Goal: Task Accomplishment & Management: Complete application form

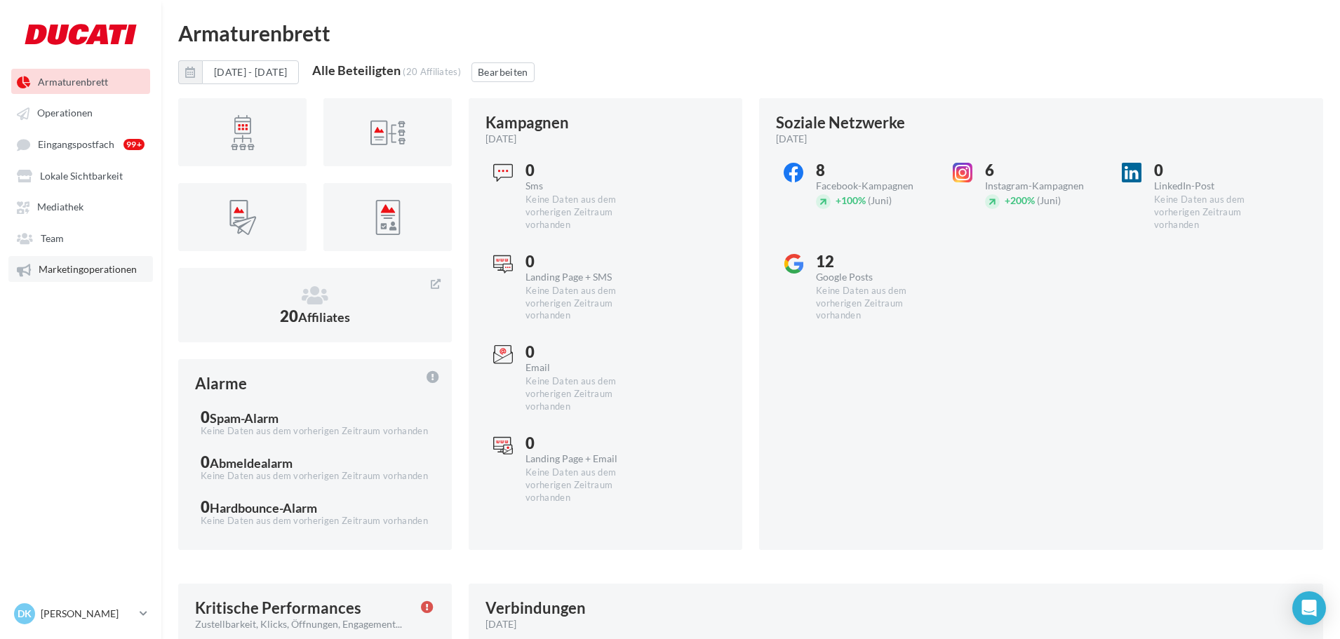
click at [63, 269] on span "Marketingoperationen" at bounding box center [88, 270] width 98 height 12
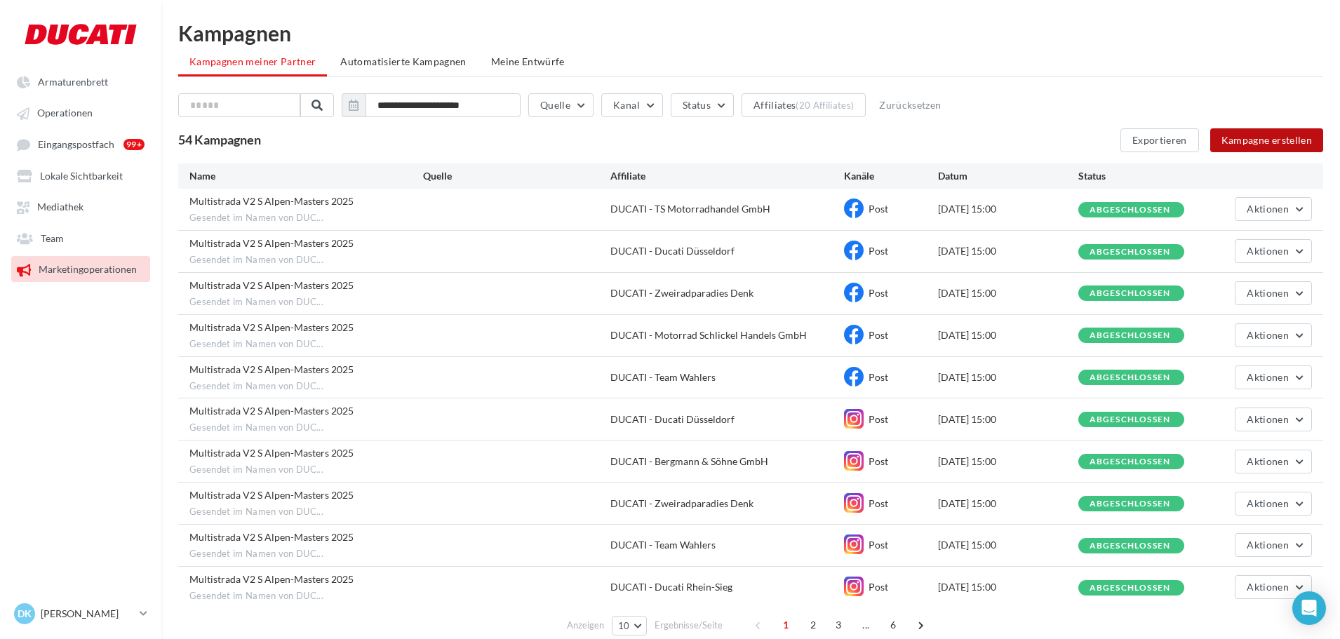
click at [1244, 142] on button "Kampagne erstellen" at bounding box center [1267, 140] width 113 height 24
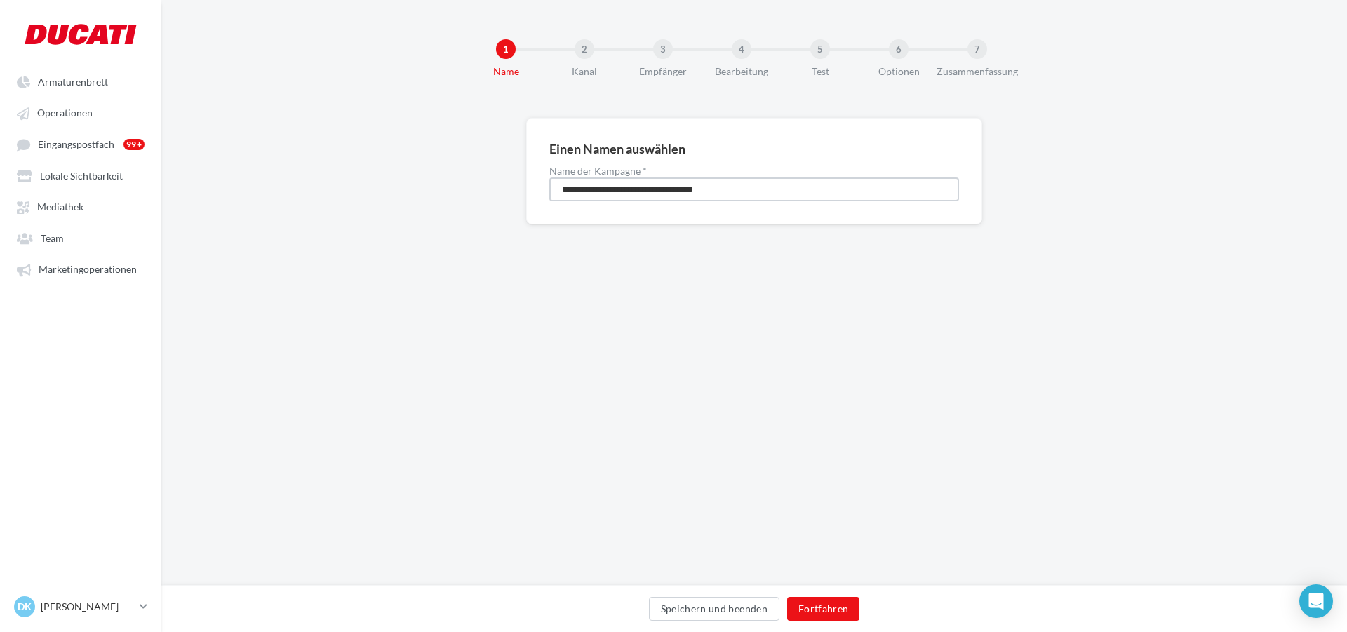
click at [644, 194] on input "**********" at bounding box center [754, 190] width 410 height 24
click at [644, 193] on input "**********" at bounding box center [754, 190] width 410 height 24
type input "**********"
click at [801, 608] on button "Fortfahren" at bounding box center [823, 609] width 73 height 24
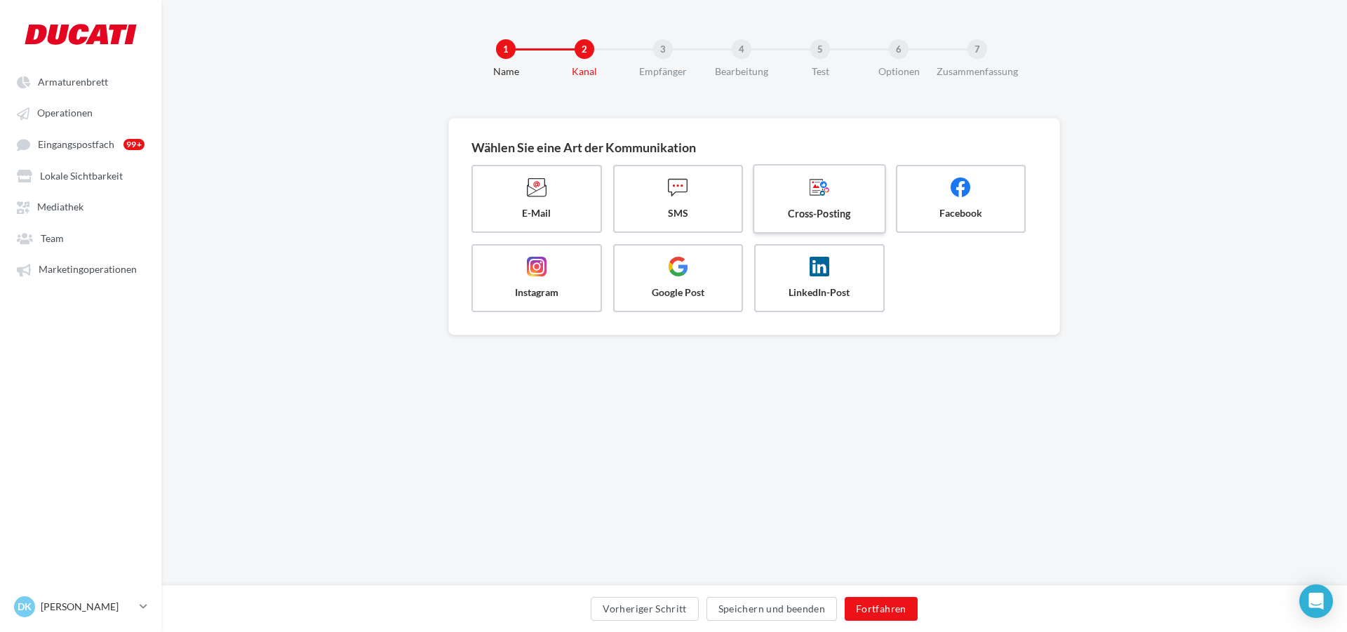
click at [806, 208] on span "Cross-Posting" at bounding box center [819, 213] width 107 height 14
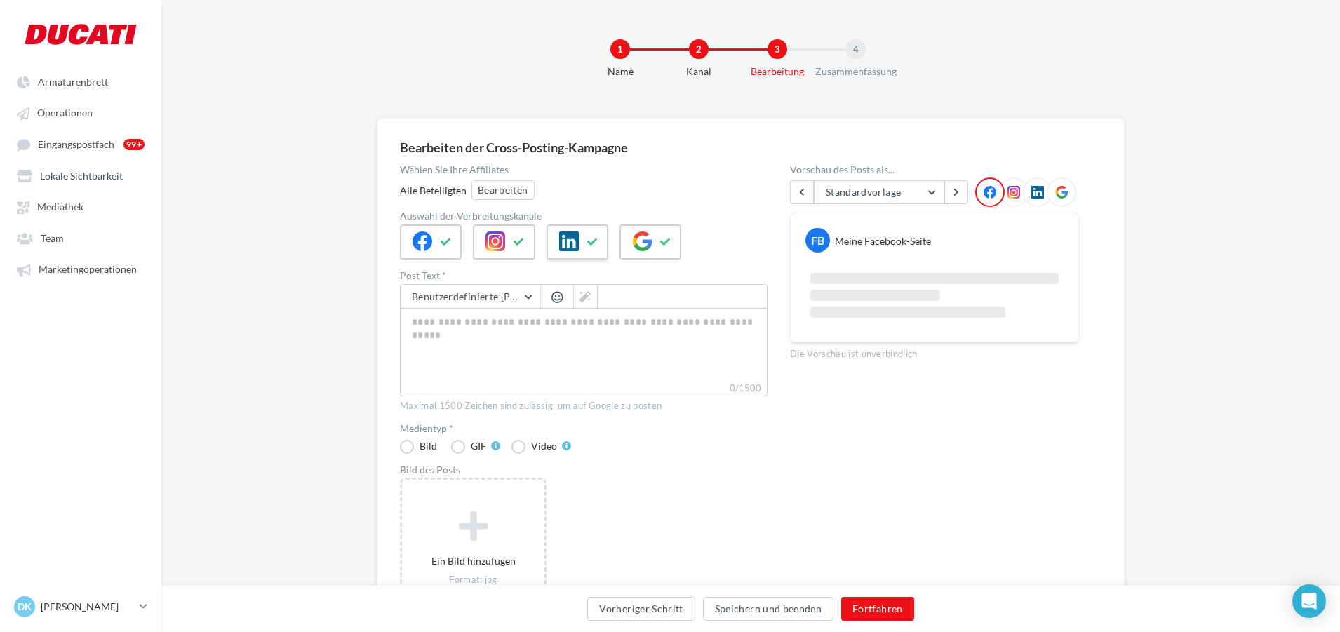
click at [587, 236] on button at bounding box center [593, 242] width 17 height 21
click at [560, 342] on textarea "0/1500" at bounding box center [584, 344] width 368 height 73
click at [936, 182] on button "Standardvorlage" at bounding box center [892, 192] width 157 height 24
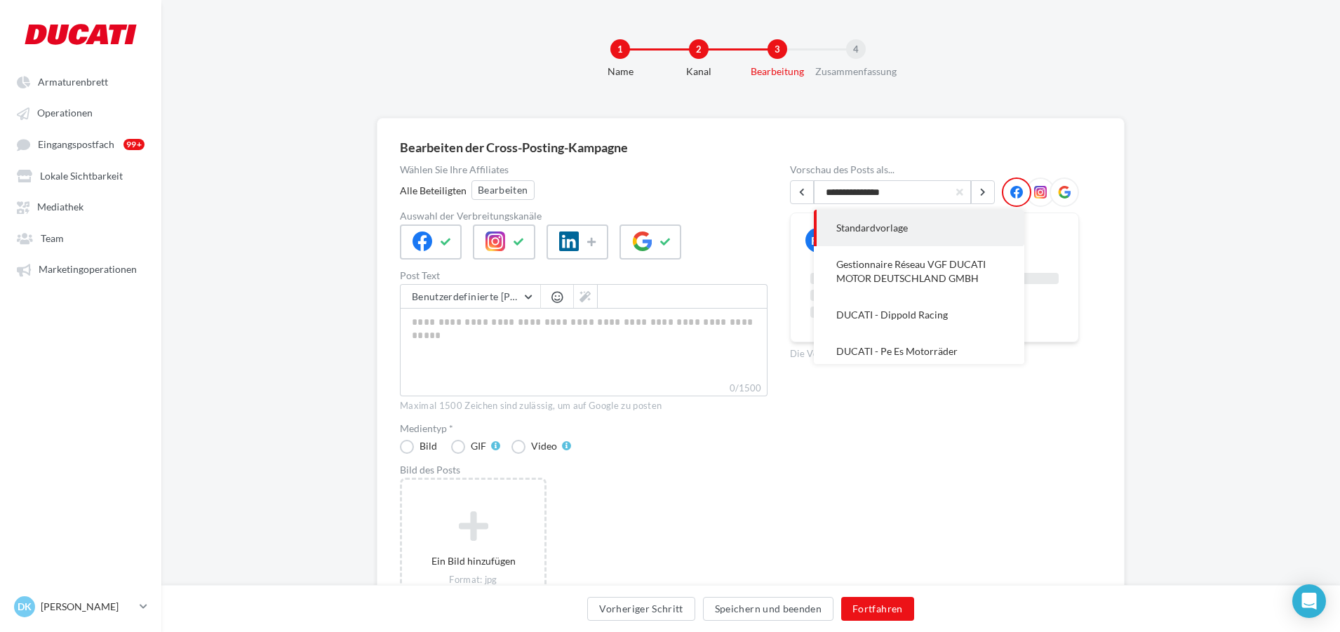
click at [928, 189] on input "**********" at bounding box center [892, 192] width 157 height 24
click at [260, 284] on div "Bearbeiten der Cross-Posting-Kampagne Wählen Sie Ihre Affiliates Alle Beteiligt…" at bounding box center [750, 428] width 1179 height 620
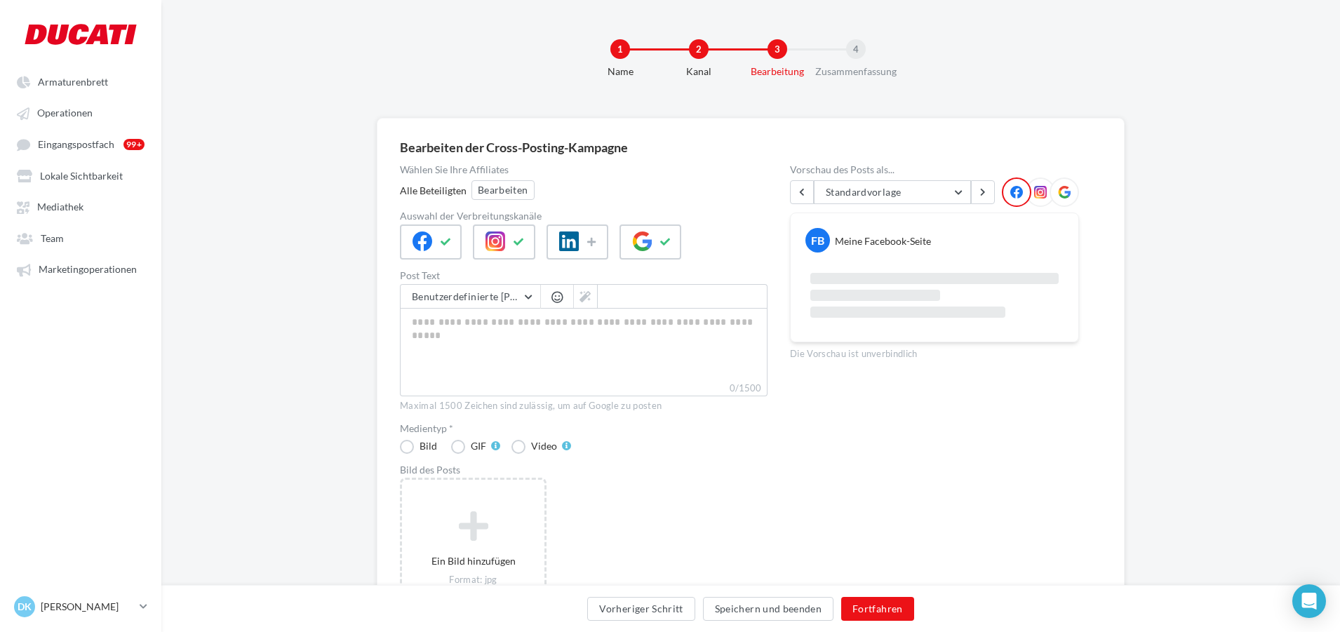
click at [1029, 182] on div at bounding box center [1040, 192] width 29 height 29
click at [1034, 183] on div at bounding box center [1040, 192] width 29 height 29
click at [1041, 196] on icon at bounding box center [1040, 192] width 13 height 13
click at [1040, 187] on icon at bounding box center [1040, 192] width 13 height 13
click at [695, 57] on div "2" at bounding box center [699, 49] width 20 height 20
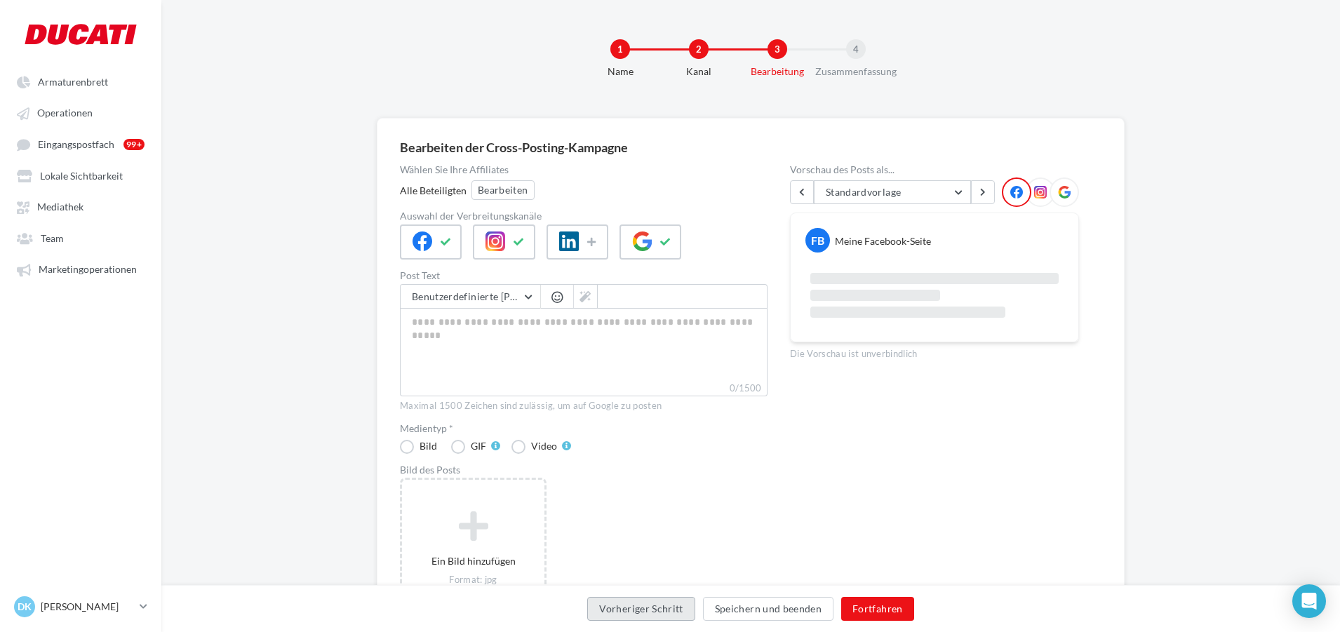
click at [631, 611] on button "Vorheriger Schritt" at bounding box center [640, 609] width 107 height 24
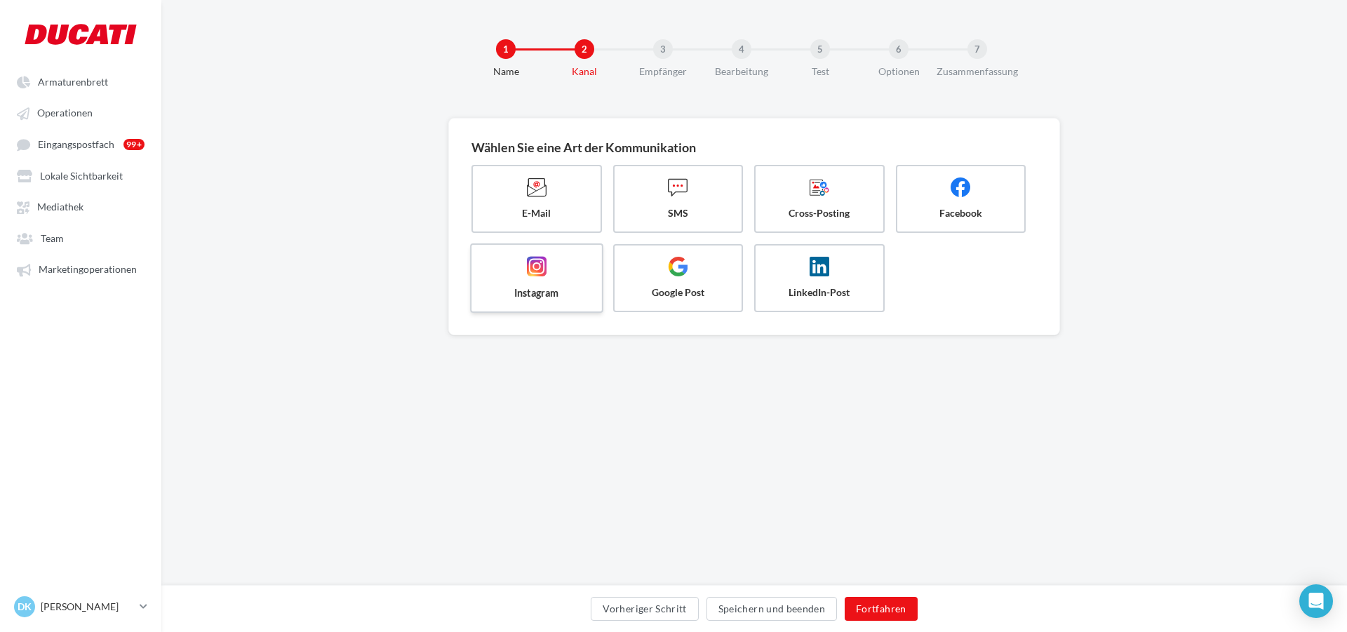
click at [552, 285] on label "Instagram" at bounding box center [536, 278] width 133 height 69
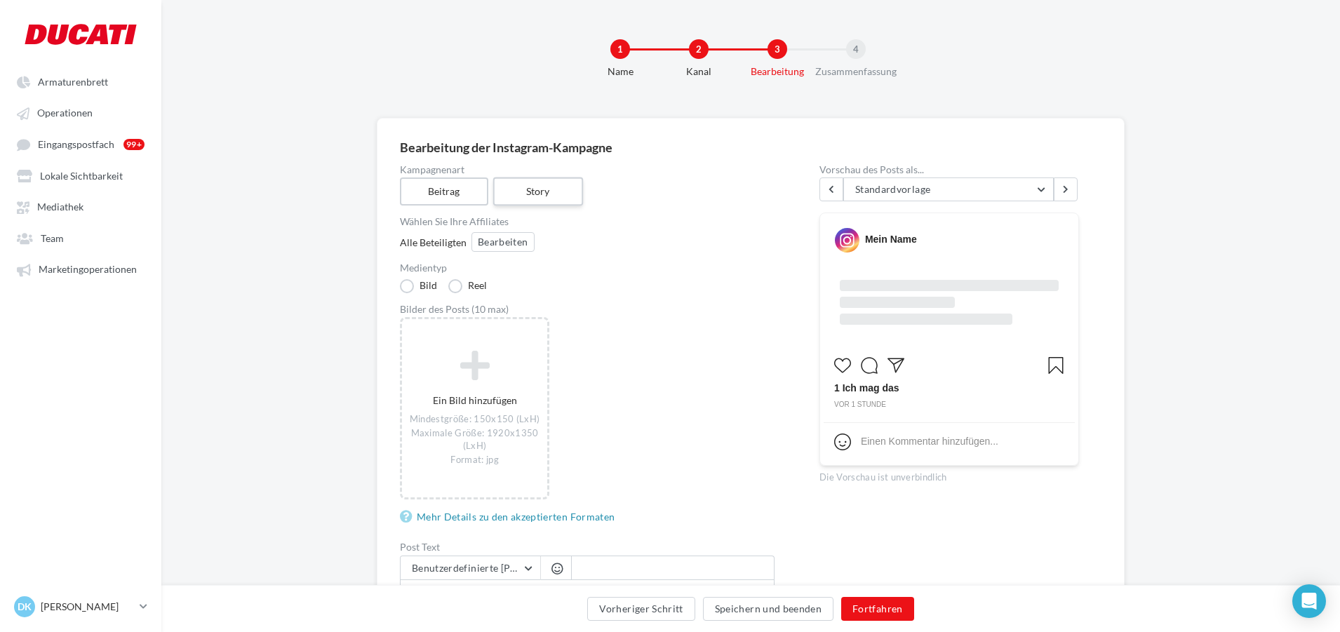
click at [549, 198] on label "Story" at bounding box center [538, 192] width 90 height 29
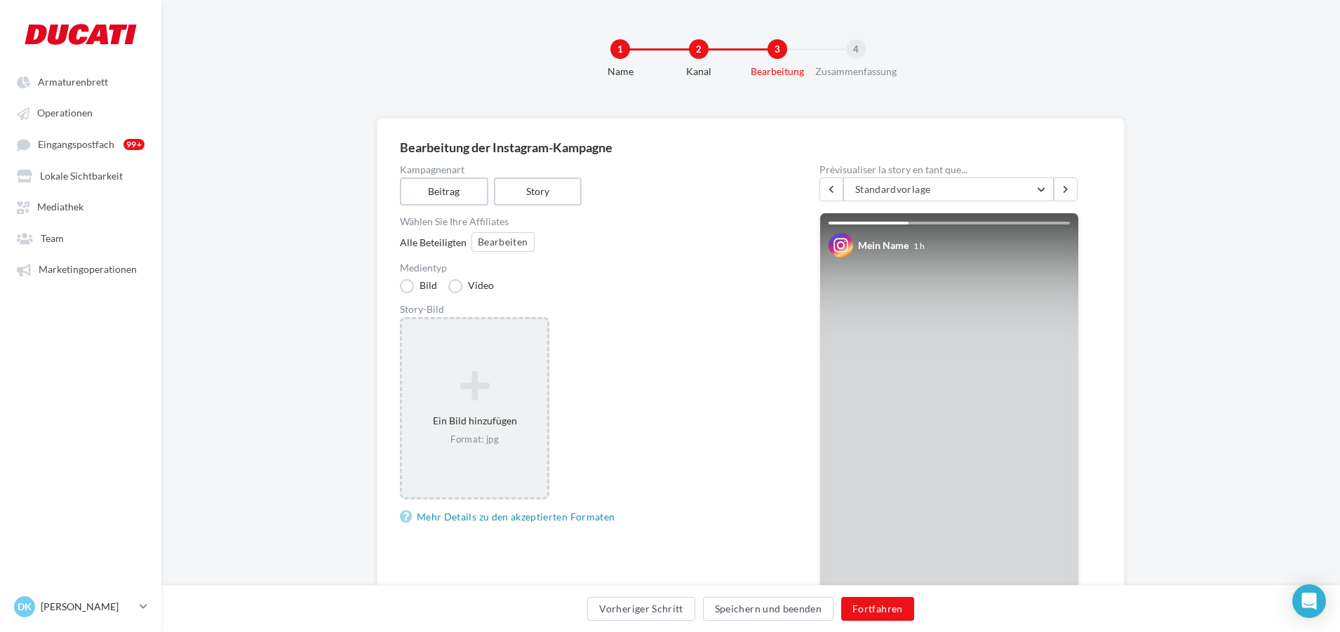
click at [476, 389] on icon at bounding box center [475, 386] width 134 height 34
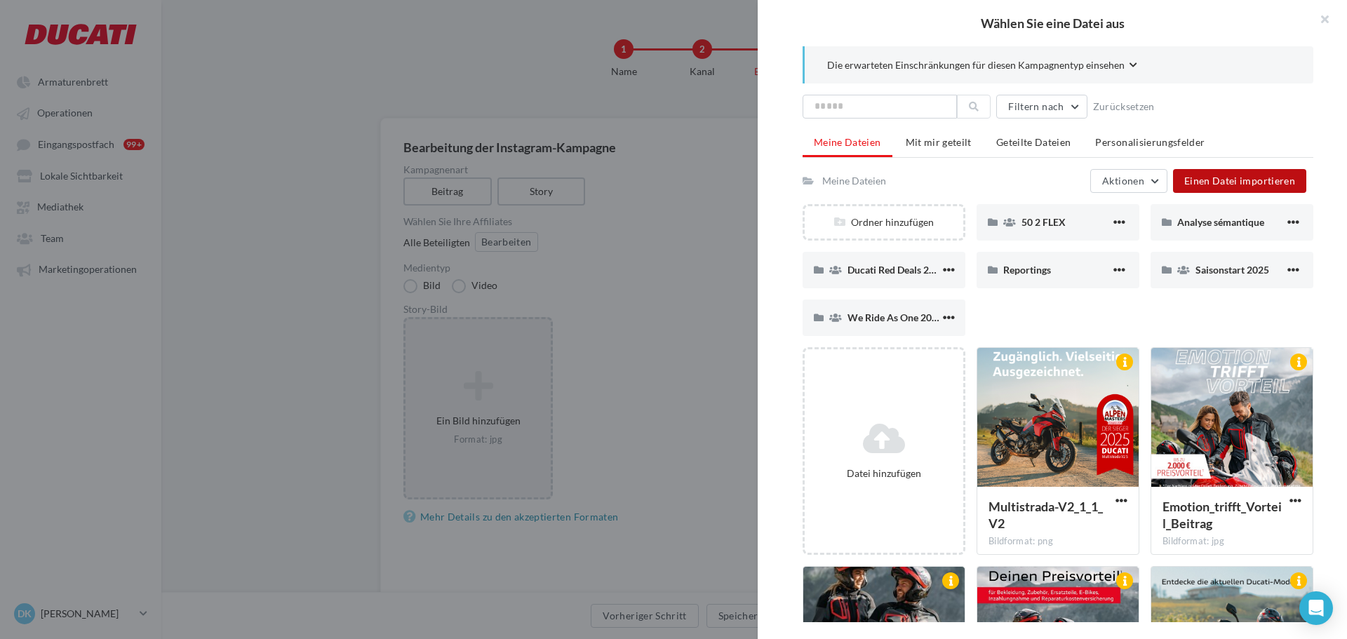
click at [1204, 182] on span "Einen Datei importieren" at bounding box center [1240, 181] width 111 height 12
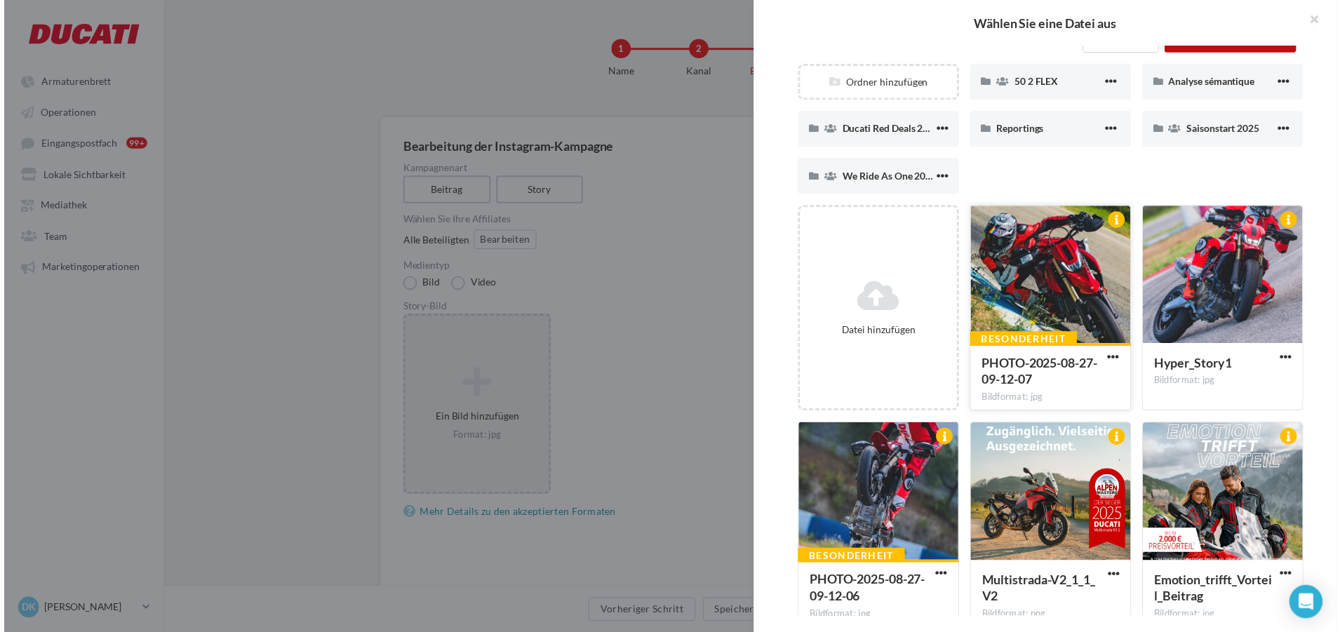
scroll to position [140, 0]
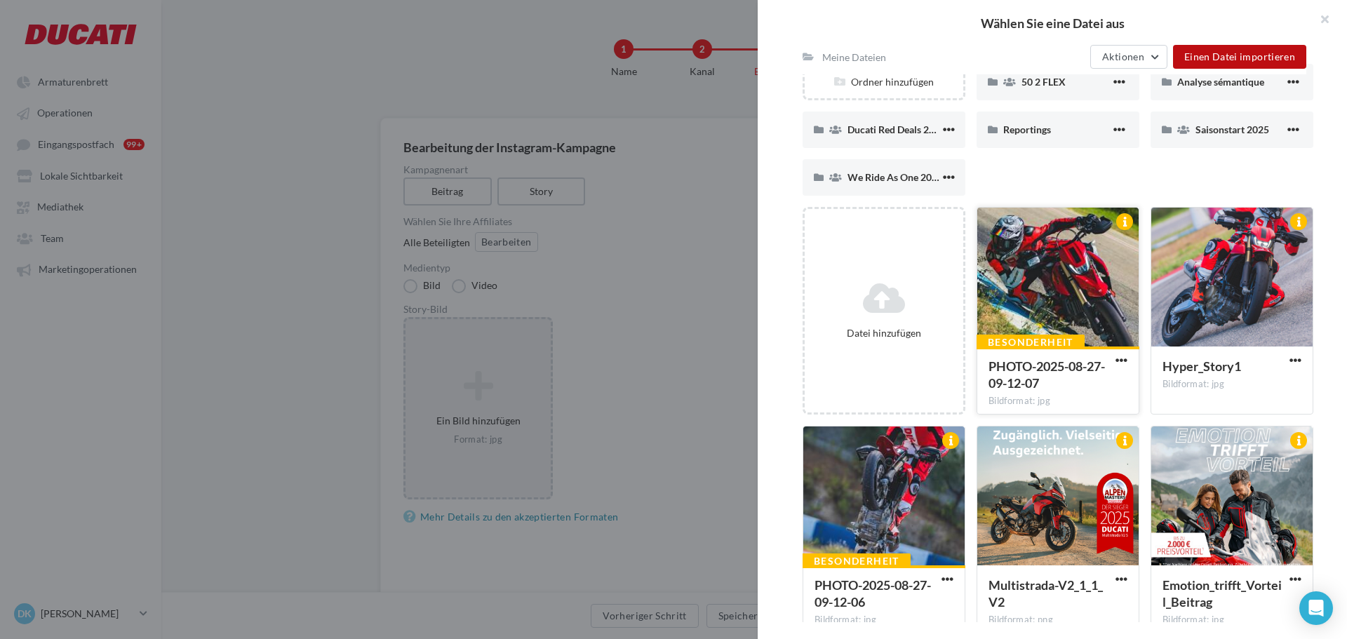
click at [1093, 255] on div at bounding box center [1058, 278] width 161 height 140
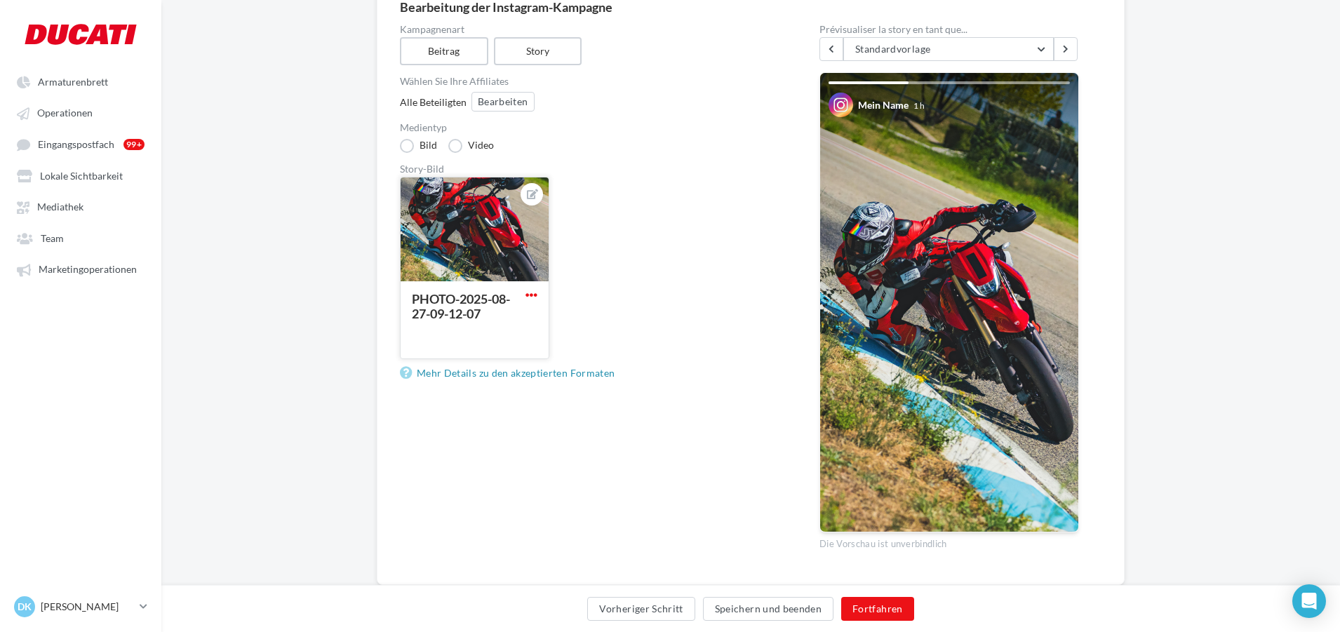
click at [527, 293] on span "button" at bounding box center [532, 295] width 12 height 12
click at [559, 402] on button "Löschen" at bounding box center [593, 396] width 140 height 36
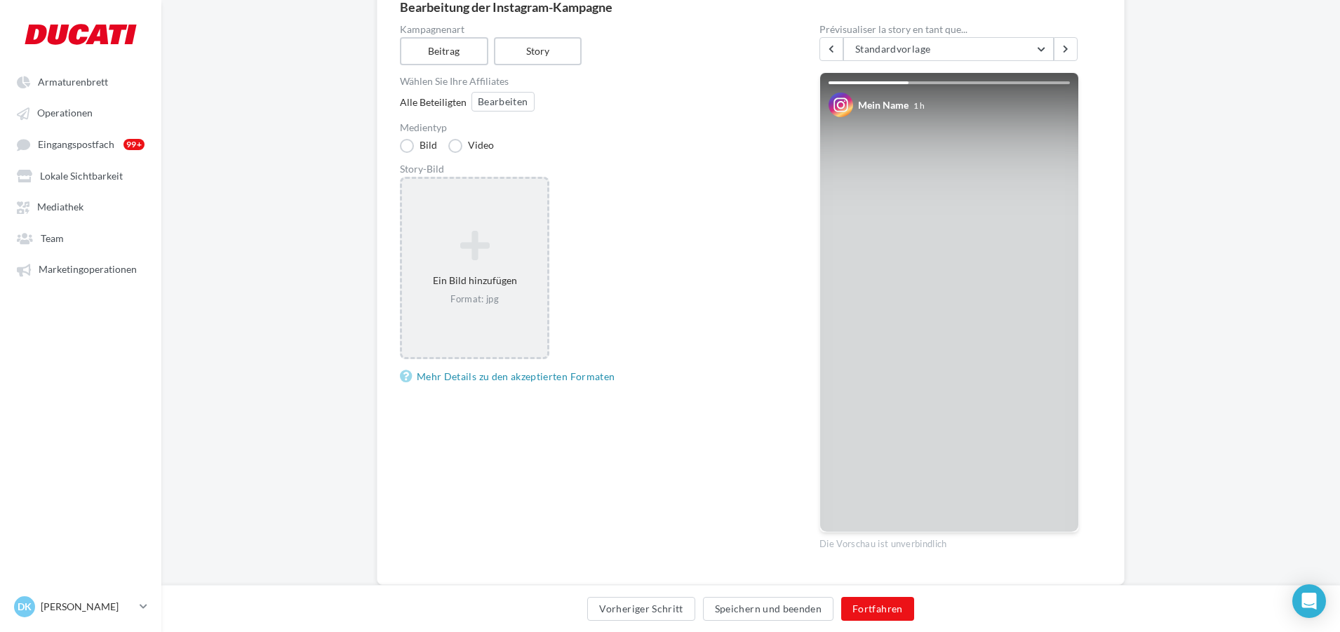
click at [480, 246] on icon at bounding box center [475, 246] width 134 height 34
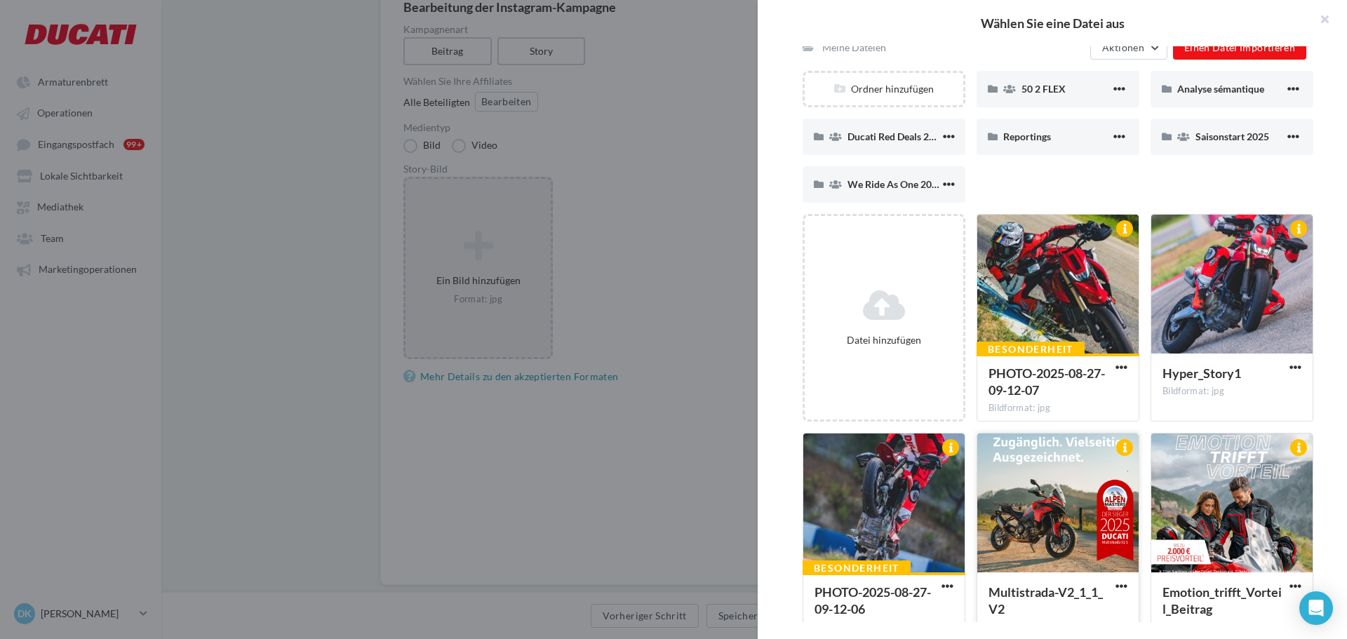
scroll to position [163, 0]
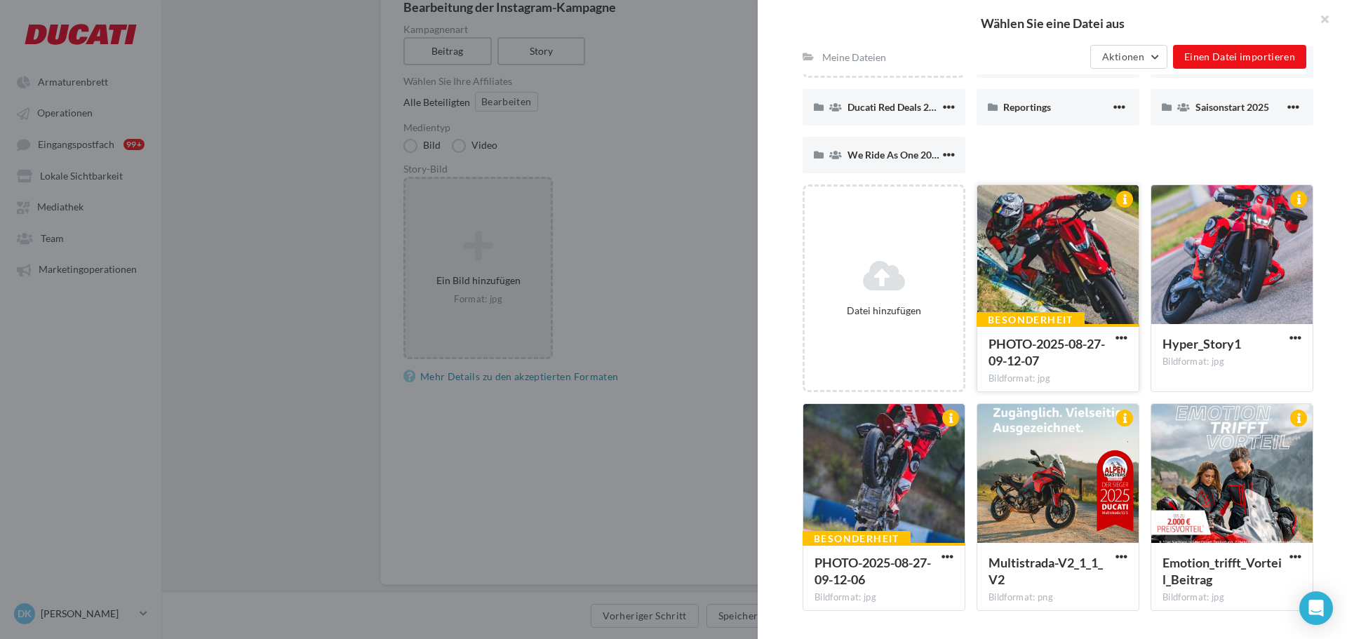
click at [1117, 331] on div at bounding box center [1122, 338] width 18 height 14
click at [1116, 339] on span "button" at bounding box center [1122, 338] width 12 height 12
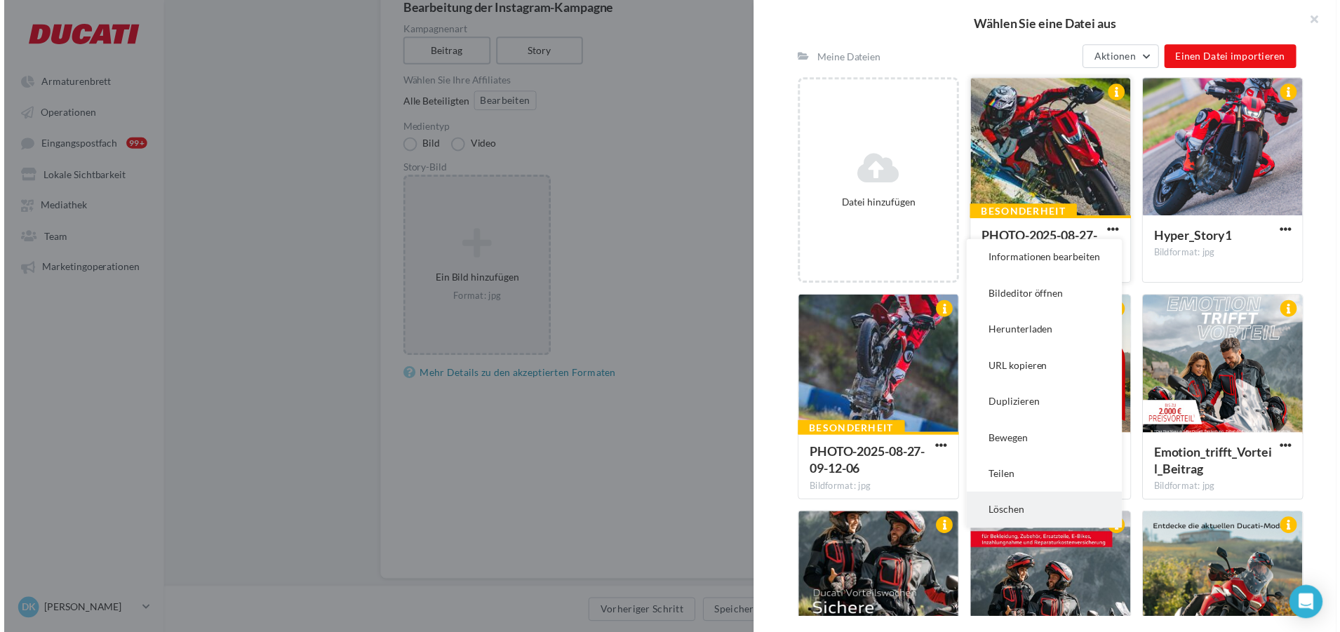
scroll to position [303, 0]
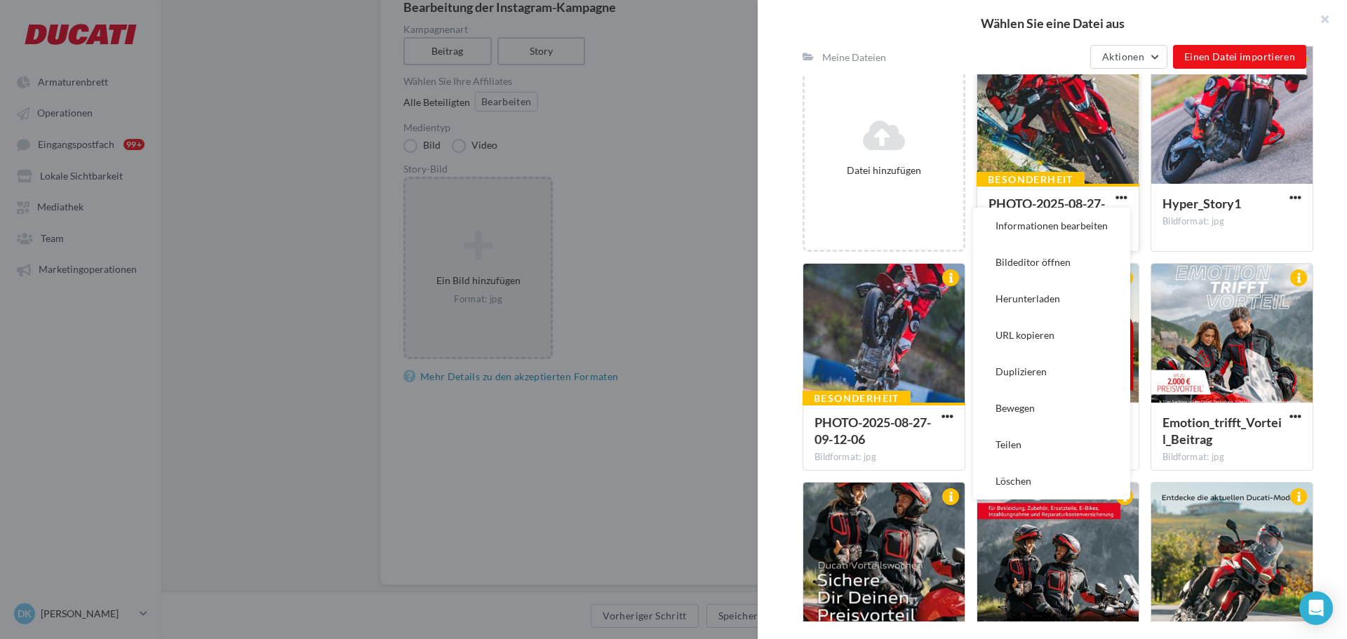
click at [1074, 124] on div at bounding box center [1058, 115] width 161 height 140
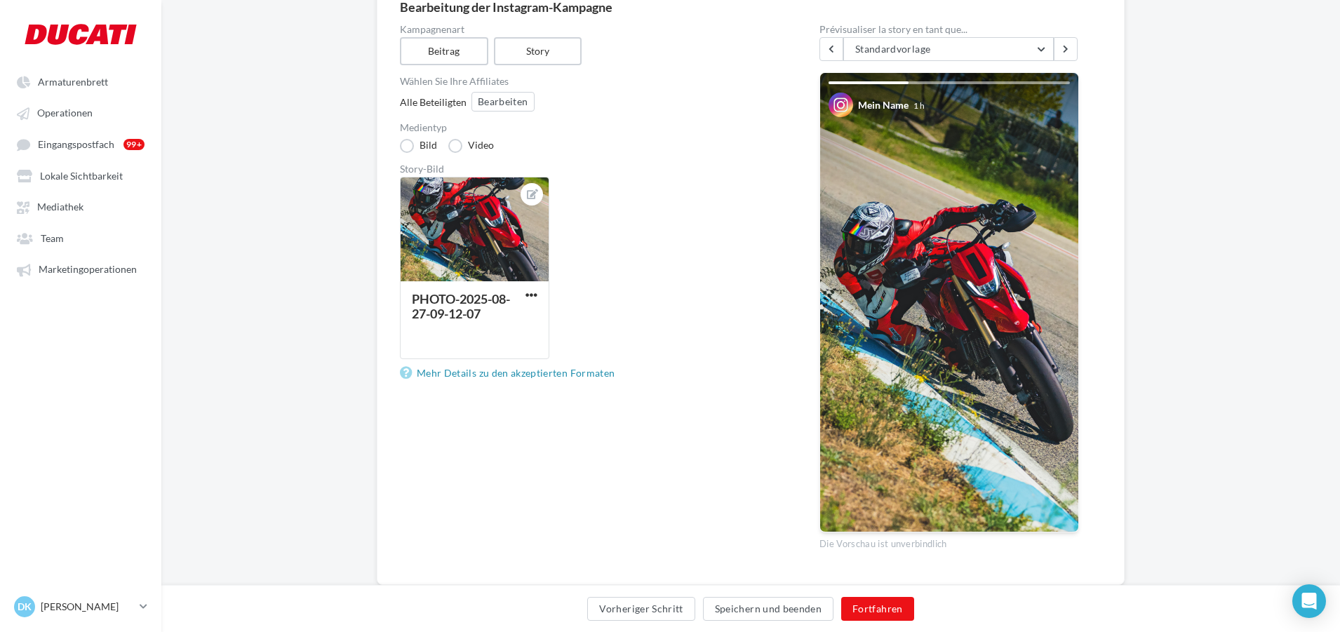
scroll to position [176, 0]
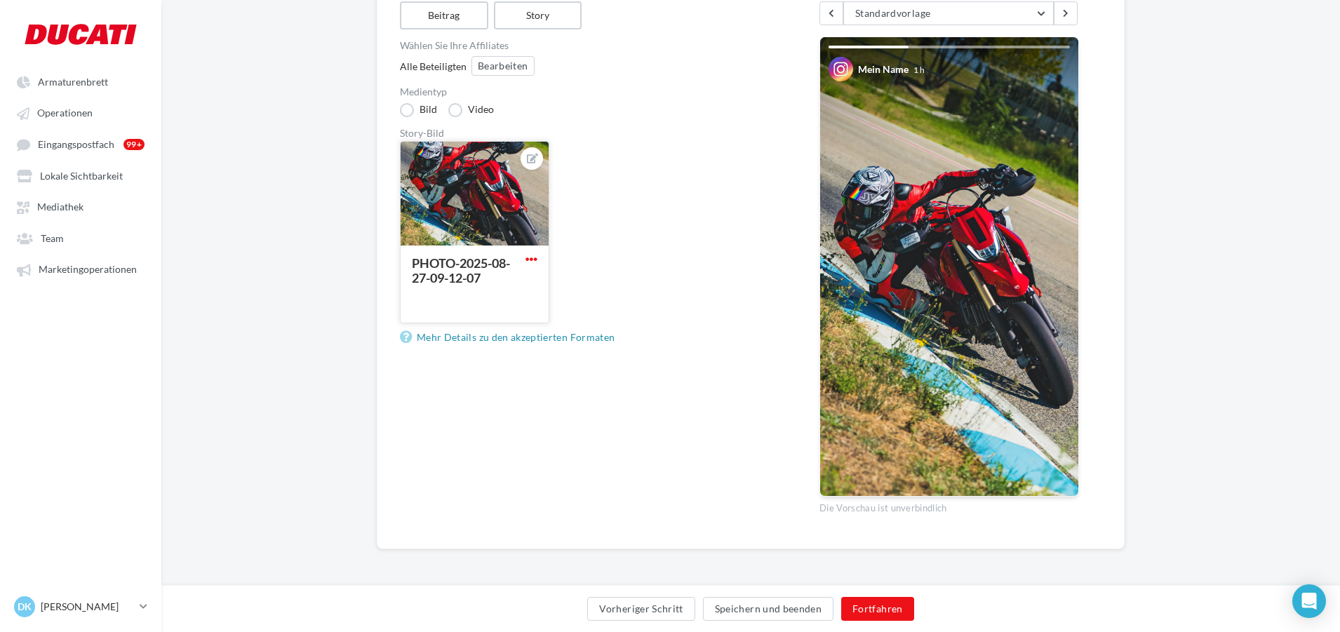
click at [526, 257] on span "button" at bounding box center [532, 259] width 12 height 12
click at [566, 358] on button "Löschen" at bounding box center [593, 360] width 140 height 36
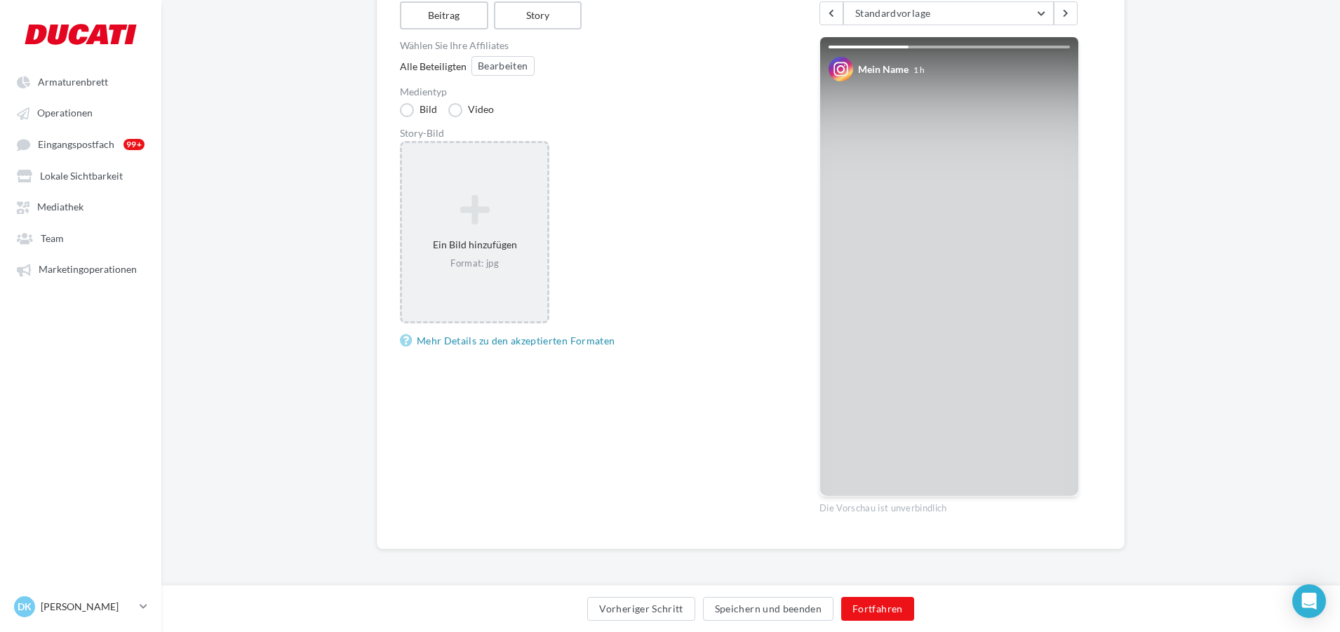
click at [455, 197] on icon at bounding box center [475, 210] width 134 height 34
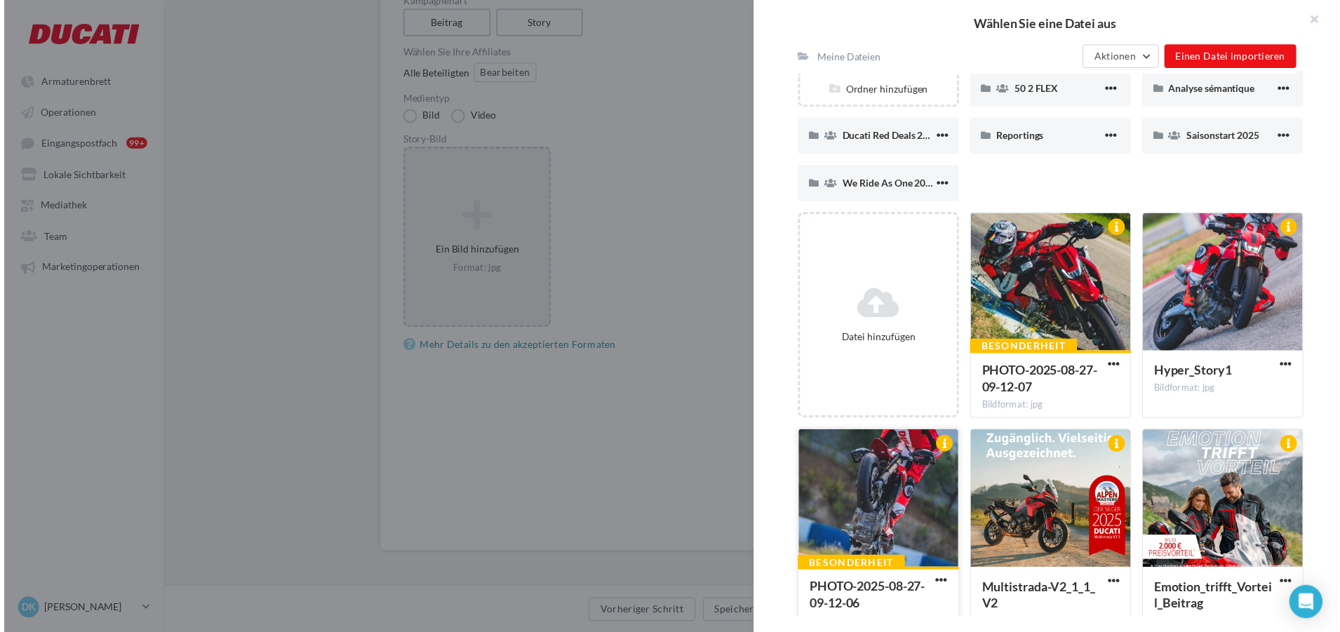
scroll to position [140, 0]
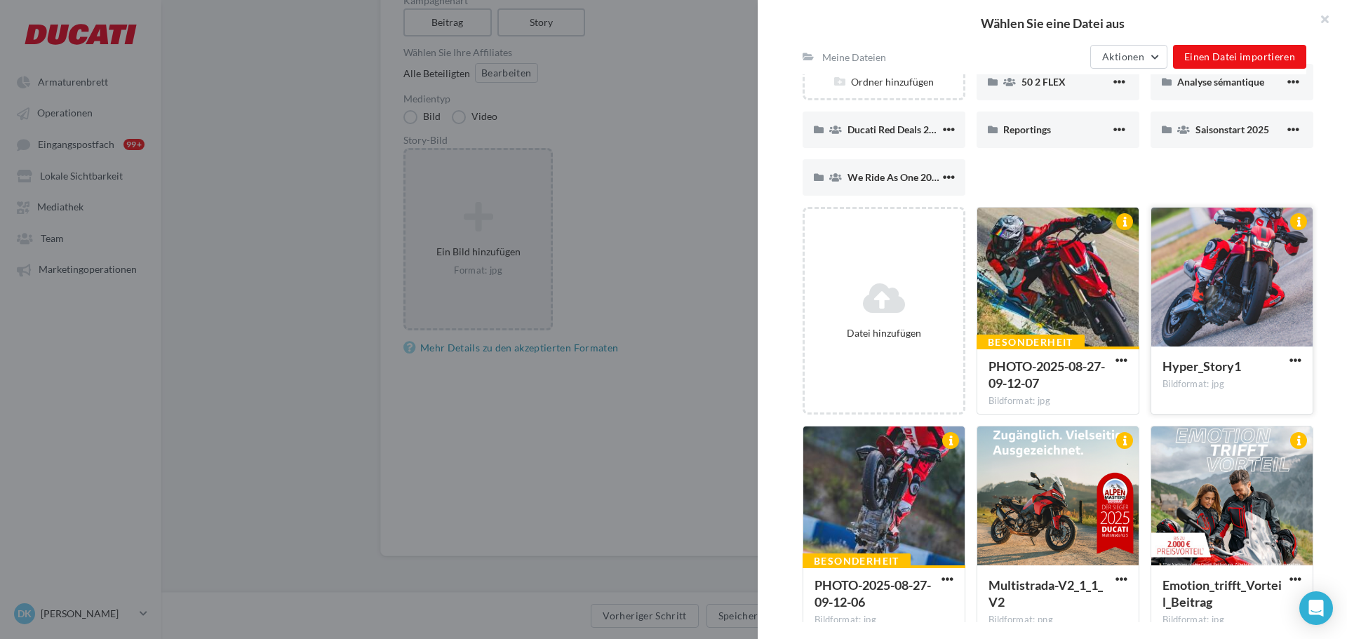
click at [1182, 299] on div at bounding box center [1232, 278] width 161 height 140
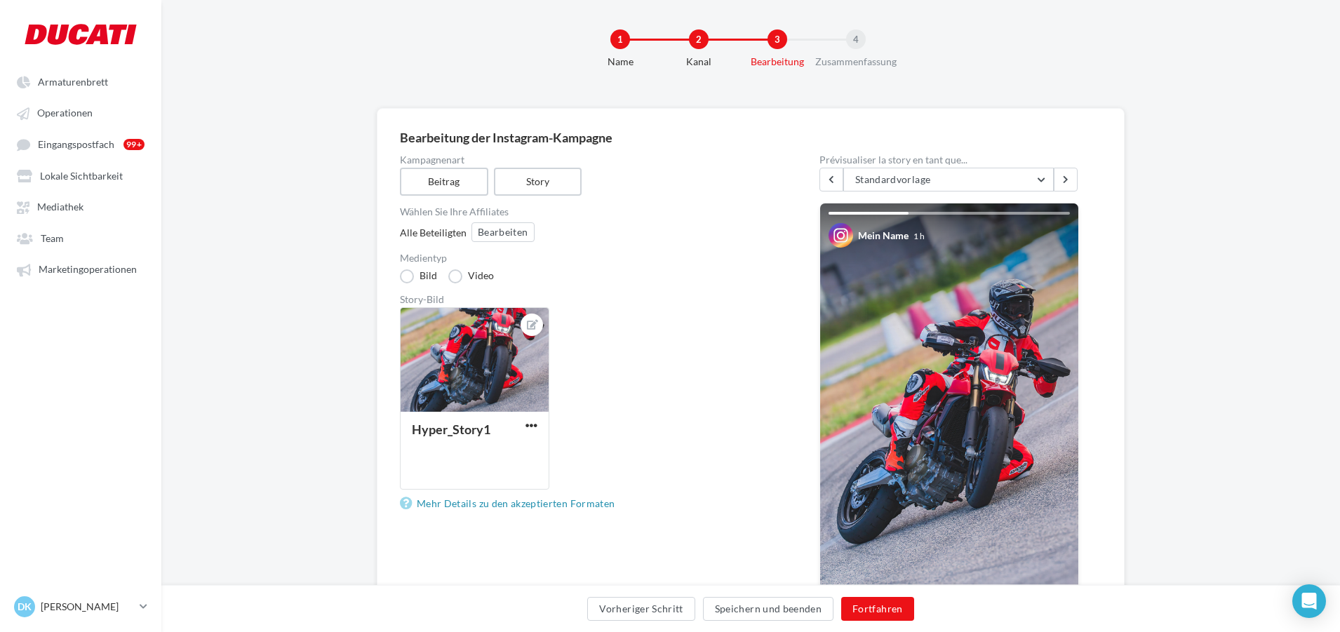
scroll to position [0, 0]
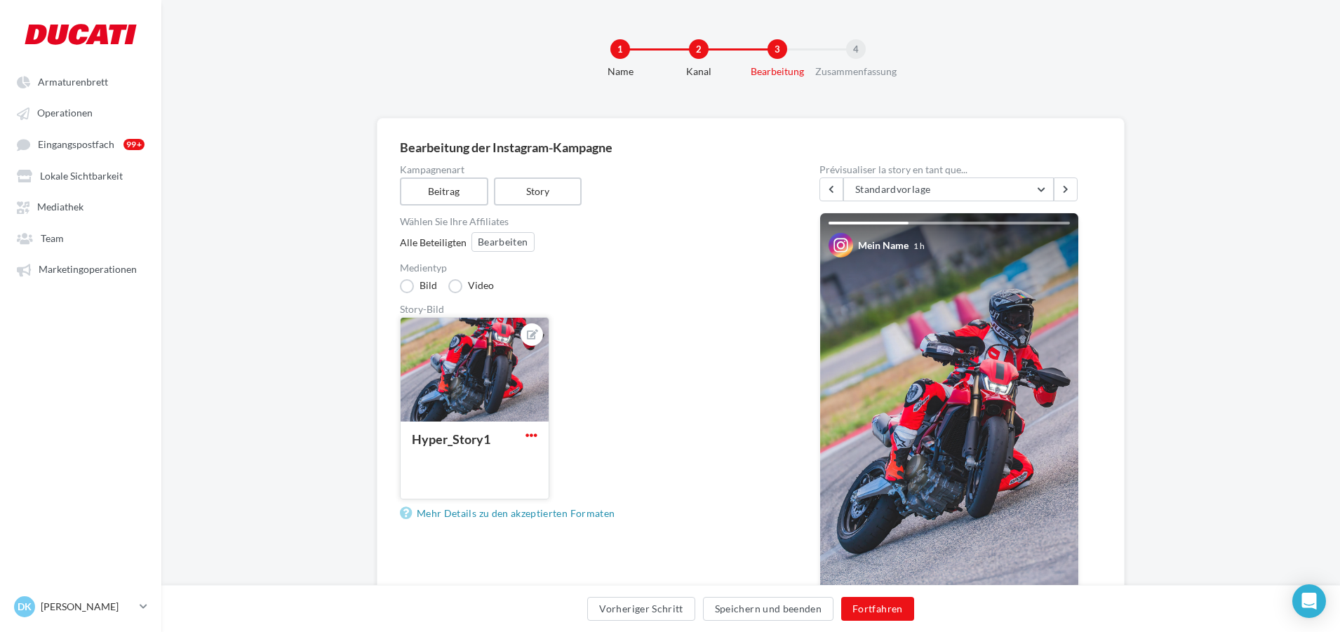
click at [531, 436] on span "button" at bounding box center [532, 435] width 12 height 12
click at [559, 531] on button "Löschen" at bounding box center [593, 537] width 140 height 36
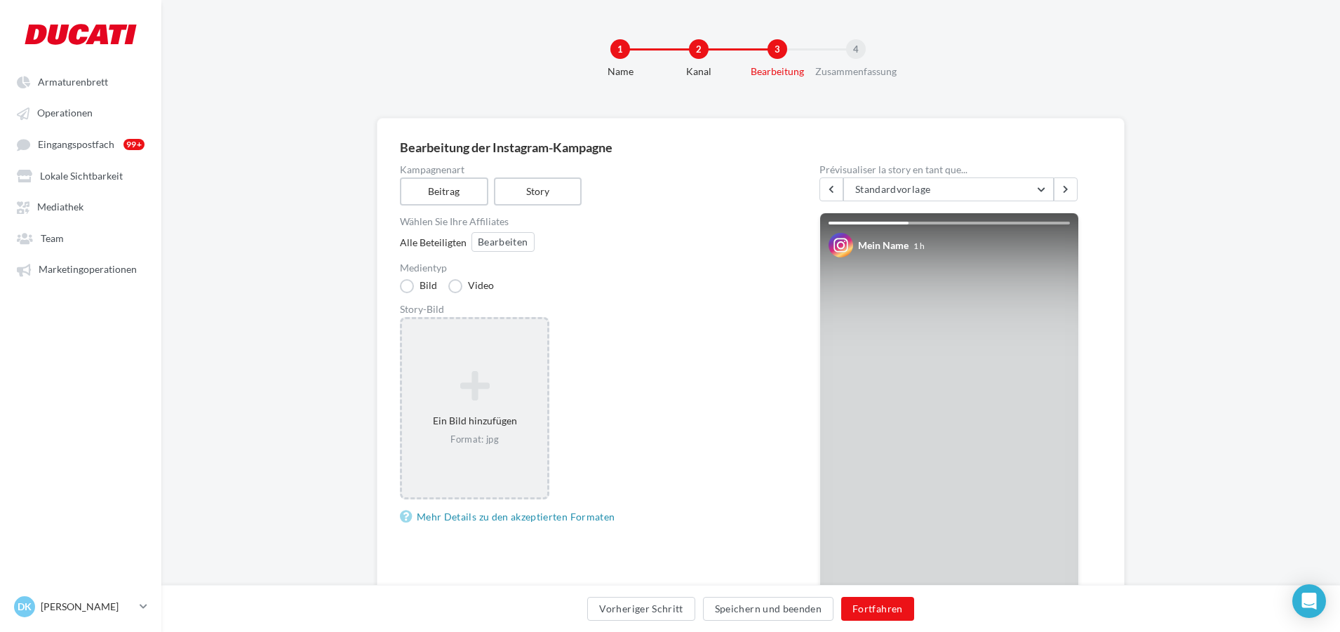
click at [458, 379] on icon at bounding box center [475, 386] width 134 height 34
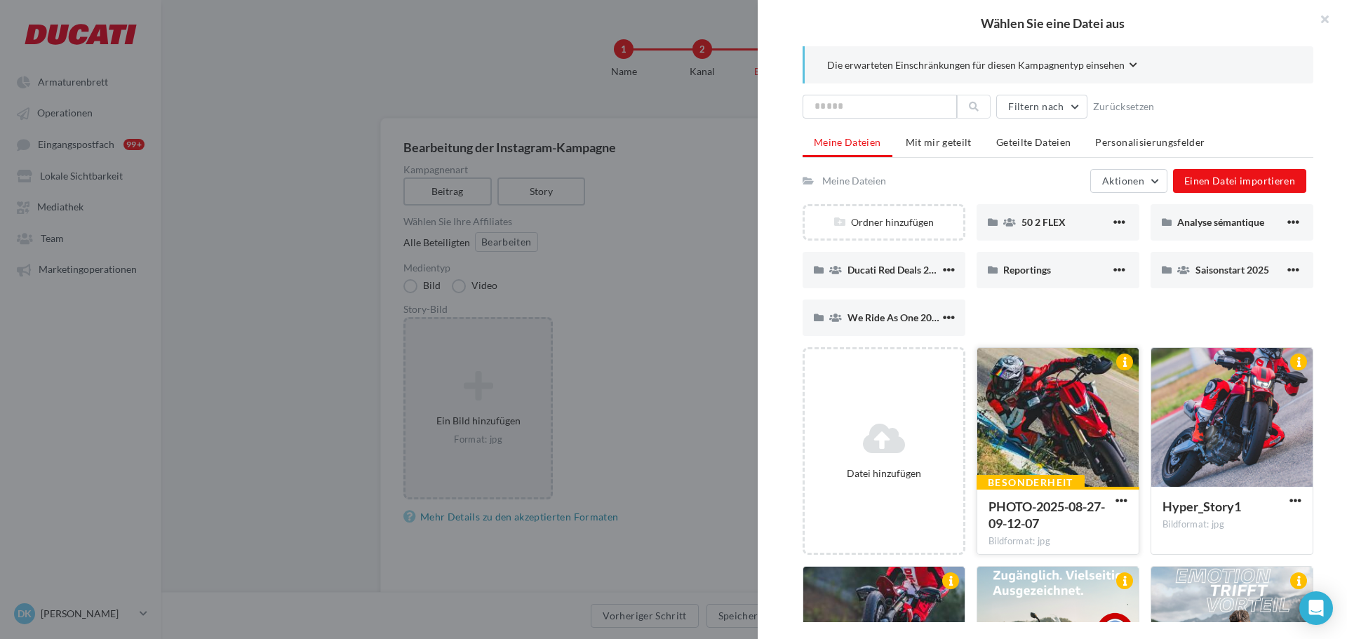
click at [1027, 407] on div at bounding box center [1058, 418] width 161 height 140
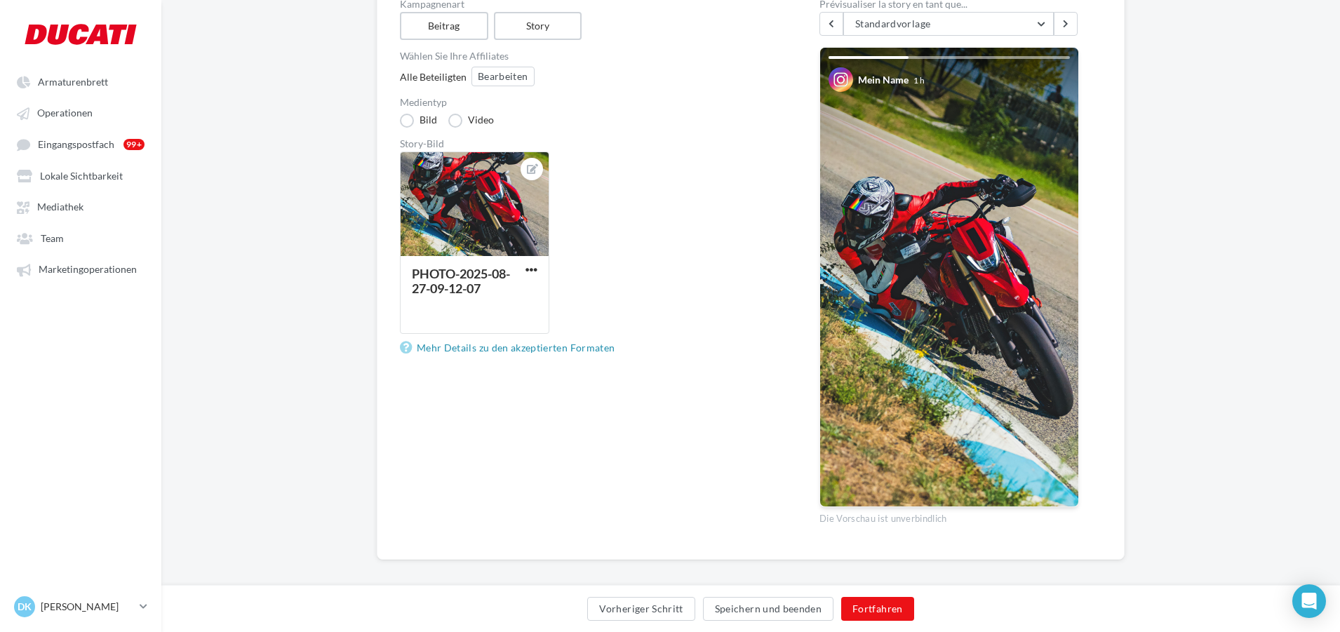
scroll to position [176, 0]
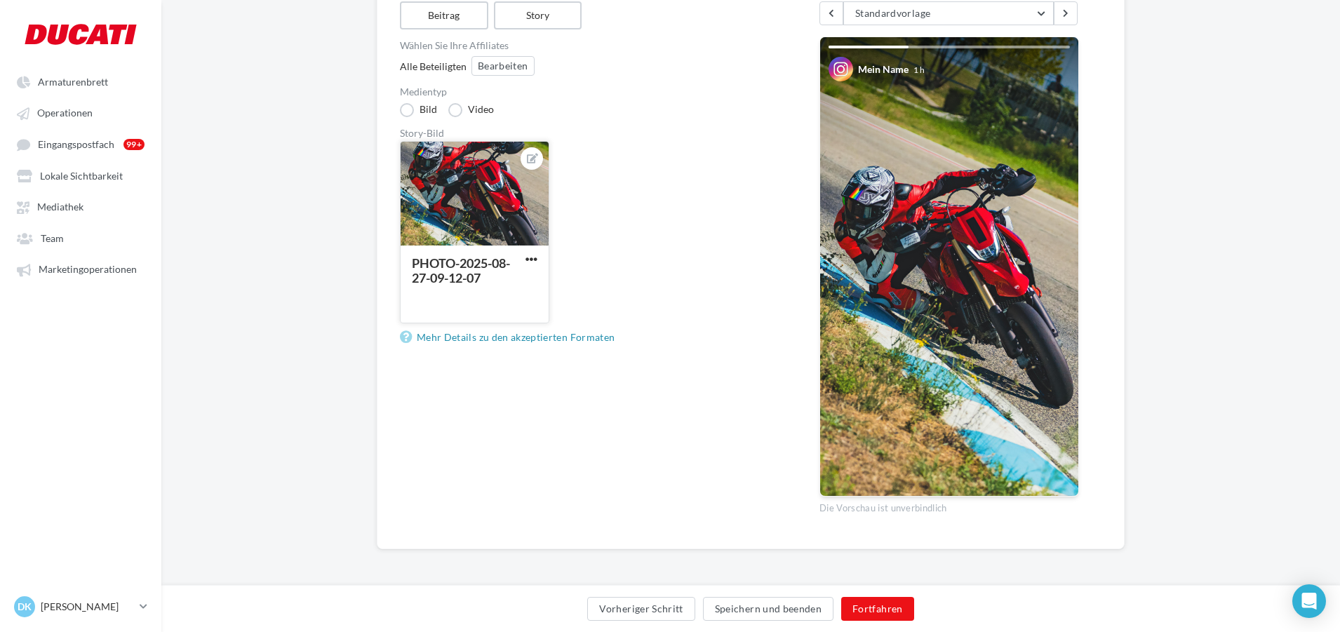
click at [523, 254] on button "button" at bounding box center [532, 260] width 18 height 14
click at [553, 362] on button "Löschen" at bounding box center [593, 360] width 140 height 36
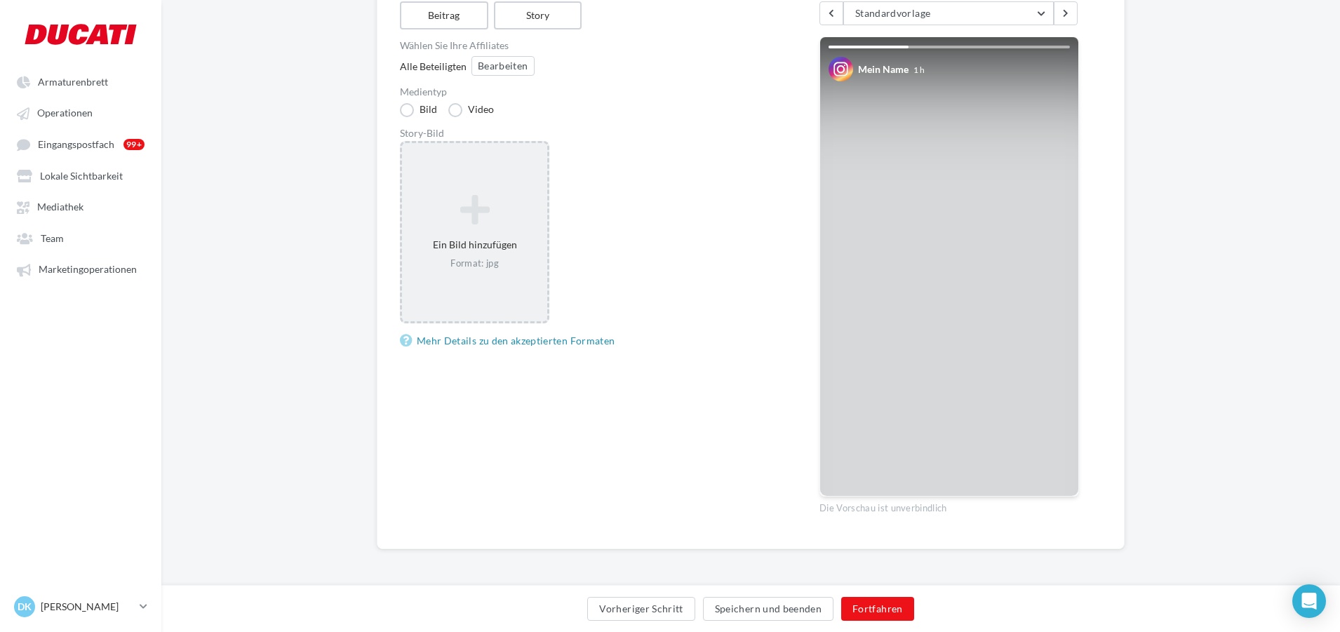
click at [465, 208] on icon at bounding box center [475, 210] width 134 height 34
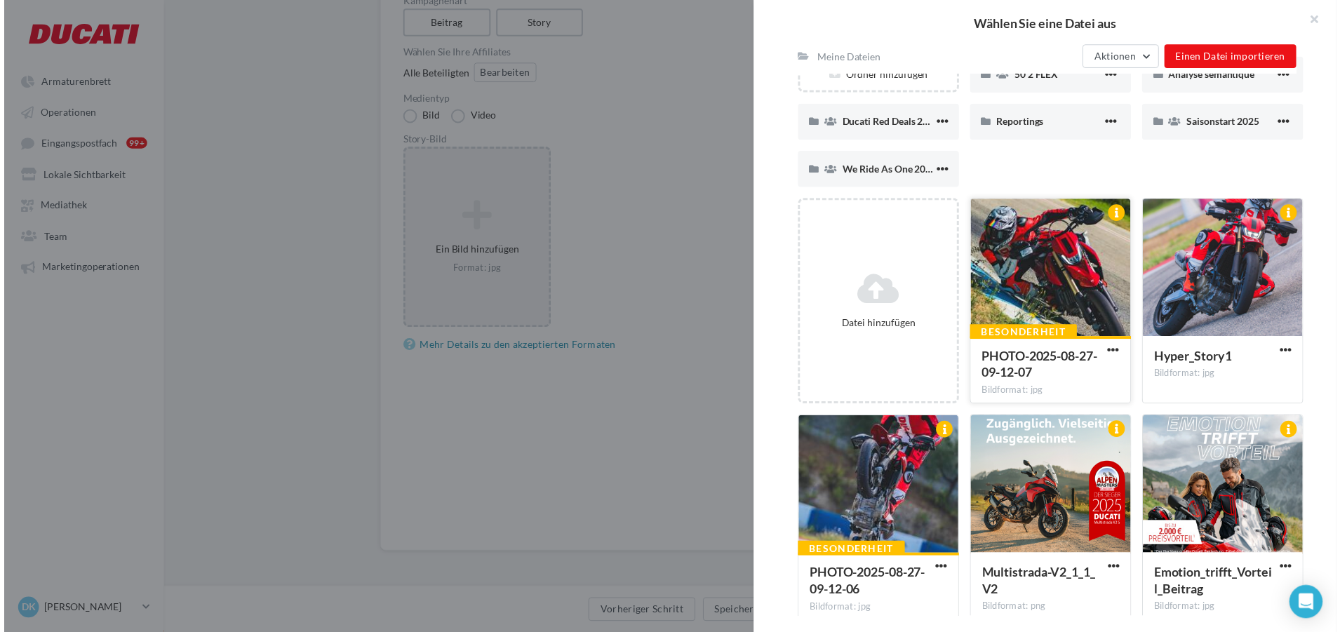
scroll to position [163, 0]
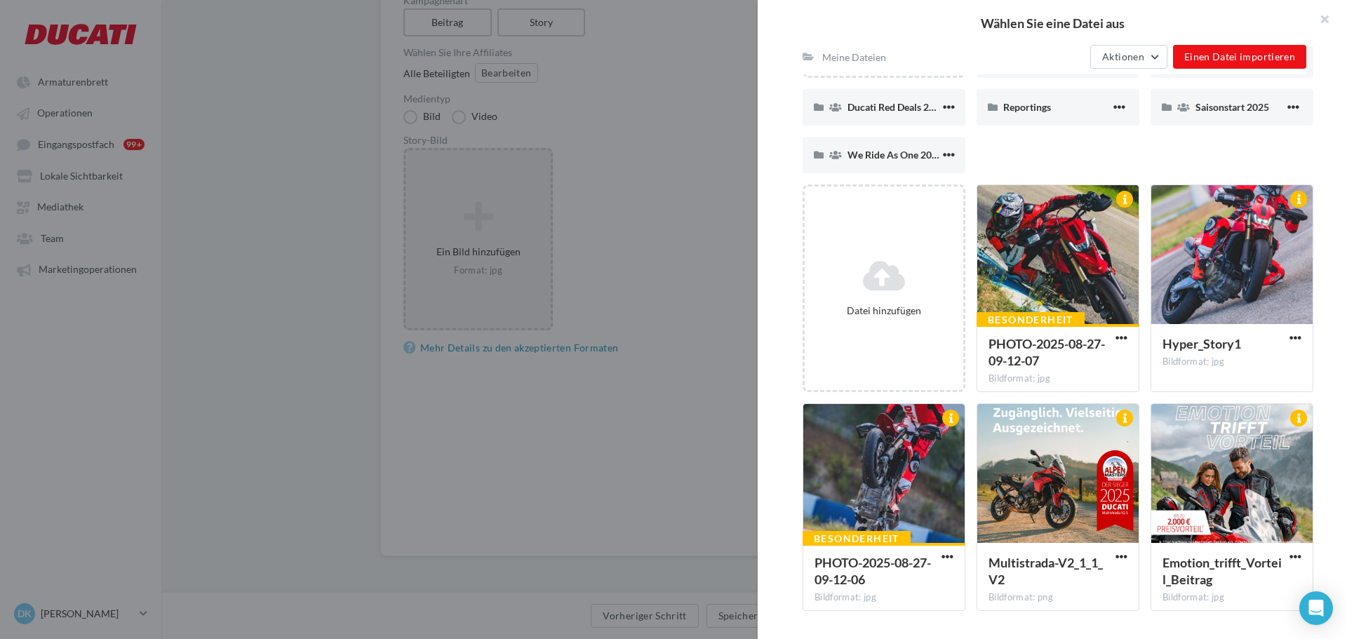
click at [534, 454] on div at bounding box center [673, 319] width 1347 height 639
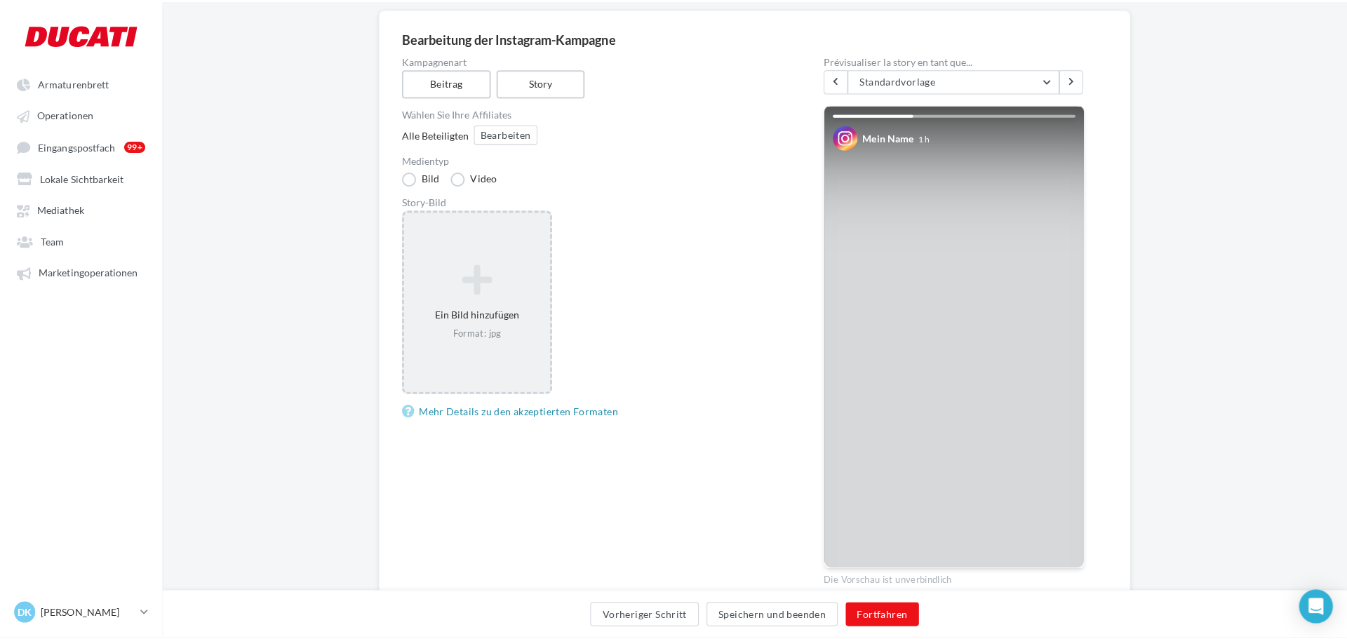
scroll to position [106, 0]
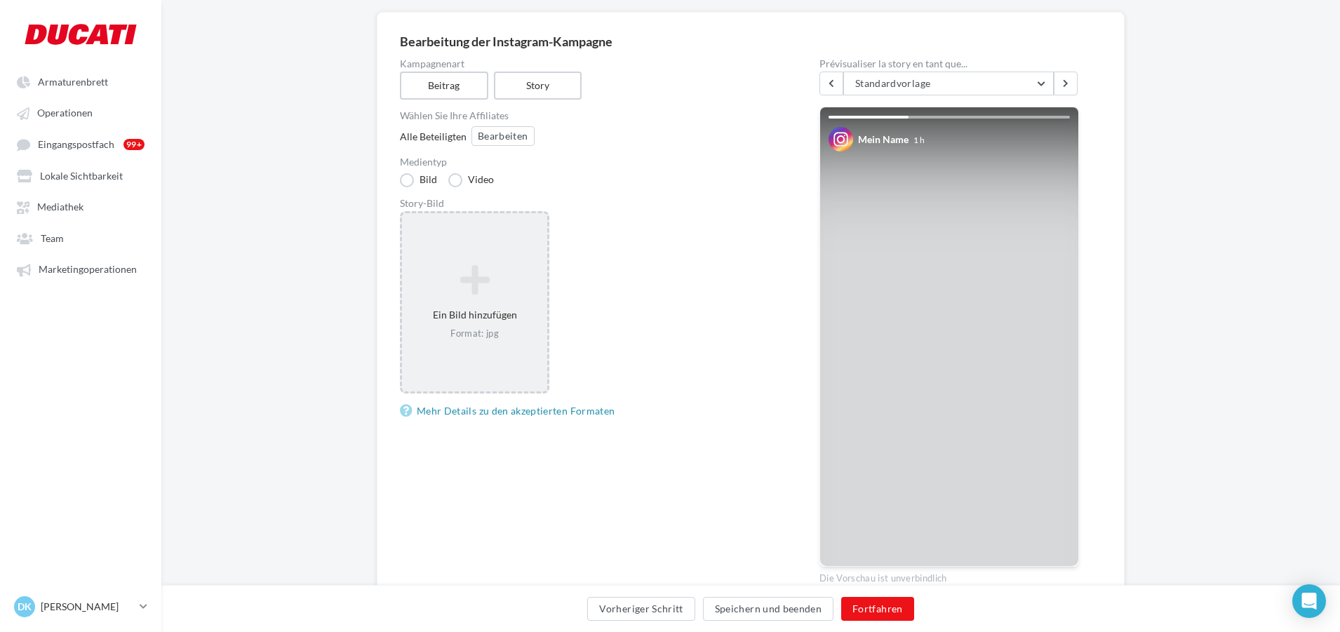
click at [451, 268] on icon at bounding box center [475, 280] width 134 height 34
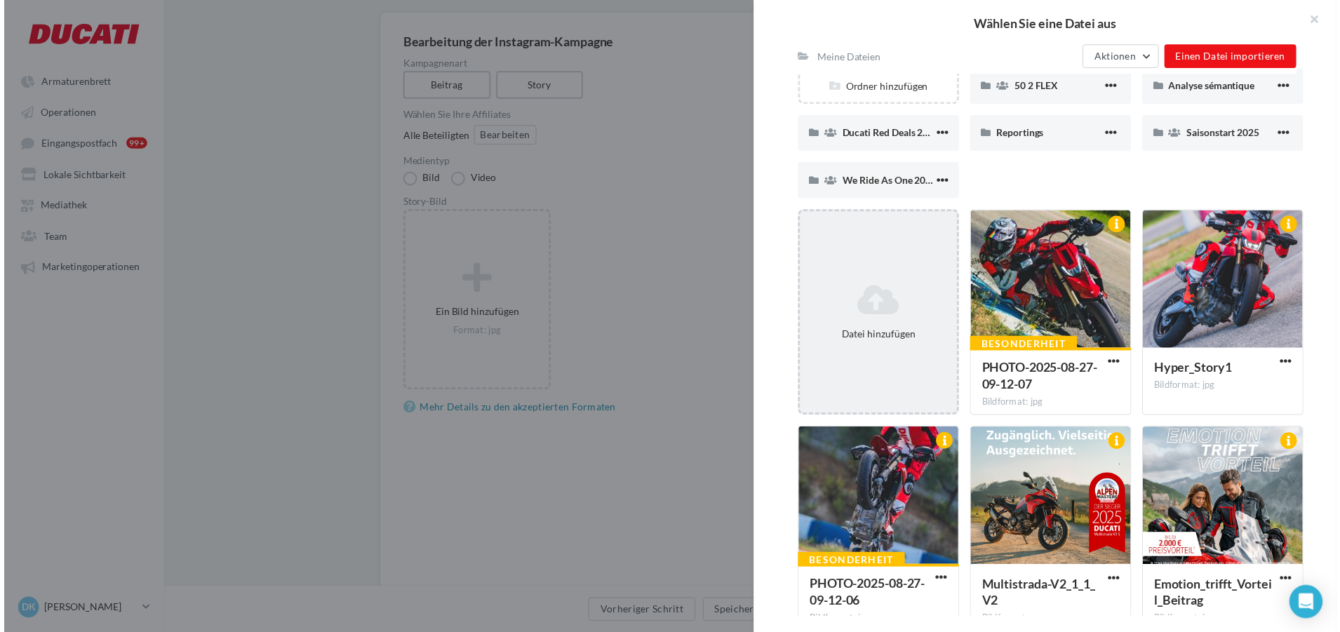
scroll to position [140, 0]
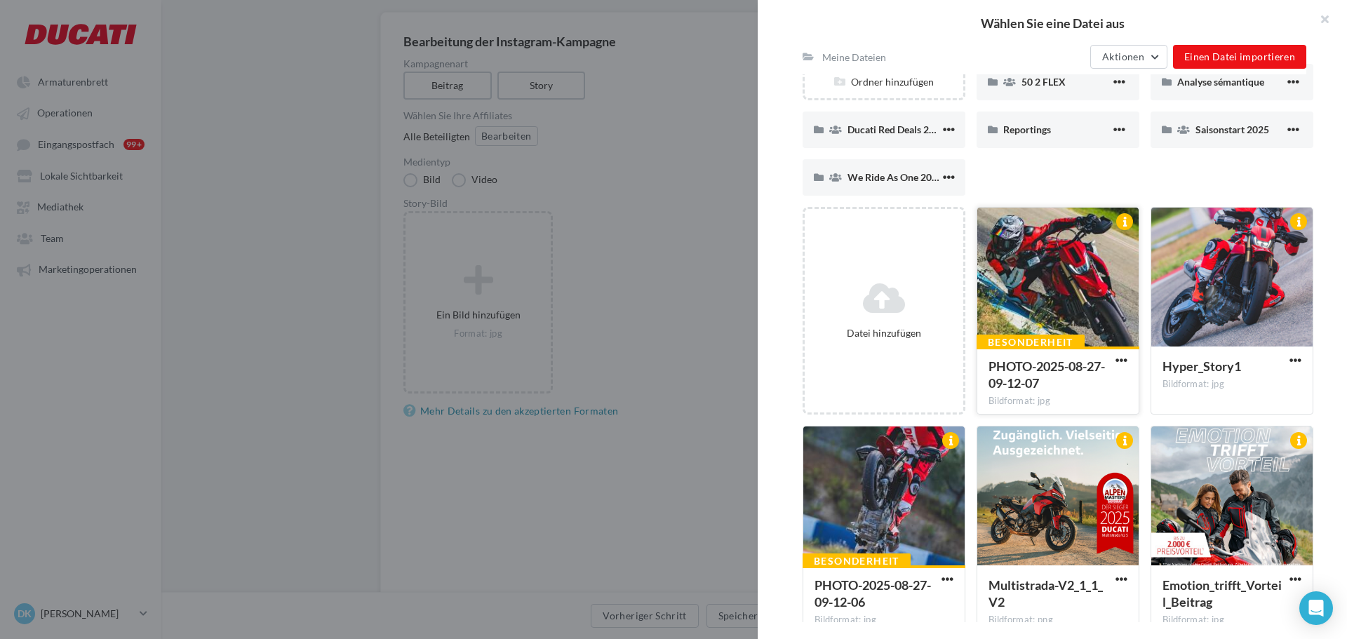
click at [1008, 302] on div at bounding box center [1058, 278] width 161 height 140
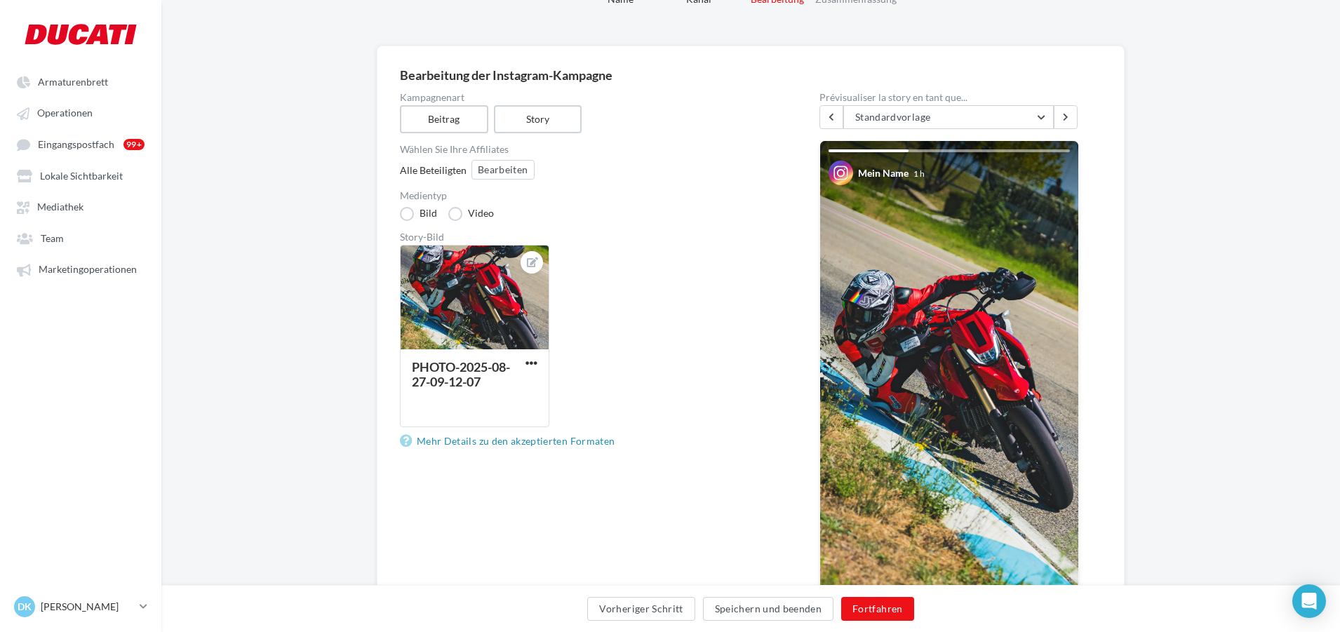
scroll to position [176, 0]
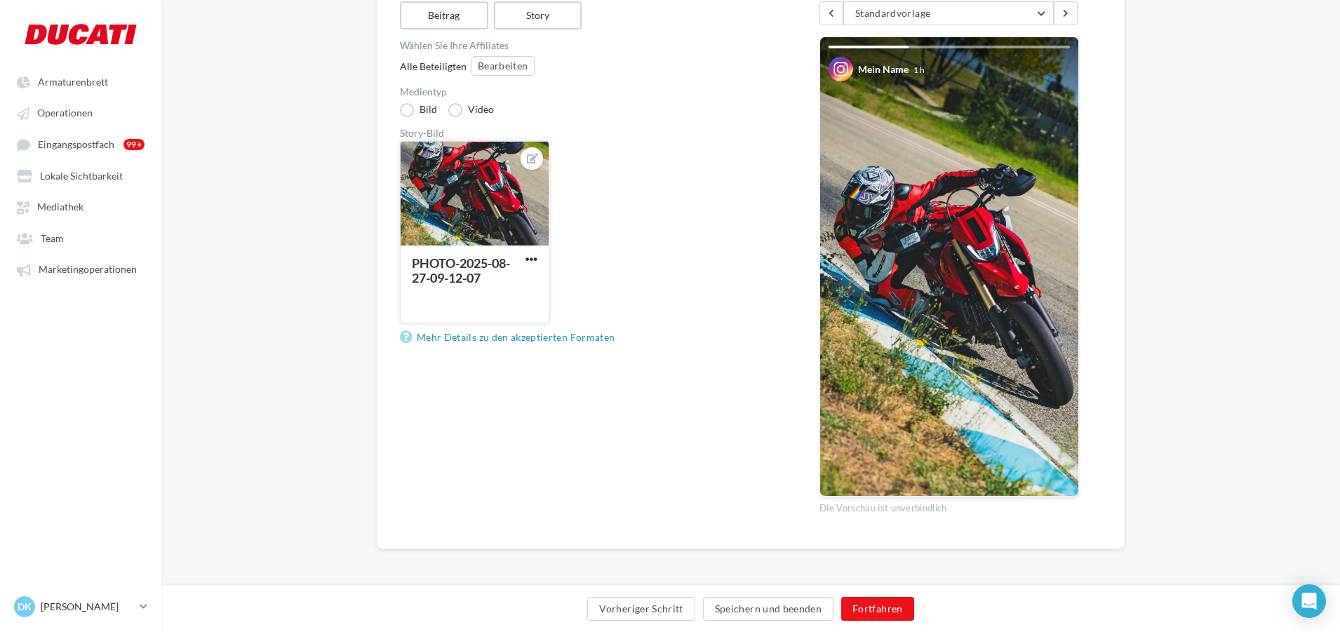
click at [525, 252] on div "PHOTO-2025-08-27-09-12-07" at bounding box center [475, 284] width 148 height 76
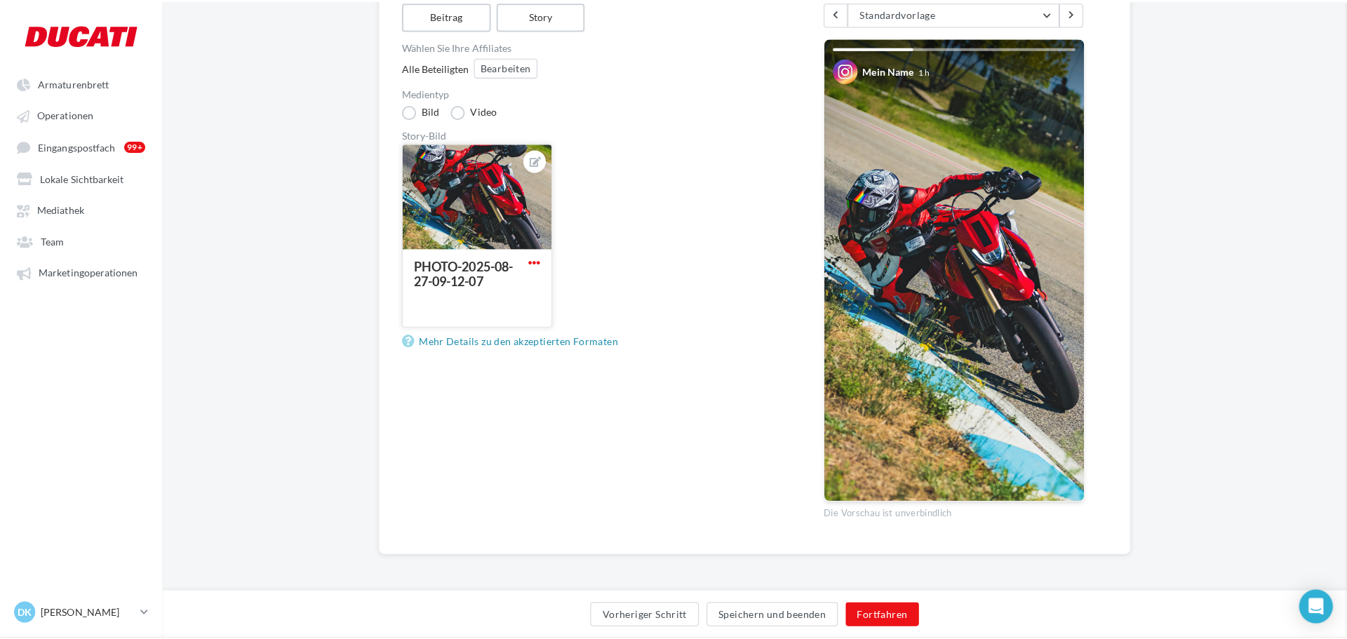
scroll to position [169, 0]
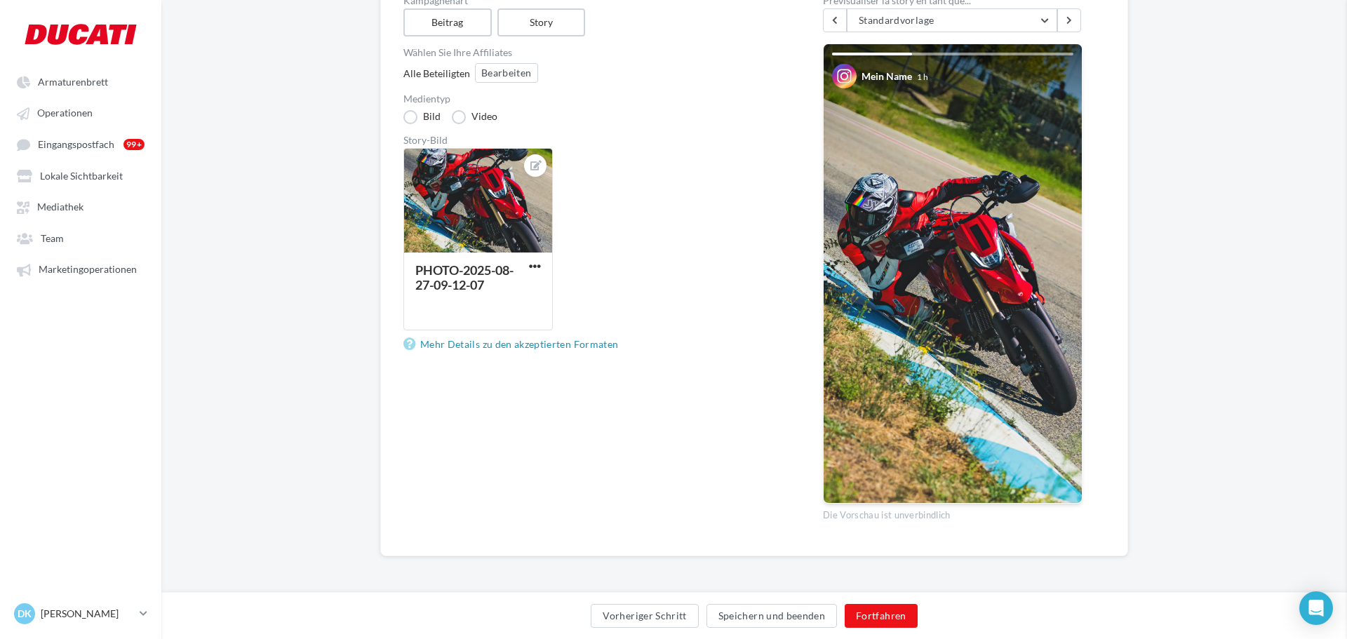
click at [533, 262] on div at bounding box center [673, 319] width 1347 height 639
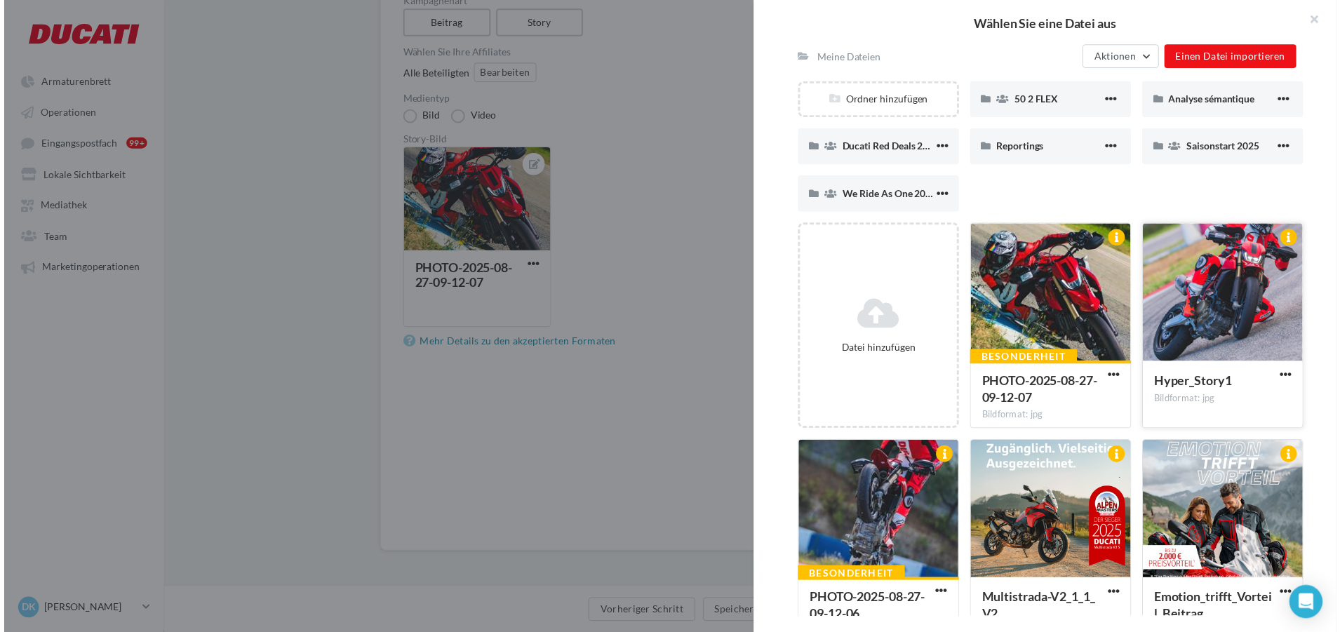
scroll to position [140, 0]
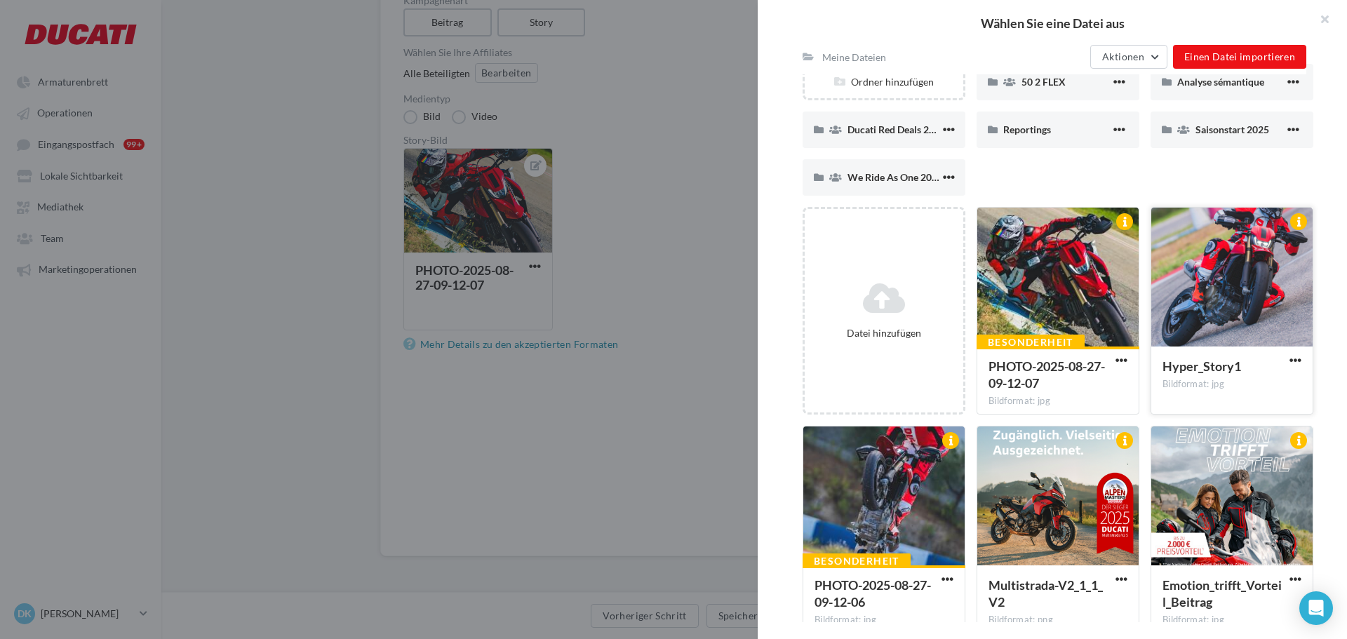
click at [1188, 288] on div at bounding box center [1232, 278] width 161 height 140
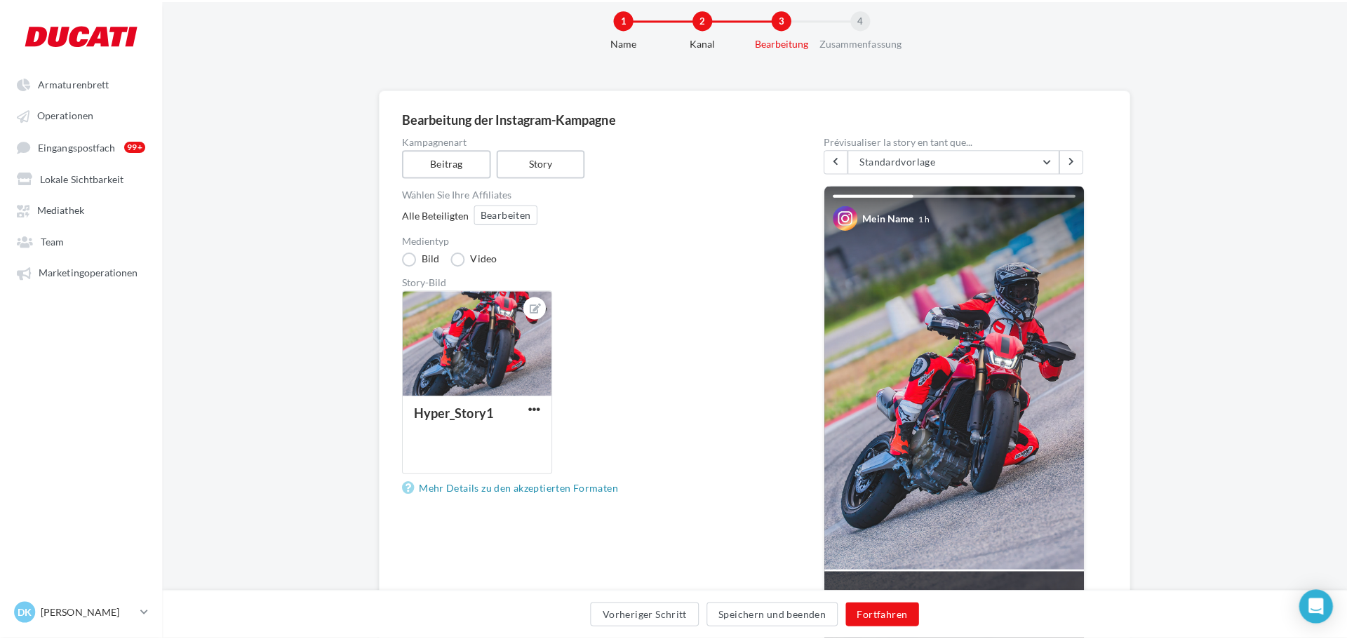
scroll to position [29, 0]
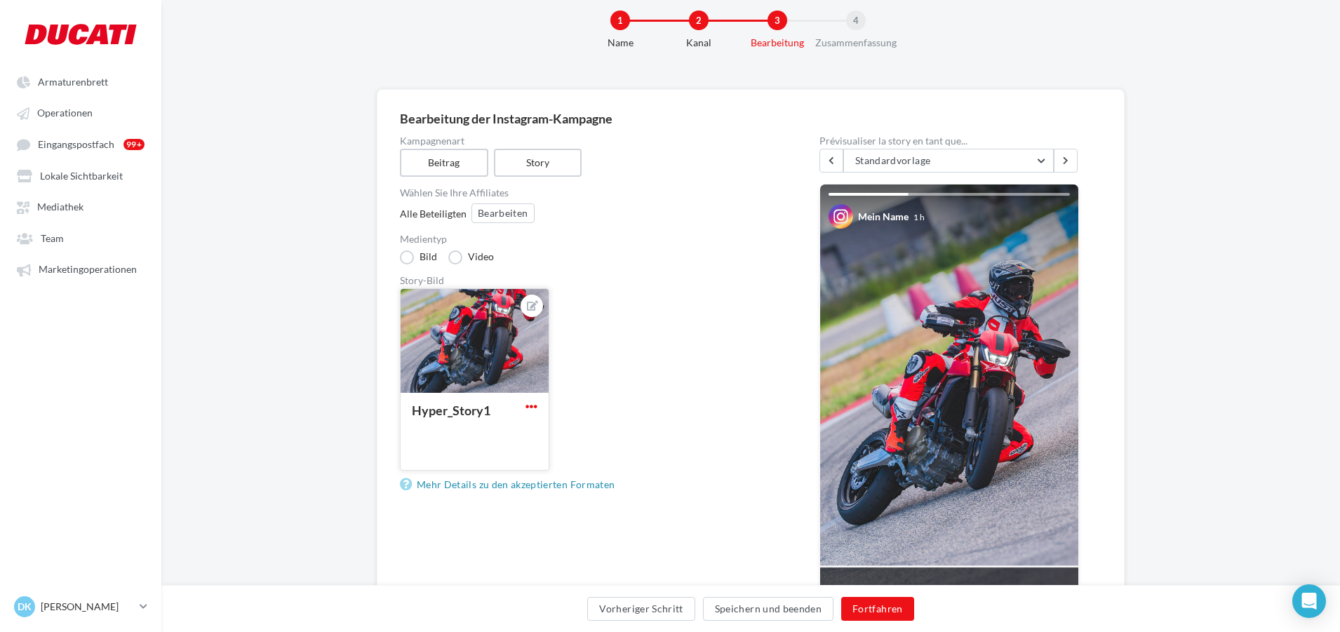
click at [532, 410] on span "button" at bounding box center [532, 407] width 12 height 12
click at [549, 475] on button "Bildeditor öffnen" at bounding box center [593, 471] width 140 height 36
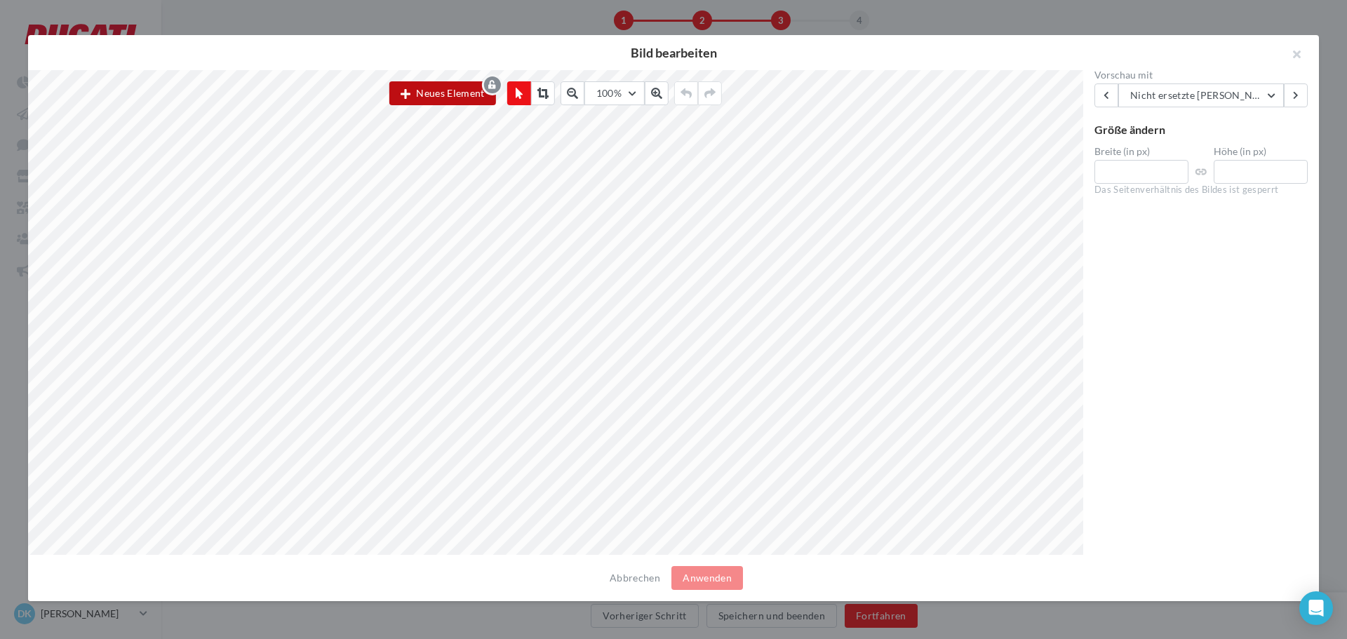
click at [448, 96] on button "Neues Element" at bounding box center [442, 93] width 107 height 24
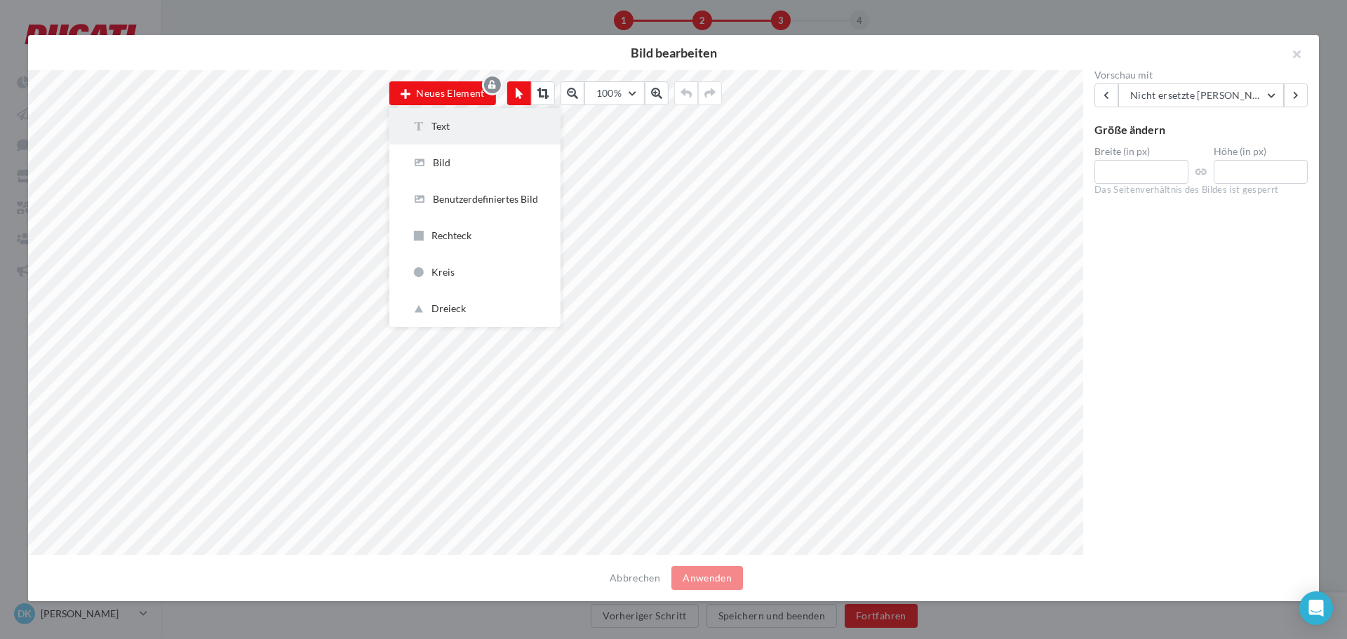
click at [437, 126] on div "Text" at bounding box center [475, 126] width 126 height 14
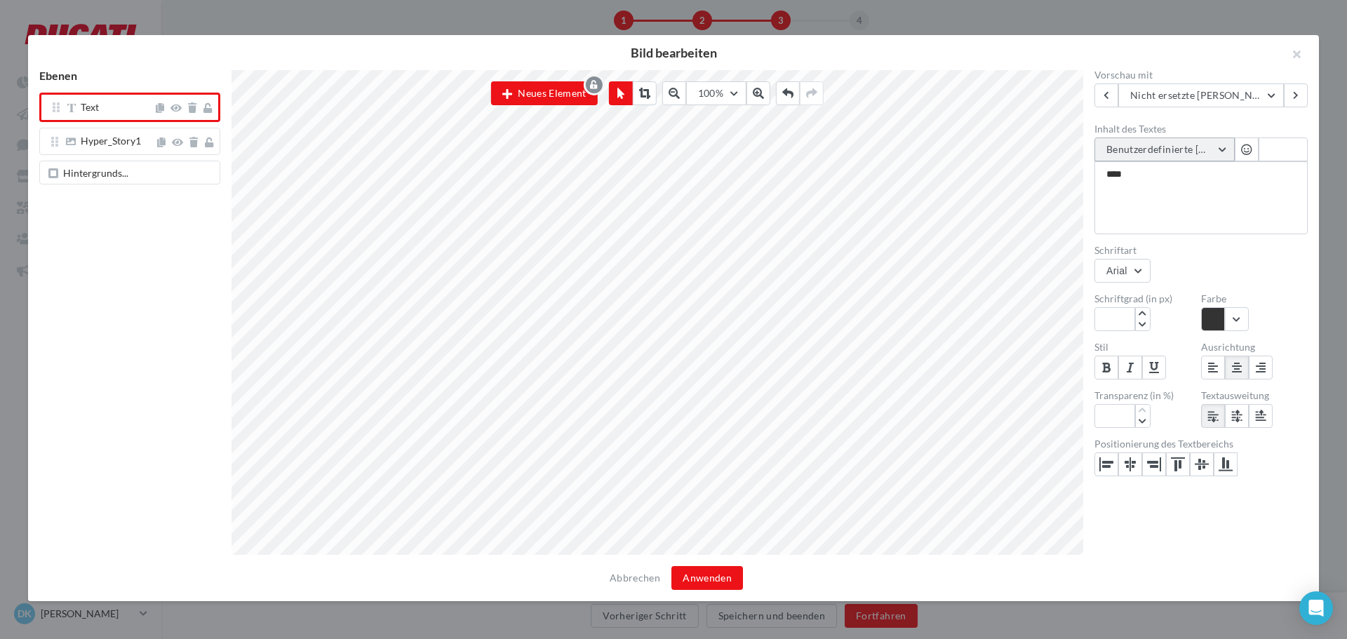
click at [1153, 147] on span "Benutzerdefinierte [PERSON_NAME]" at bounding box center [1192, 149] width 170 height 12
click at [1172, 233] on button "Address1" at bounding box center [1200, 222] width 211 height 36
type textarea "**********"
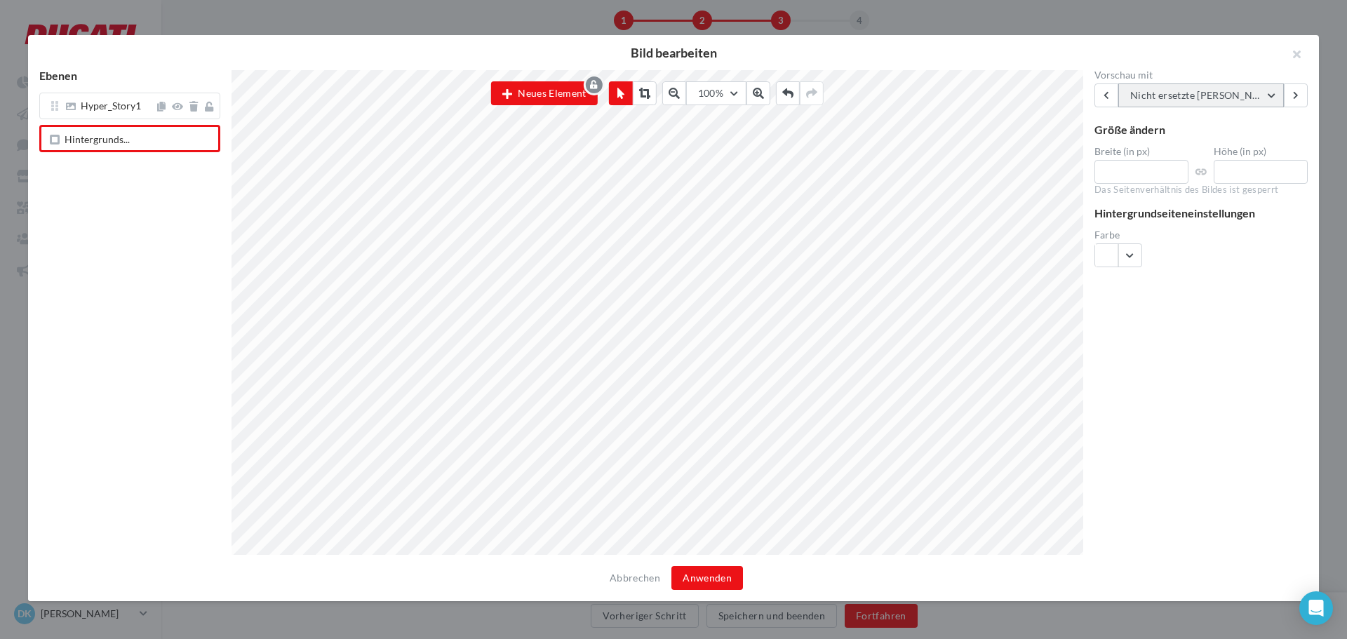
click at [1157, 95] on span "Nicht ersetzte [PERSON_NAME]" at bounding box center [1205, 95] width 148 height 12
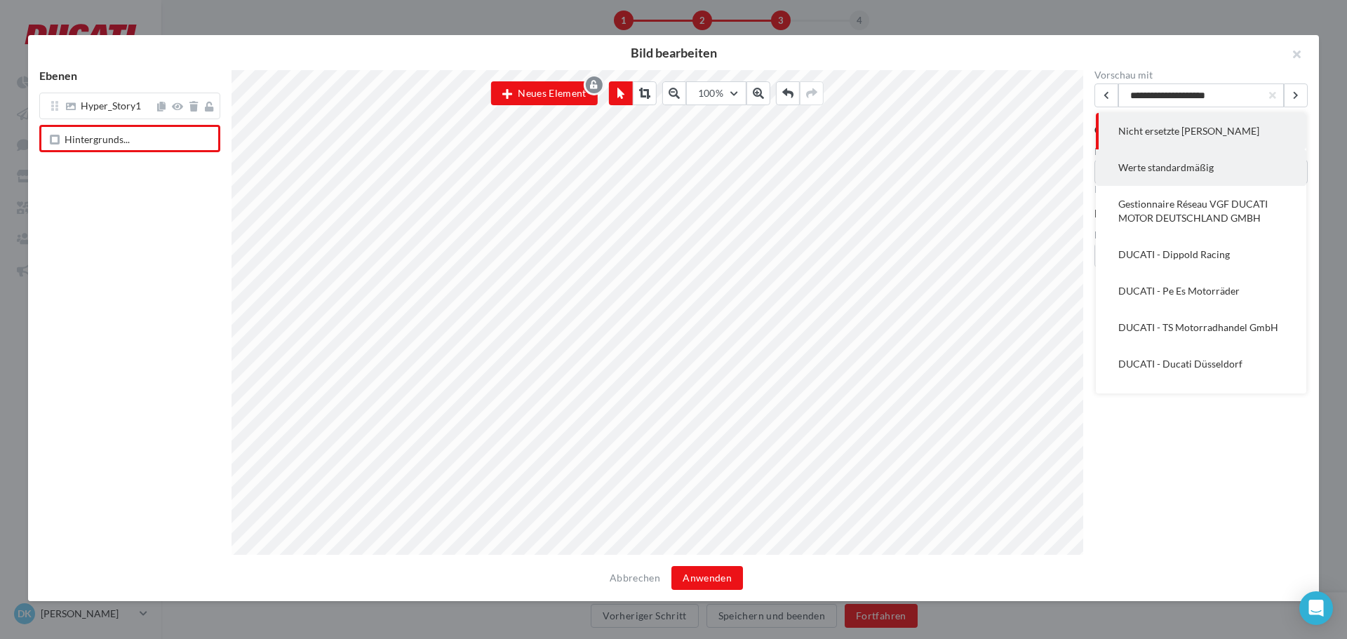
click at [1145, 171] on span "Werte standardmäßig" at bounding box center [1166, 167] width 95 height 12
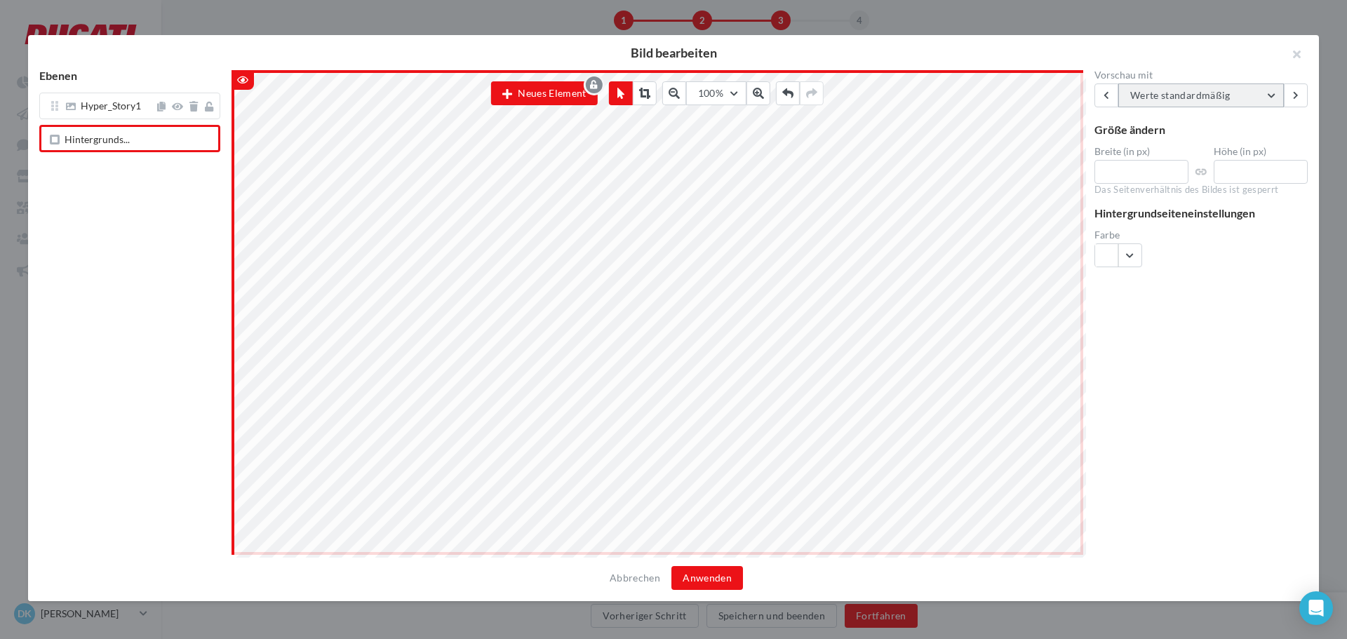
click at [1164, 102] on button "Werte standardmäßig" at bounding box center [1202, 96] width 166 height 24
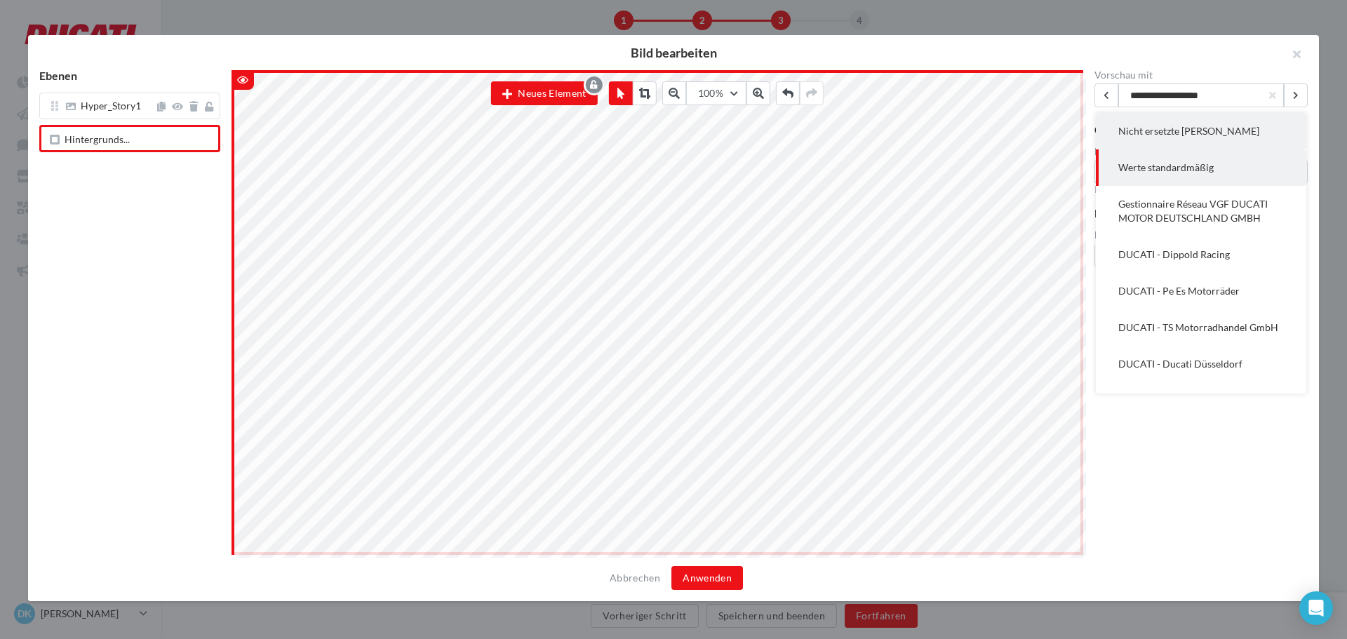
click at [1154, 141] on button "Nicht ersetzte [PERSON_NAME]" at bounding box center [1201, 131] width 211 height 36
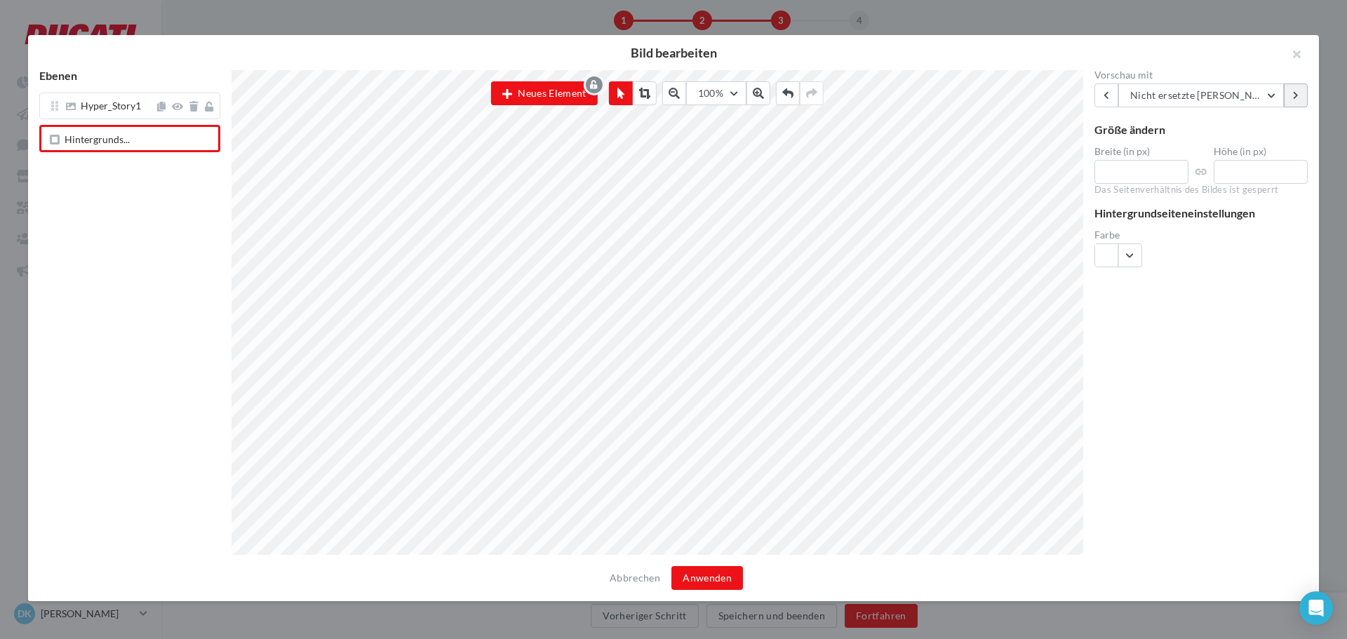
click at [1293, 95] on icon at bounding box center [1296, 95] width 6 height 8
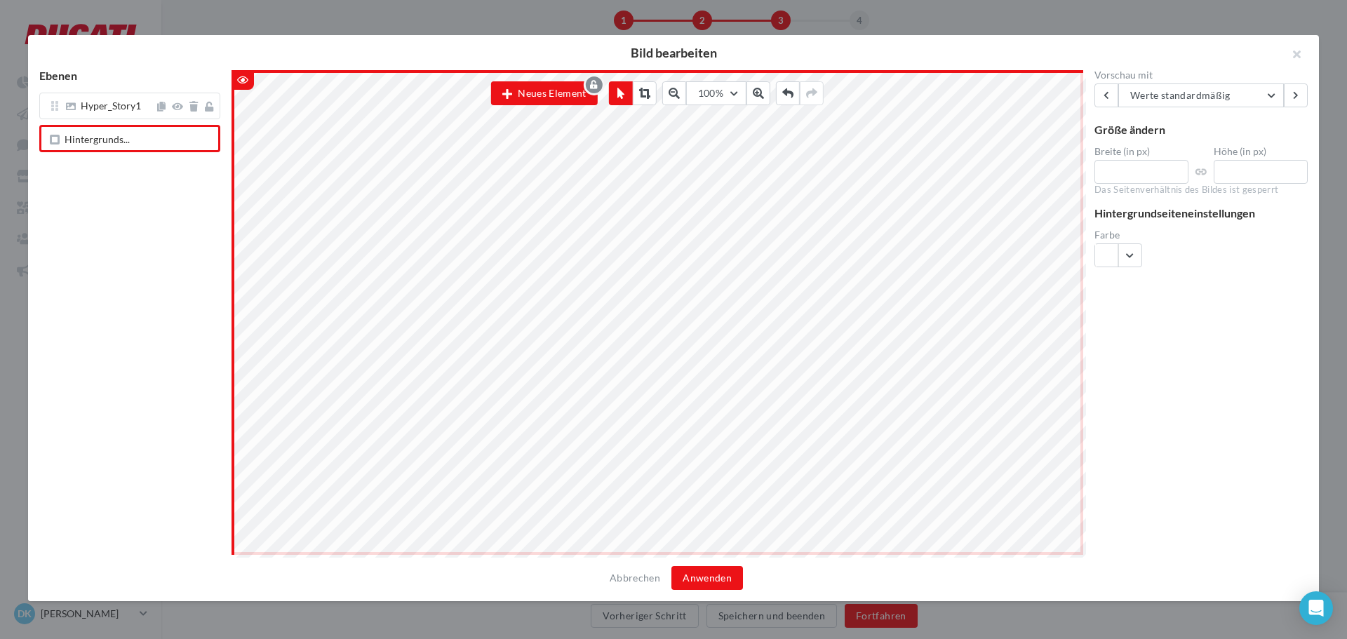
click at [1093, 94] on div "Vorschau mit Werte standardmäßig Nicht ersetzte [PERSON_NAME] Werte standardmäß…" at bounding box center [1202, 313] width 236 height 486
click at [1105, 94] on icon at bounding box center [1107, 95] width 6 height 8
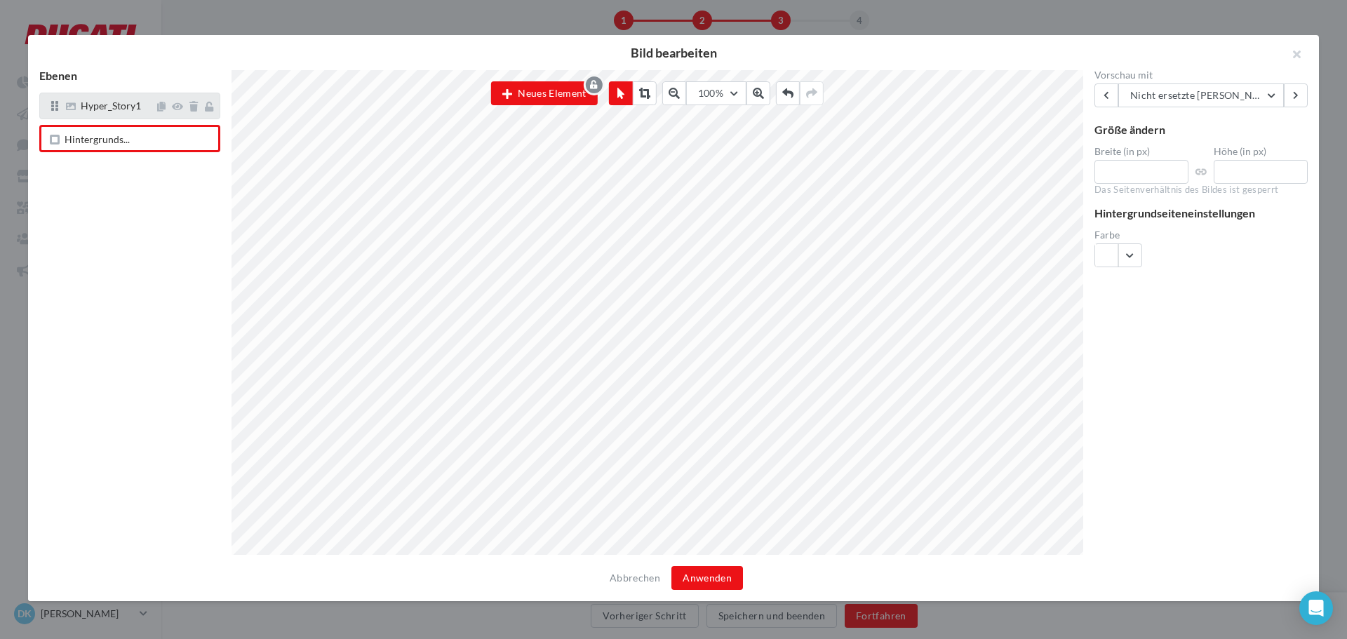
click at [105, 112] on div "Hyper_Story1" at bounding box center [111, 107] width 60 height 13
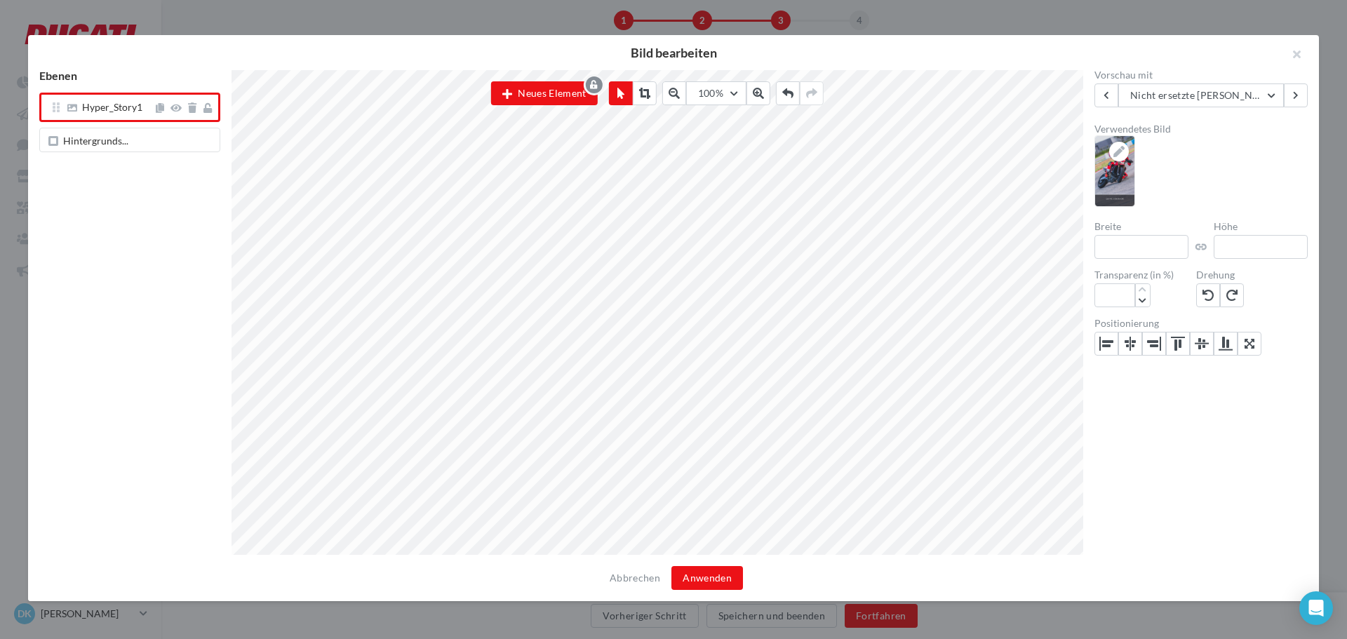
click at [104, 124] on div "Hyper_Story1" at bounding box center [129, 110] width 181 height 35
click at [100, 134] on div "Hintergrunds..." at bounding box center [129, 140] width 181 height 24
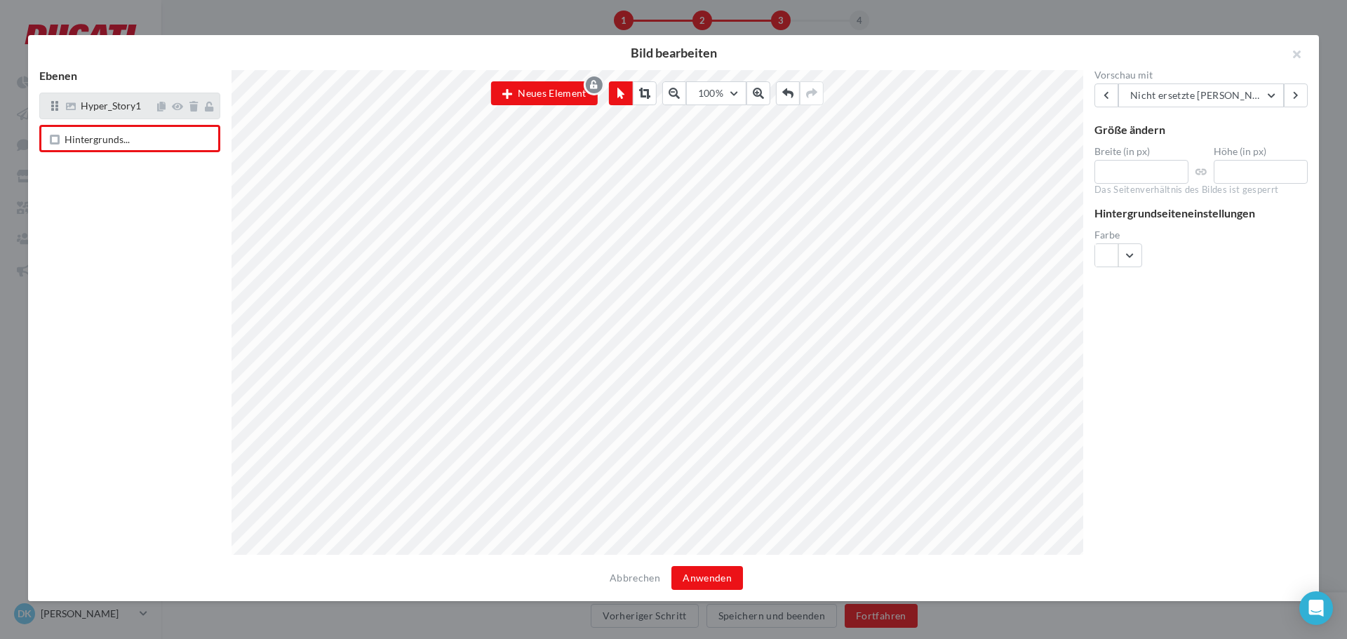
click at [111, 102] on span "Hyper_Story1" at bounding box center [111, 106] width 60 height 12
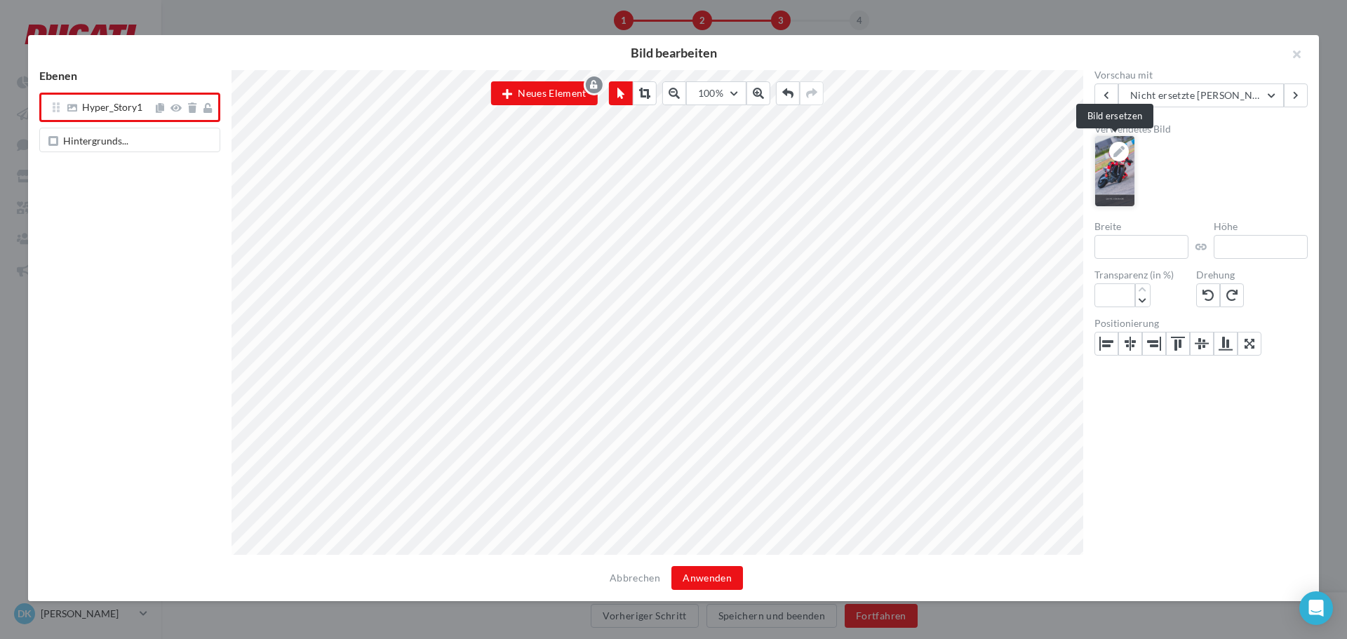
click at [1119, 153] on icon at bounding box center [1119, 151] width 11 height 11
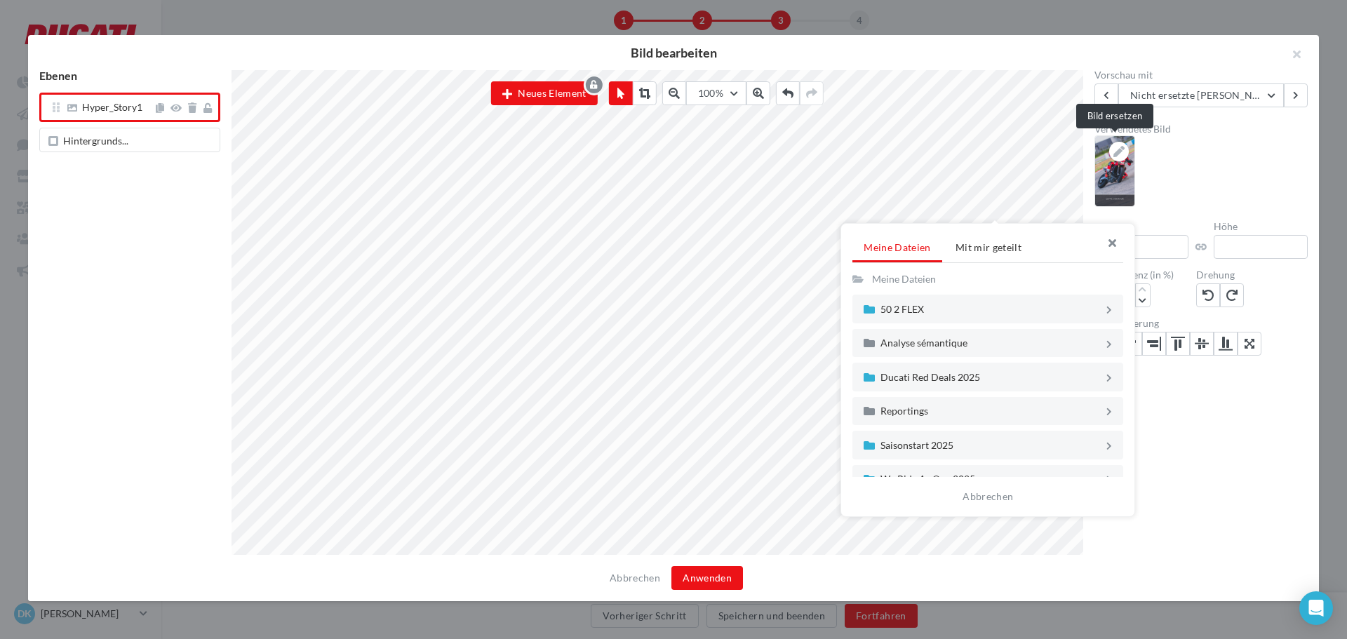
click at [1110, 239] on button "button" at bounding box center [1107, 245] width 56 height 42
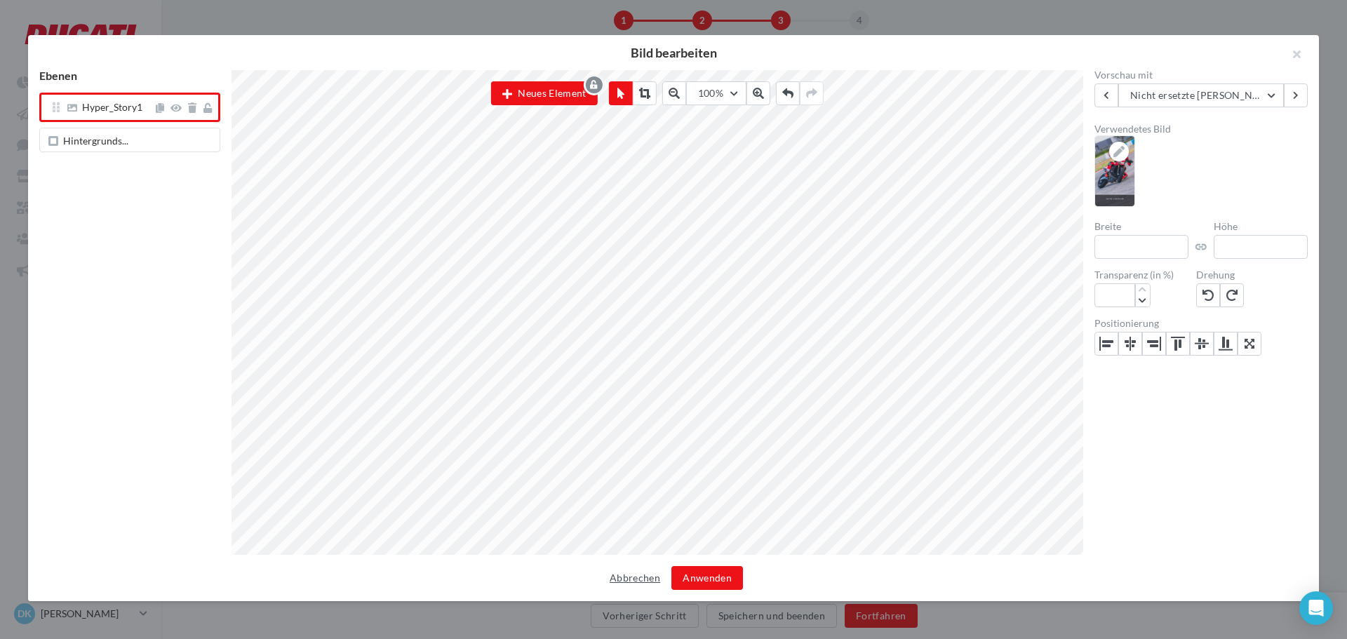
click at [625, 573] on button "Abbrechen" at bounding box center [635, 578] width 62 height 17
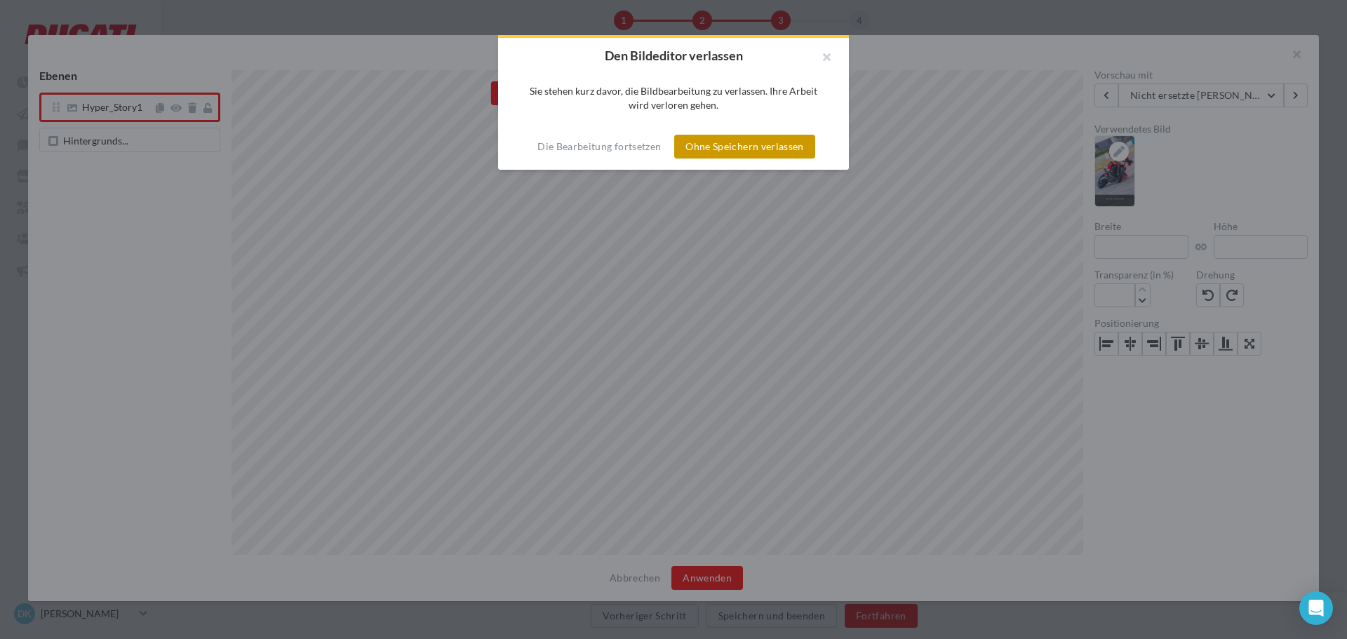
click at [722, 145] on button "Ohne Speichern verlassen" at bounding box center [744, 147] width 140 height 24
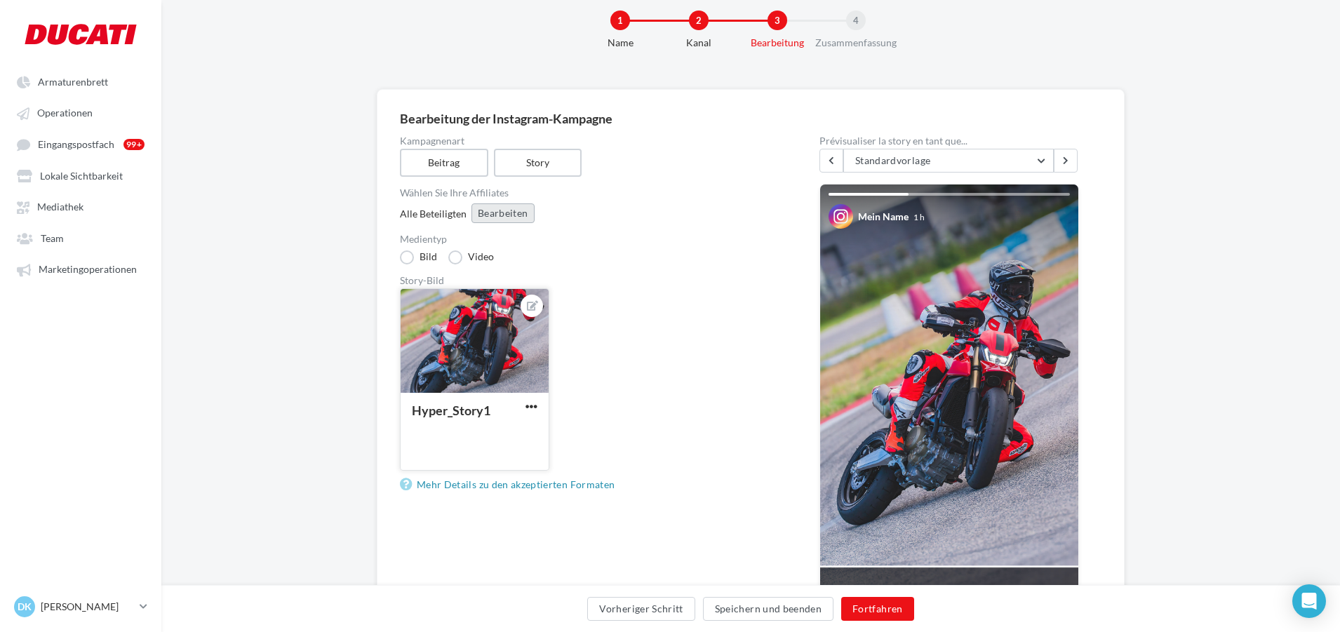
click at [484, 218] on button "Bearbeiten" at bounding box center [503, 214] width 63 height 20
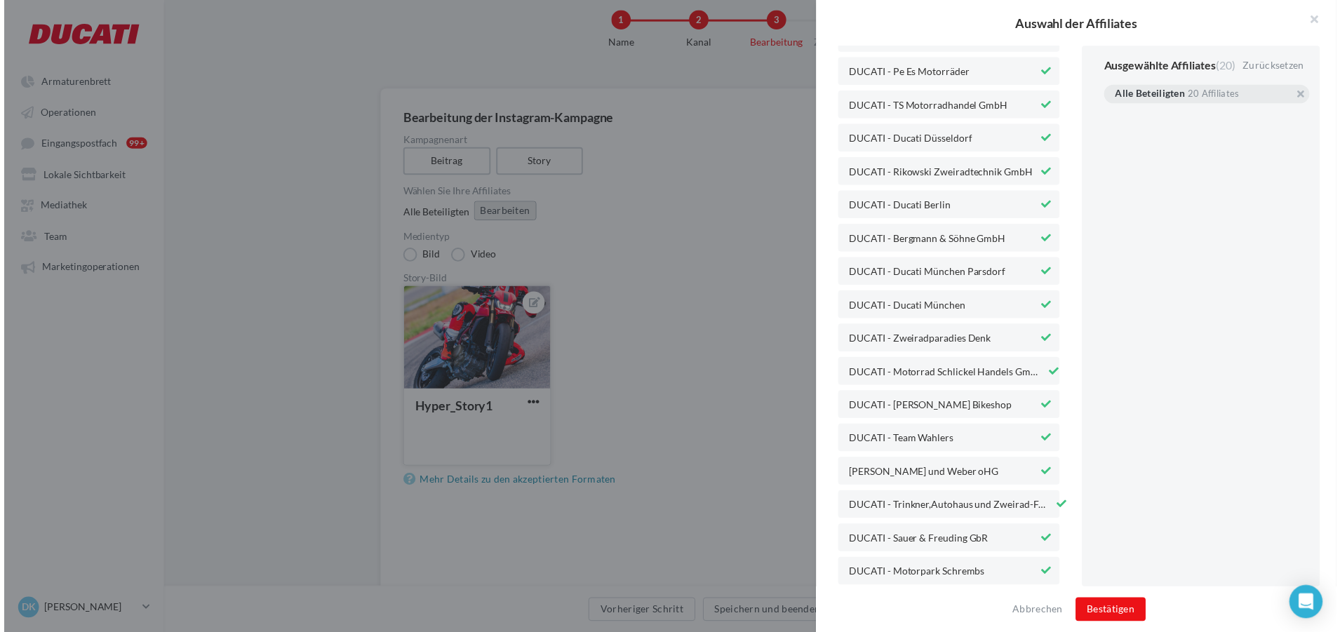
scroll to position [210, 0]
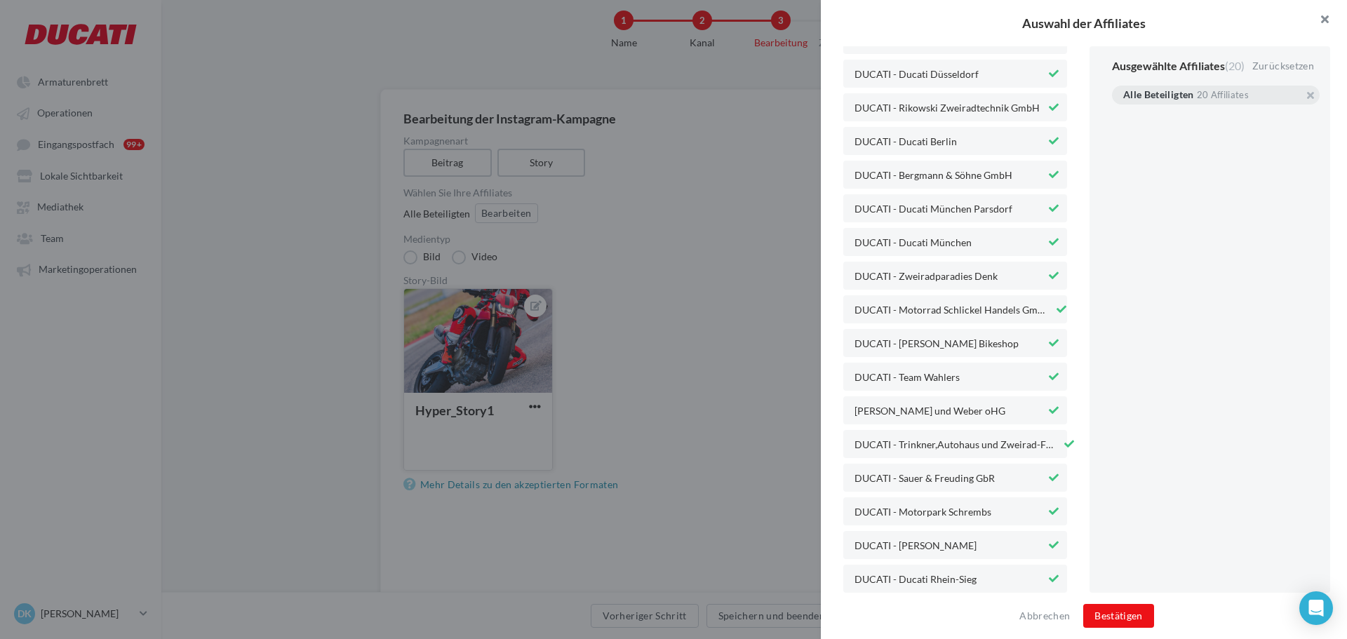
click at [1323, 17] on button "button" at bounding box center [1319, 21] width 56 height 42
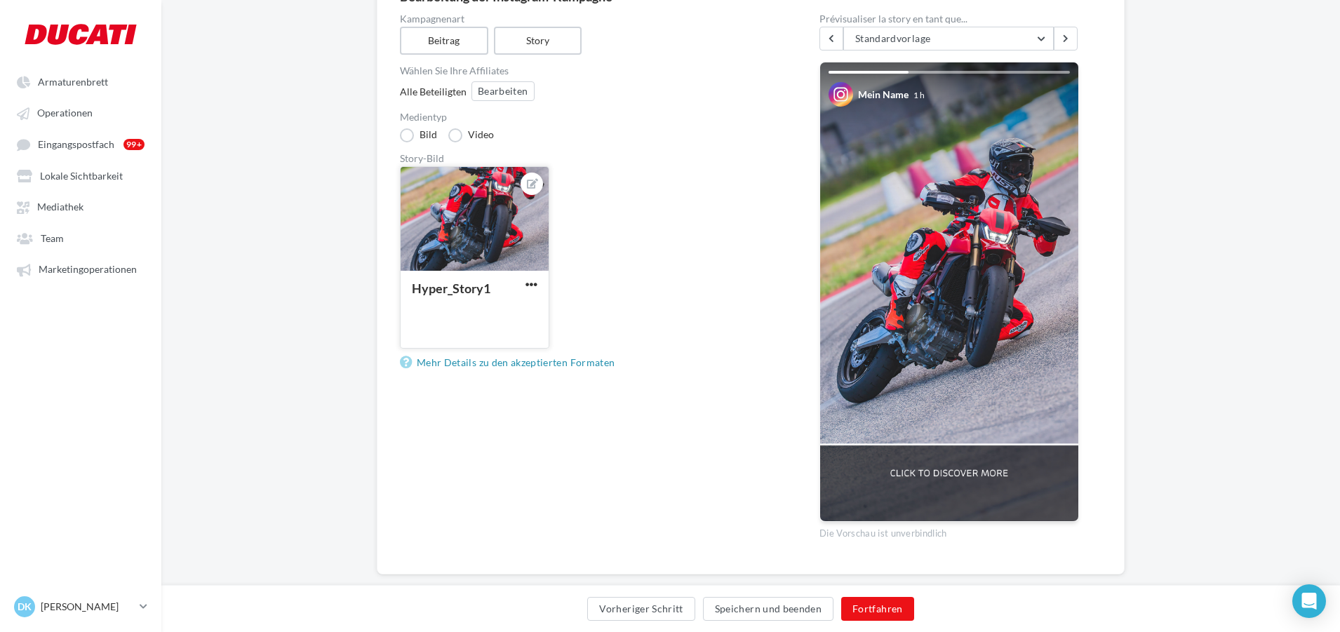
scroll to position [176, 0]
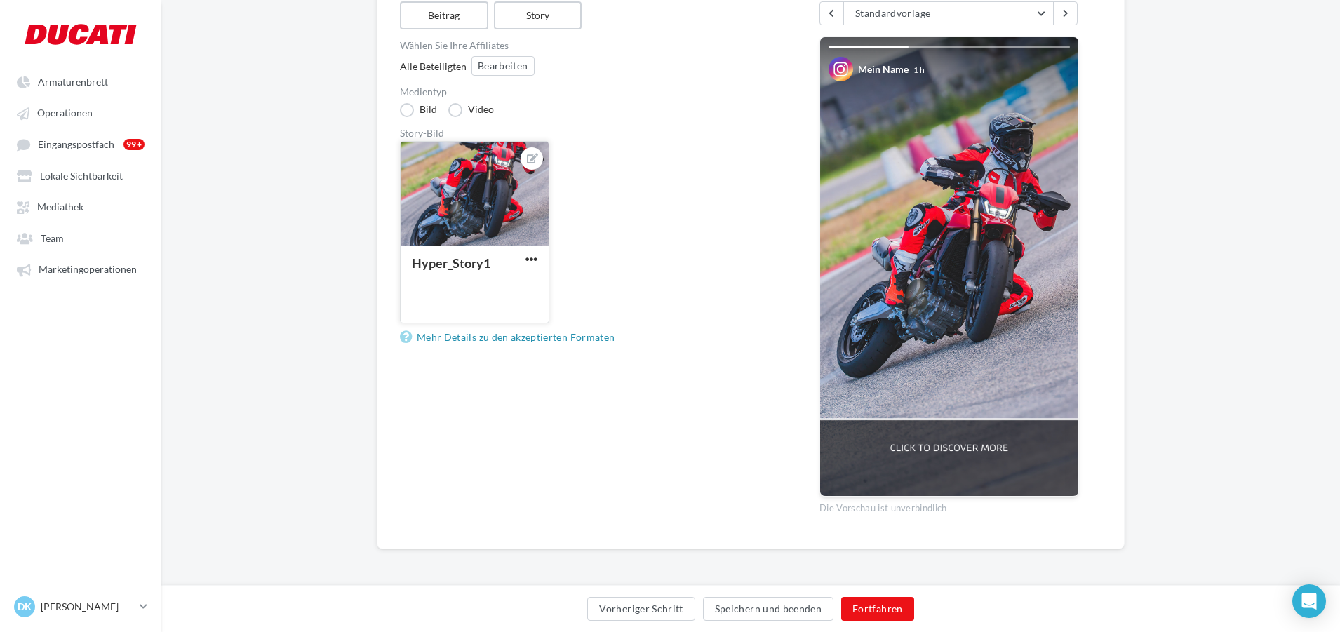
click at [944, 327] on img at bounding box center [949, 266] width 258 height 459
click at [872, 606] on button "Fortfahren" at bounding box center [877, 609] width 73 height 24
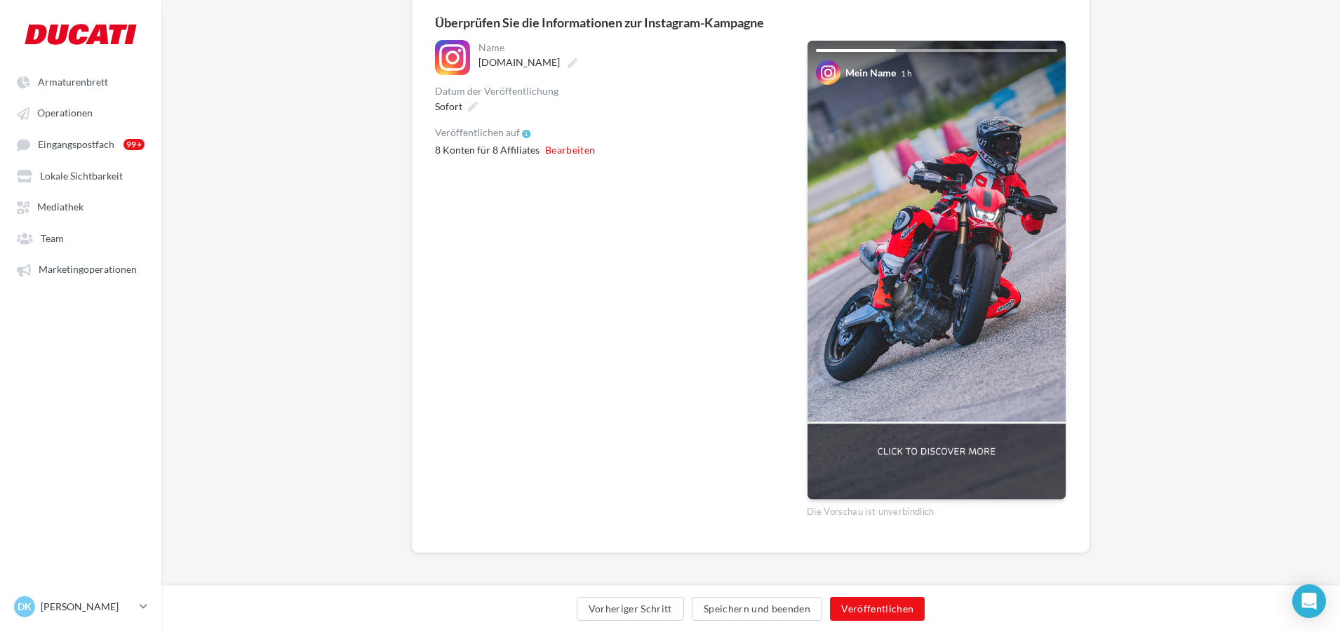
scroll to position [128, 0]
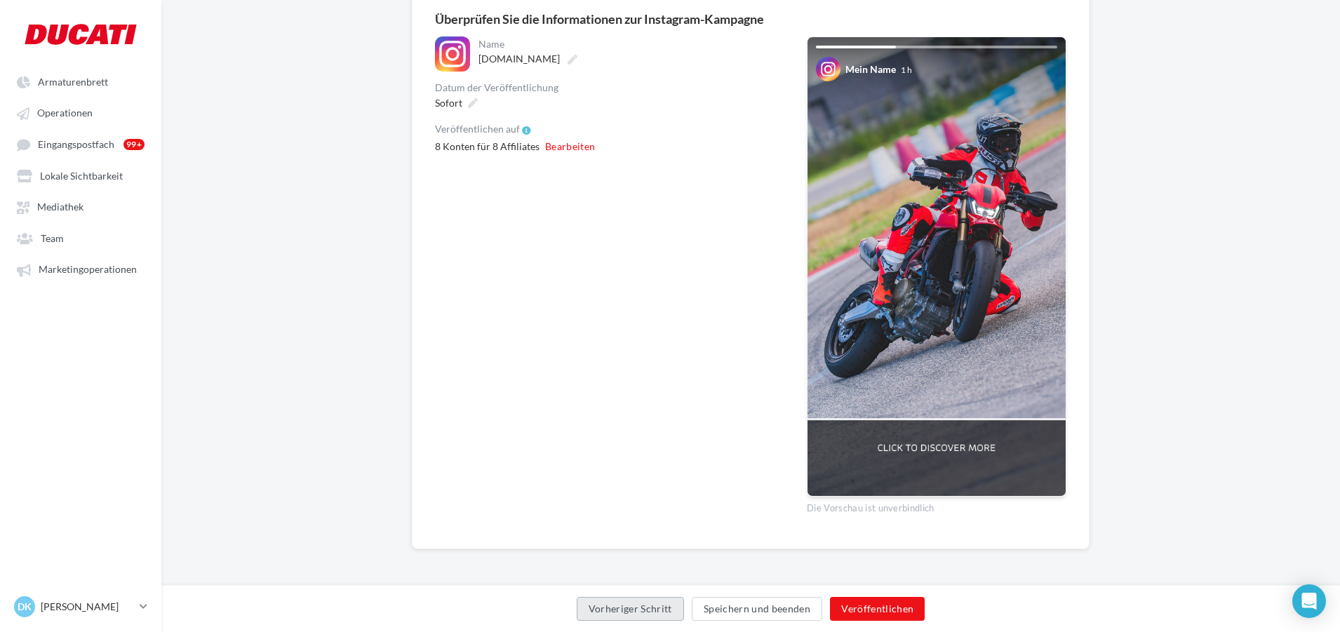
click at [635, 613] on button "Vorheriger Schritt" at bounding box center [630, 609] width 107 height 24
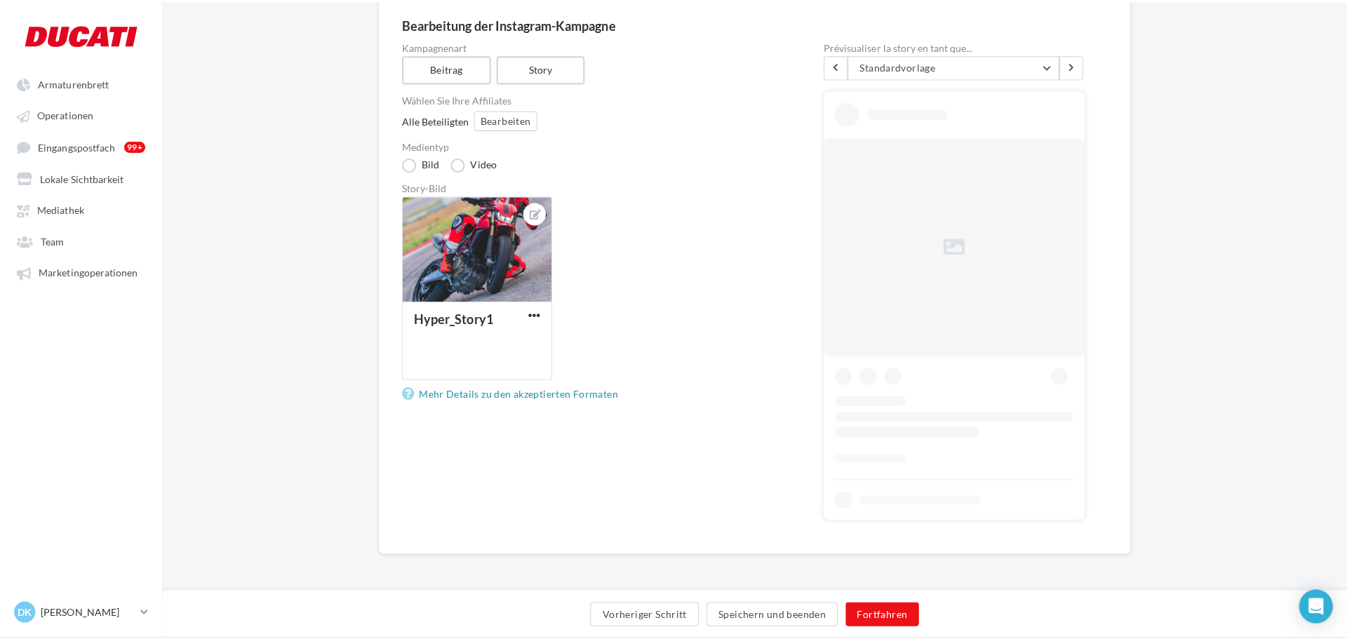
scroll to position [128, 0]
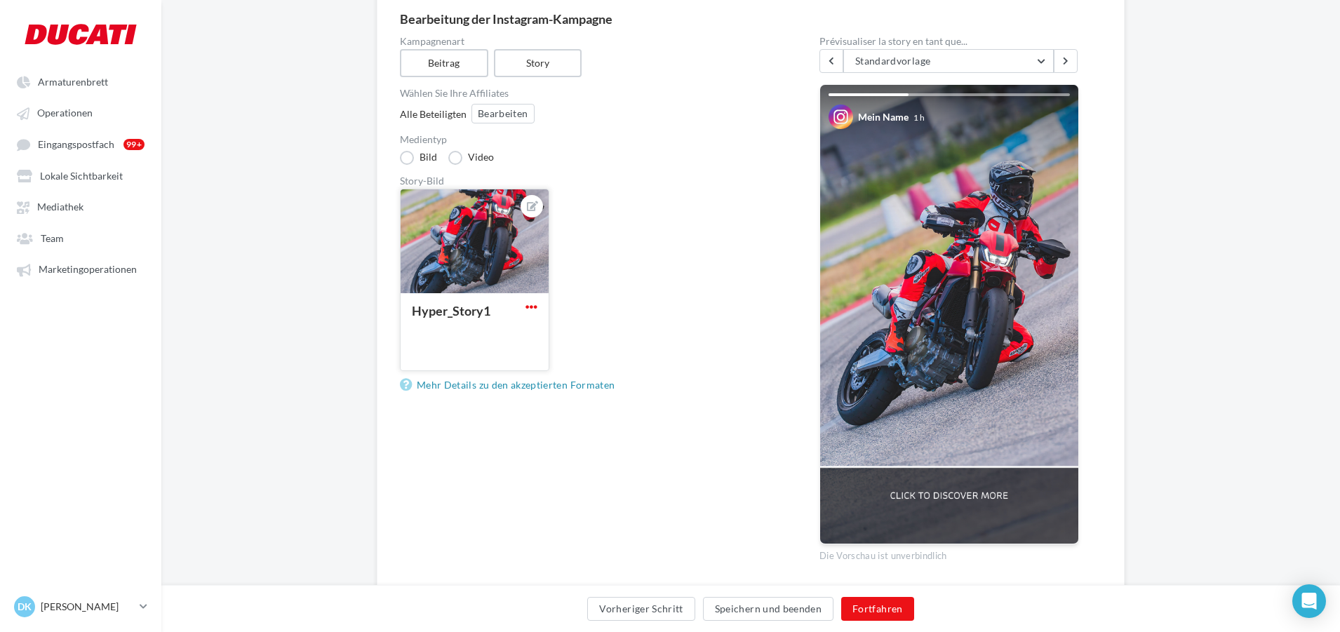
click at [528, 302] on span "button" at bounding box center [532, 307] width 12 height 12
click at [573, 363] on button "Bildeditor öffnen" at bounding box center [593, 372] width 140 height 36
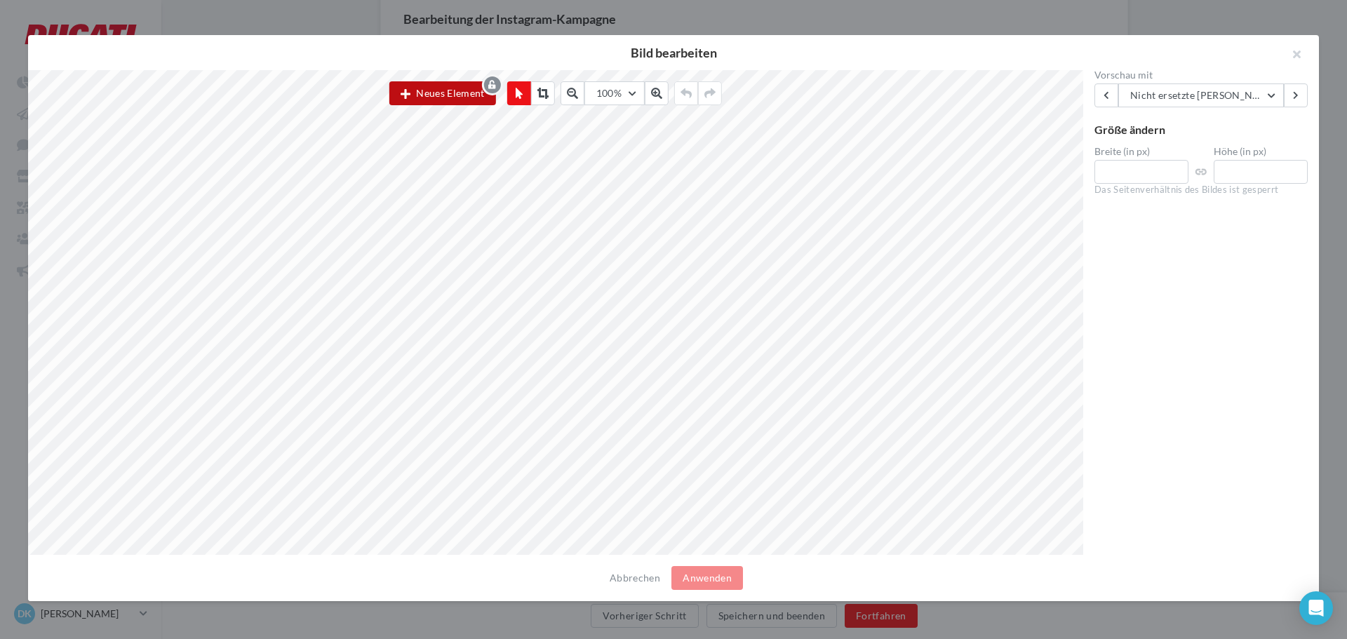
click at [441, 100] on button "Neues Element" at bounding box center [442, 93] width 107 height 24
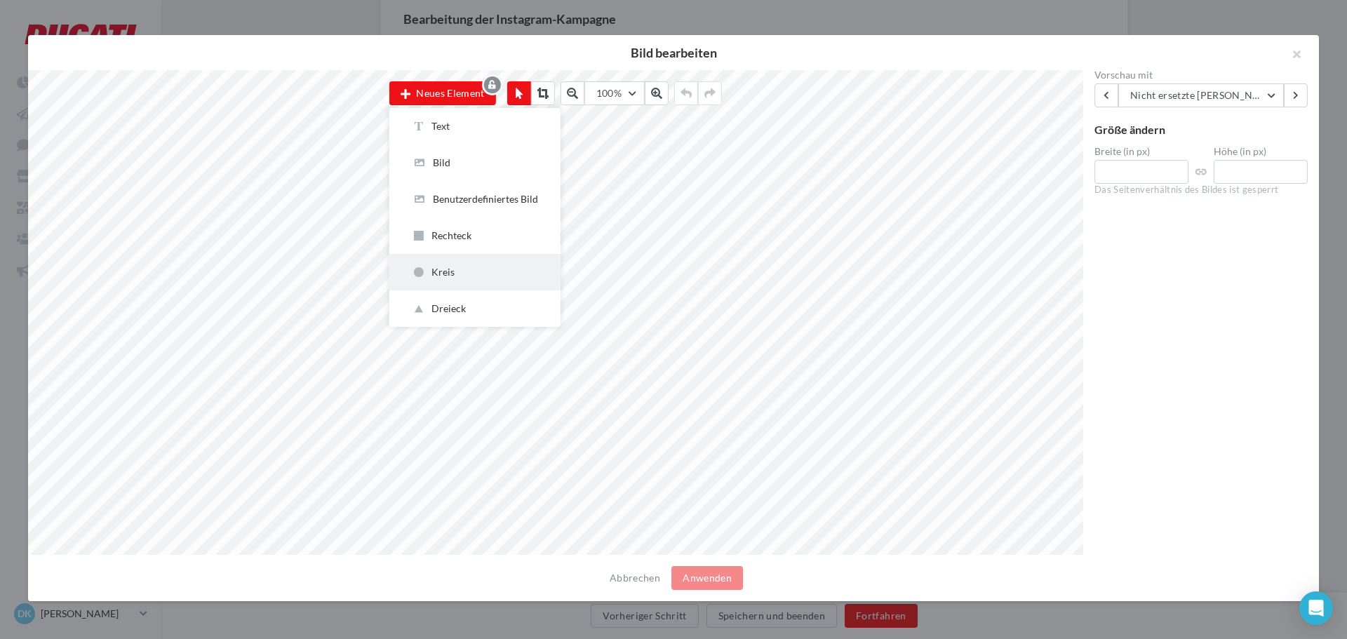
click at [452, 274] on div "Kreis" at bounding box center [475, 272] width 126 height 14
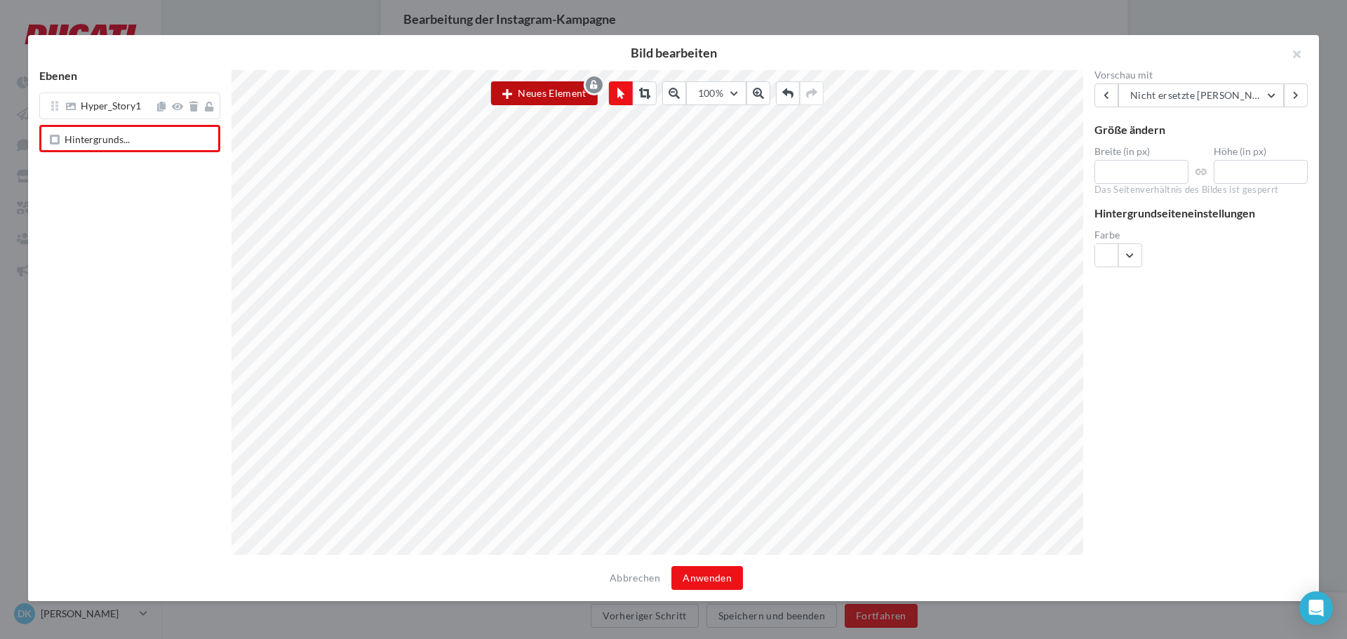
click at [551, 96] on button "Neues Element" at bounding box center [544, 93] width 107 height 24
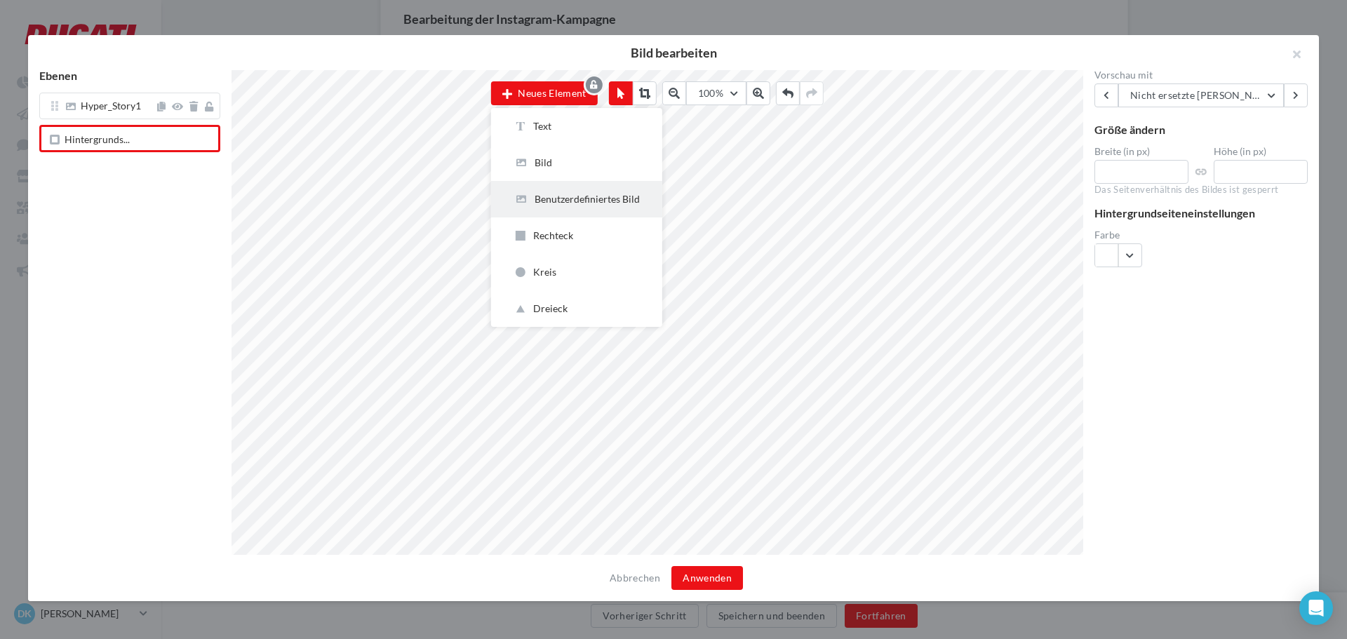
click at [556, 199] on div "Benutzerdefiniertes Bild" at bounding box center [577, 199] width 126 height 14
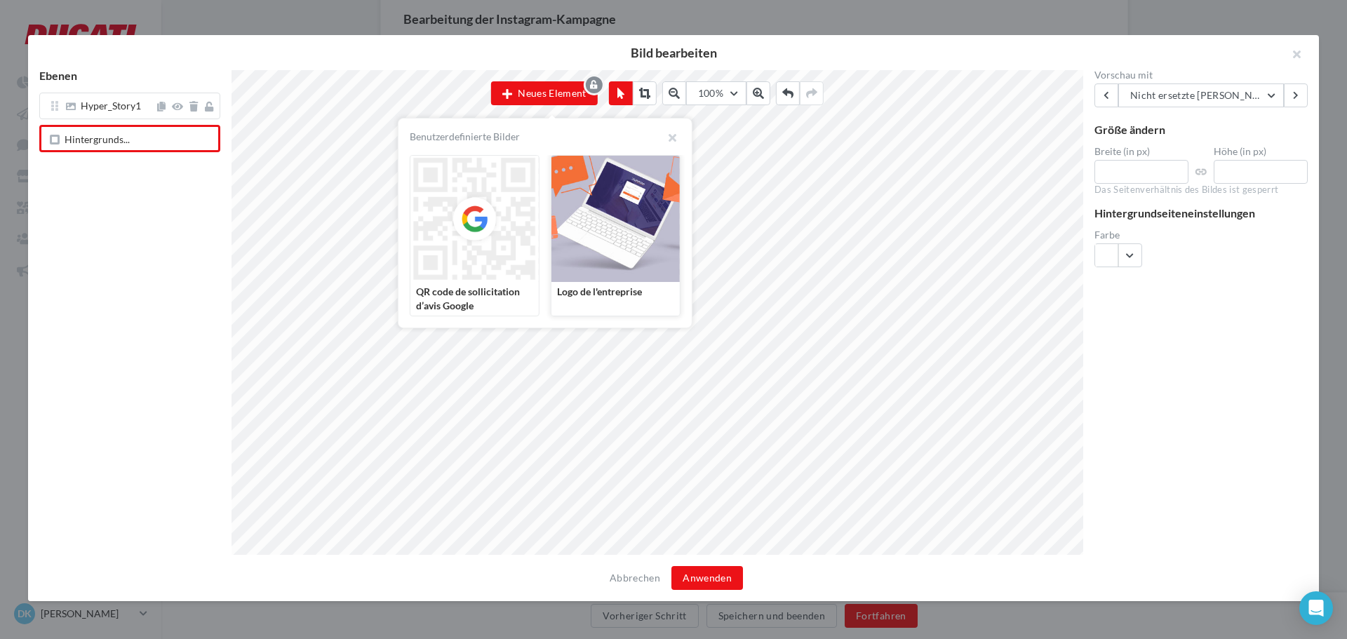
click at [611, 210] on div at bounding box center [616, 219] width 128 height 126
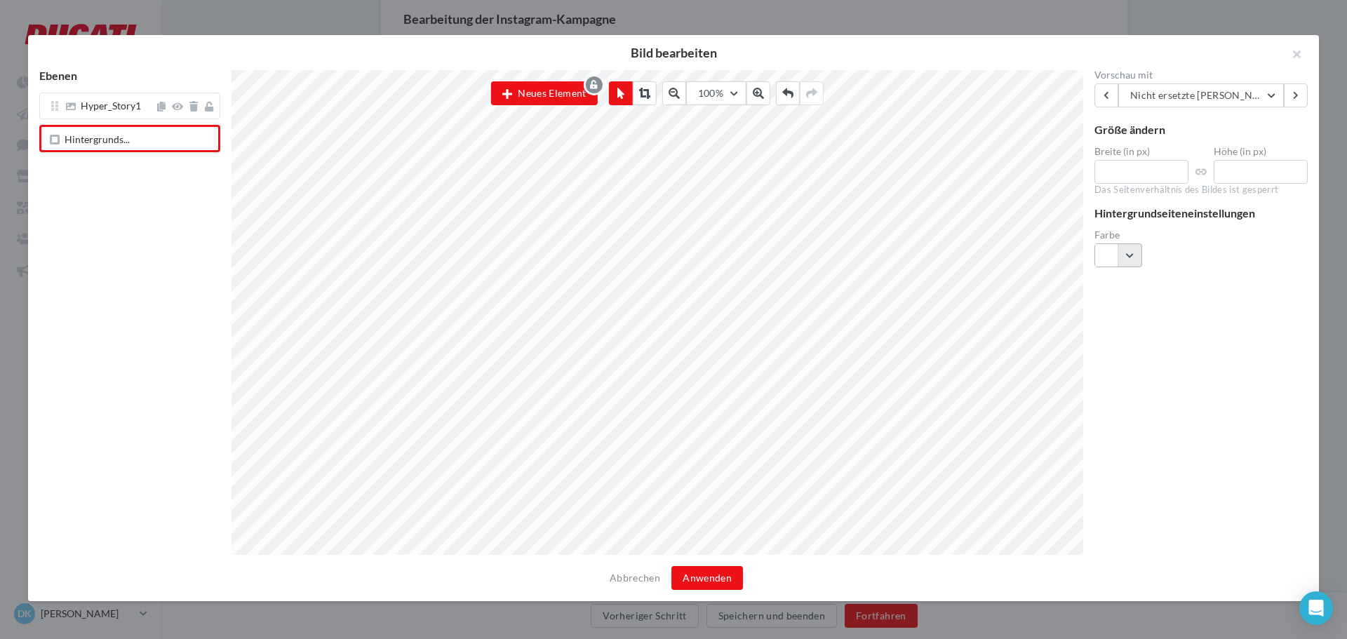
click at [1130, 258] on button "button" at bounding box center [1119, 256] width 48 height 24
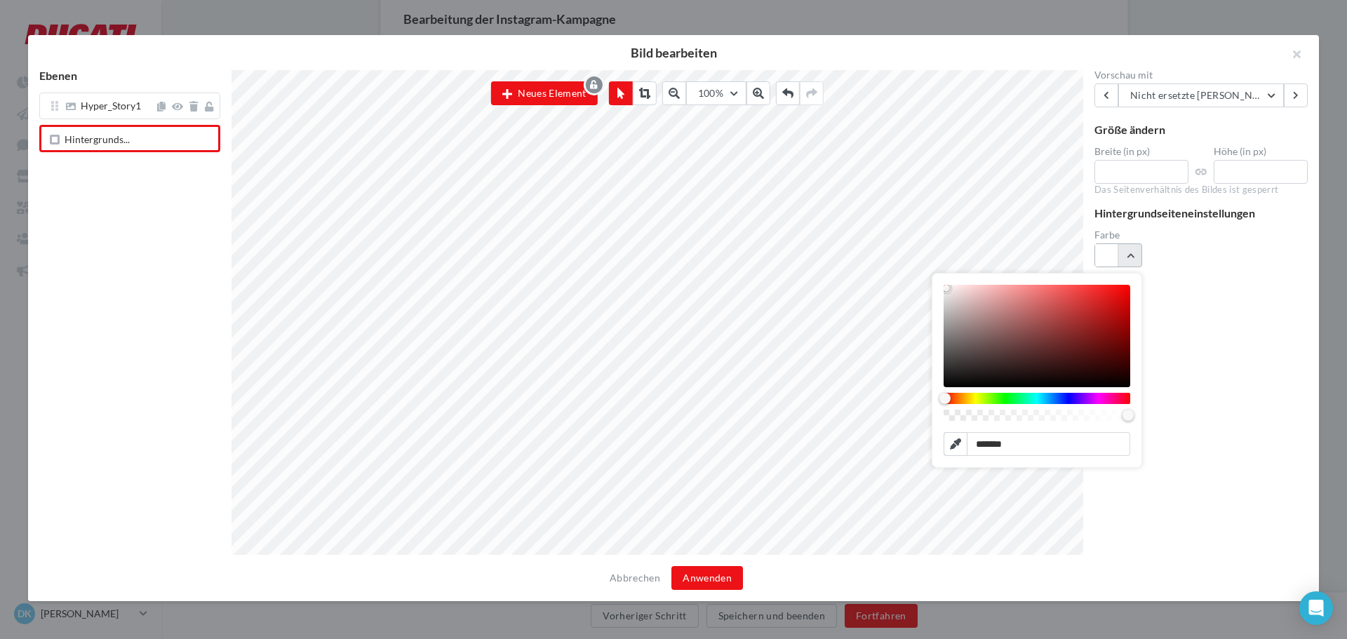
click at [1131, 258] on button "button" at bounding box center [1119, 256] width 48 height 24
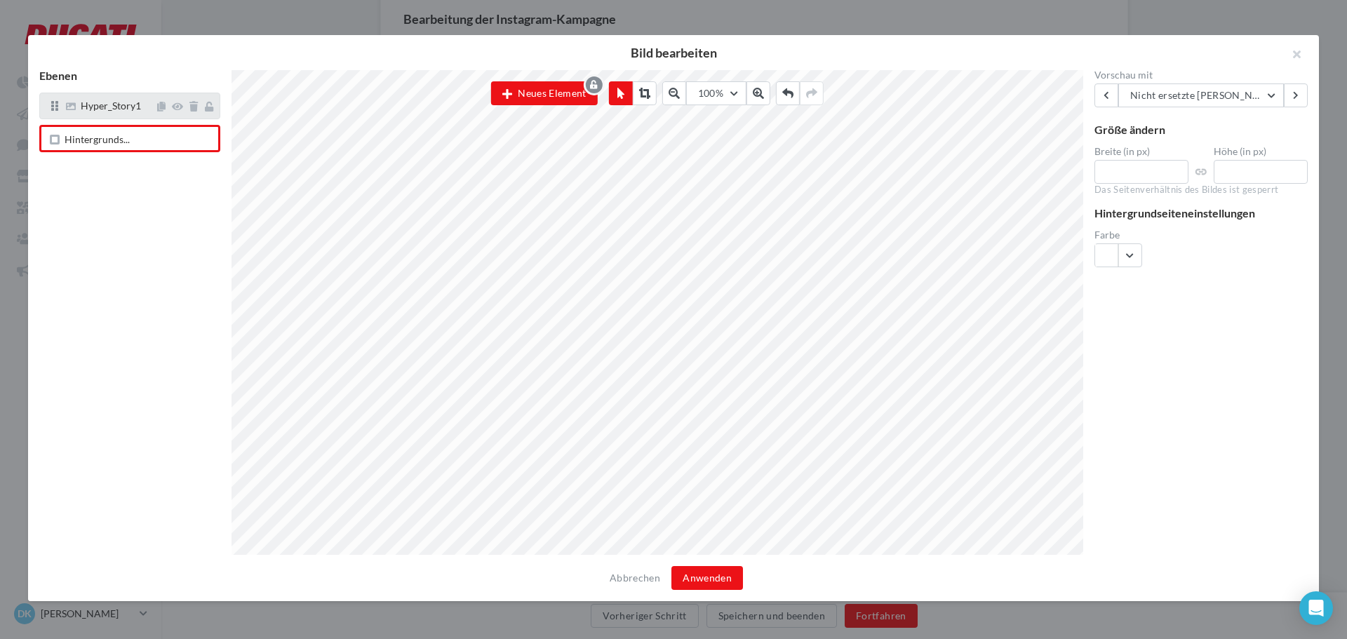
click at [112, 116] on div "Hyper_Story1" at bounding box center [129, 106] width 181 height 27
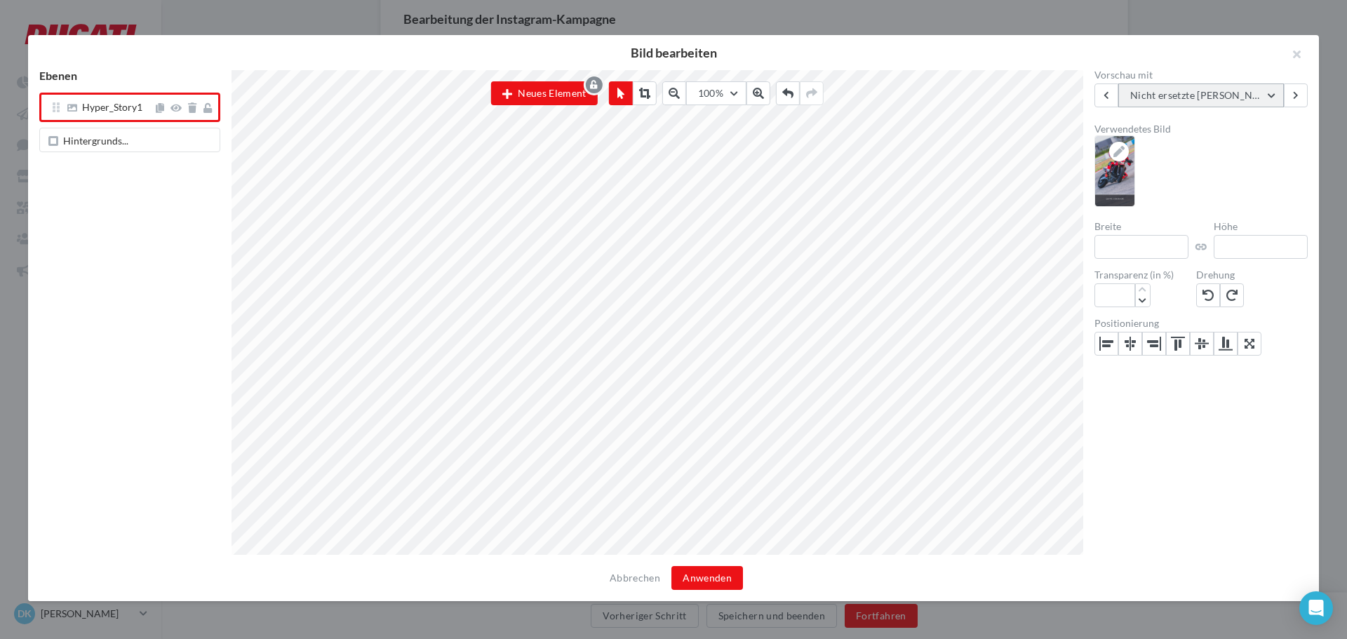
click at [1173, 94] on span "Nicht ersetzte [PERSON_NAME]" at bounding box center [1205, 95] width 148 height 12
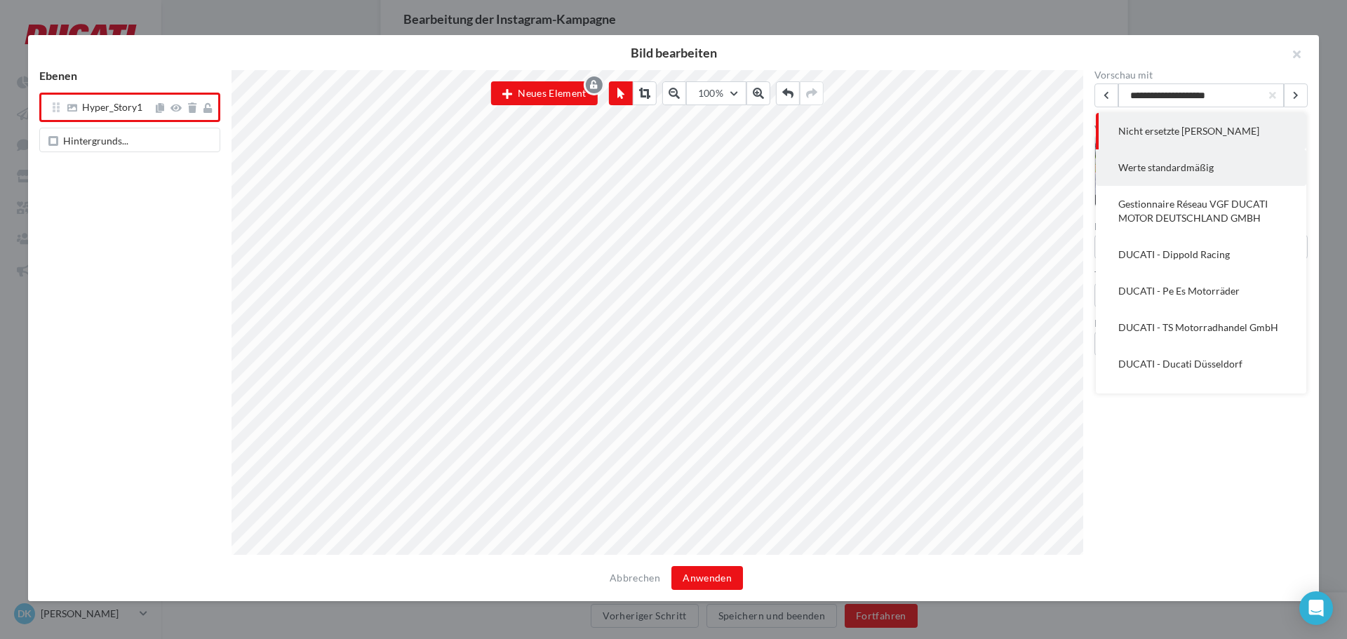
click at [1147, 168] on span "Werte standardmäßig" at bounding box center [1166, 167] width 95 height 12
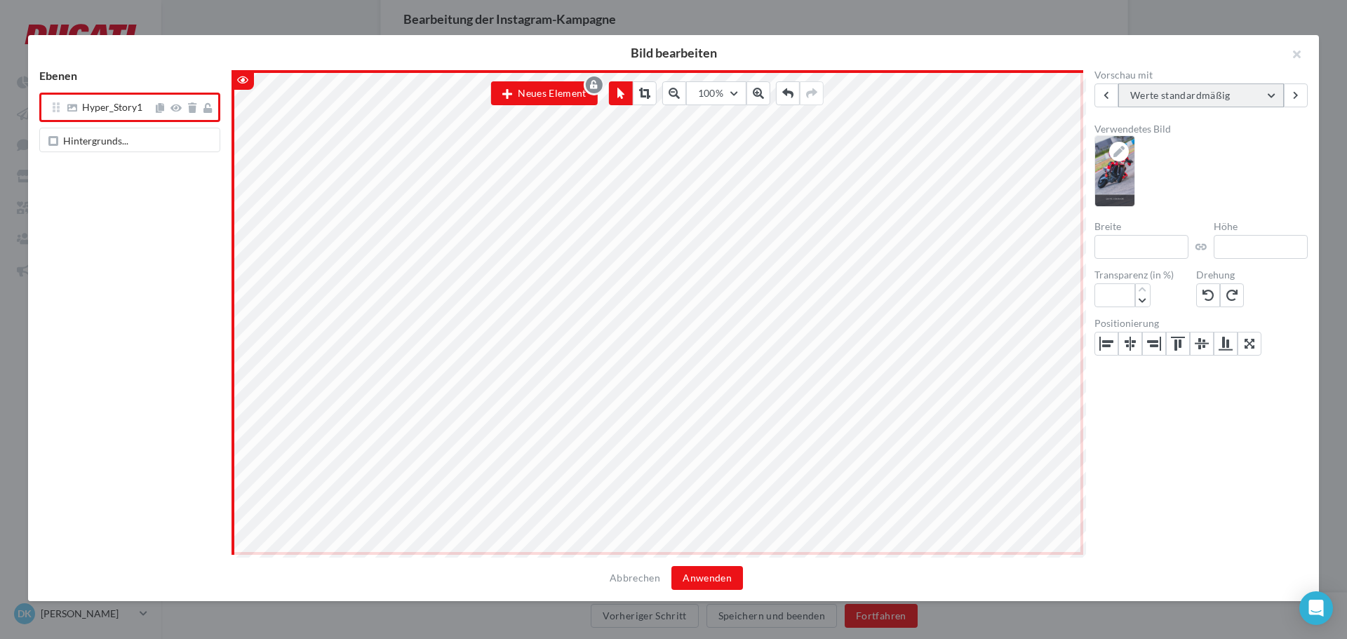
click at [1149, 93] on span "Werte standardmäßig" at bounding box center [1181, 95] width 100 height 12
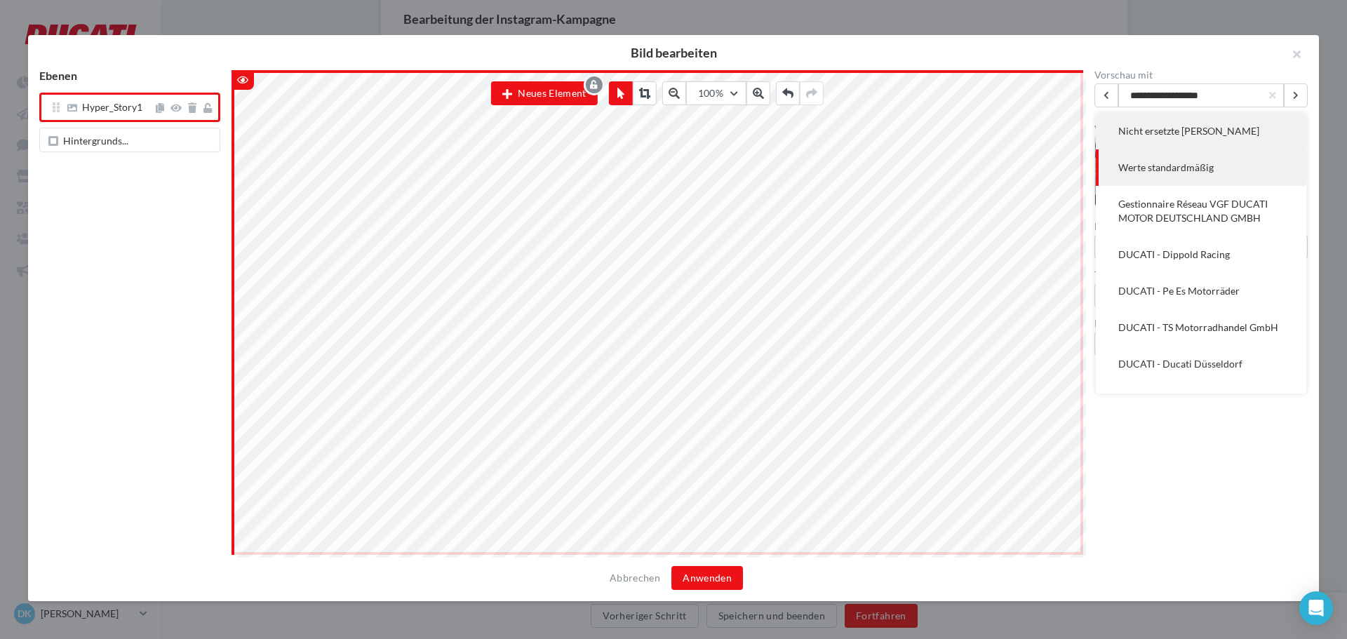
click at [1145, 130] on span "Nicht ersetzte [PERSON_NAME]" at bounding box center [1189, 131] width 141 height 12
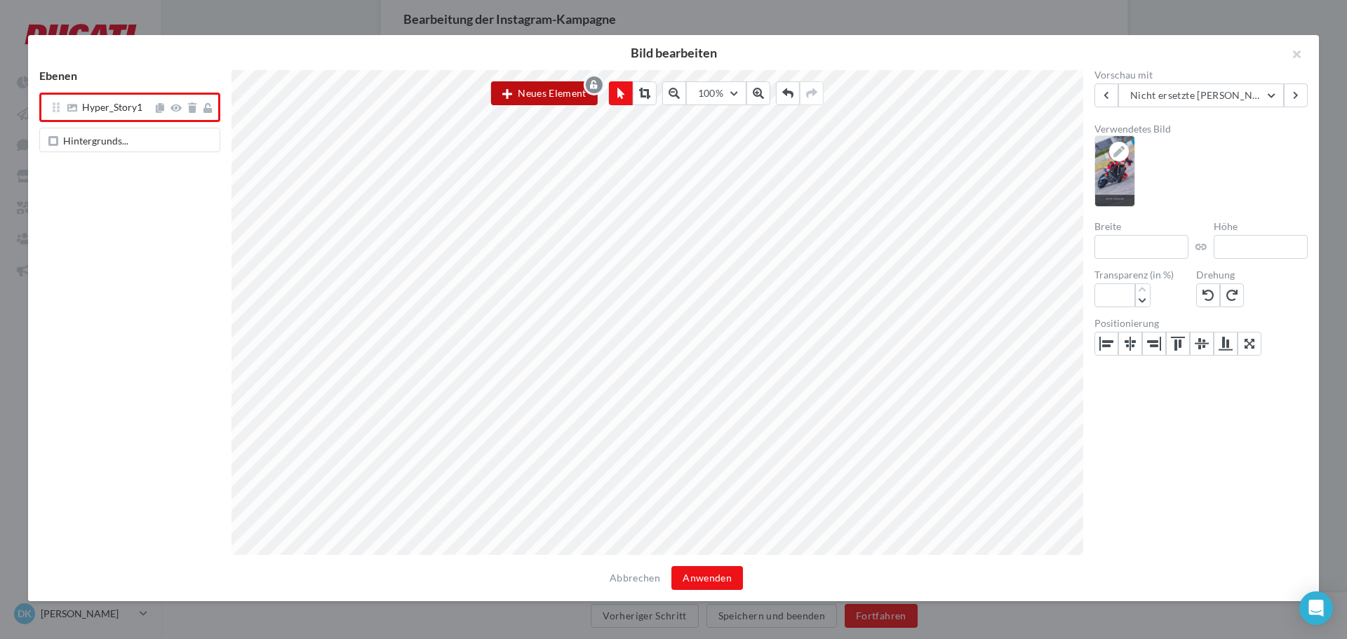
click at [559, 92] on button "Neues Element" at bounding box center [544, 93] width 107 height 24
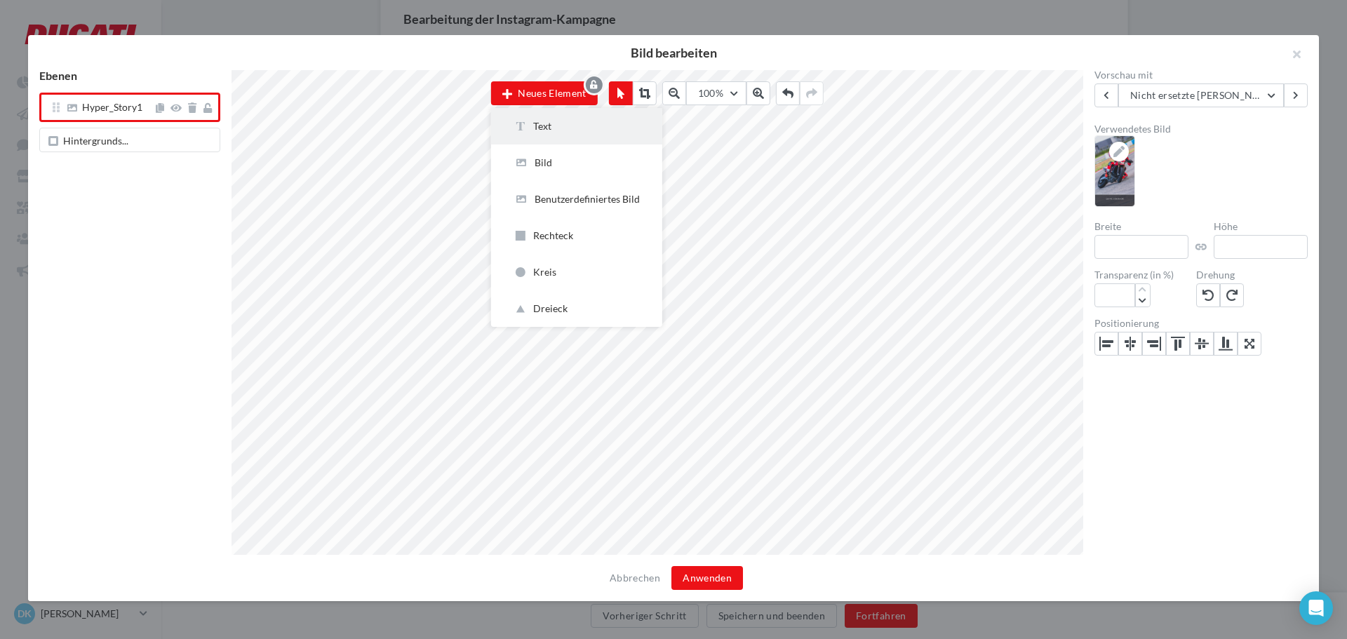
click at [545, 120] on div "Text" at bounding box center [577, 126] width 126 height 14
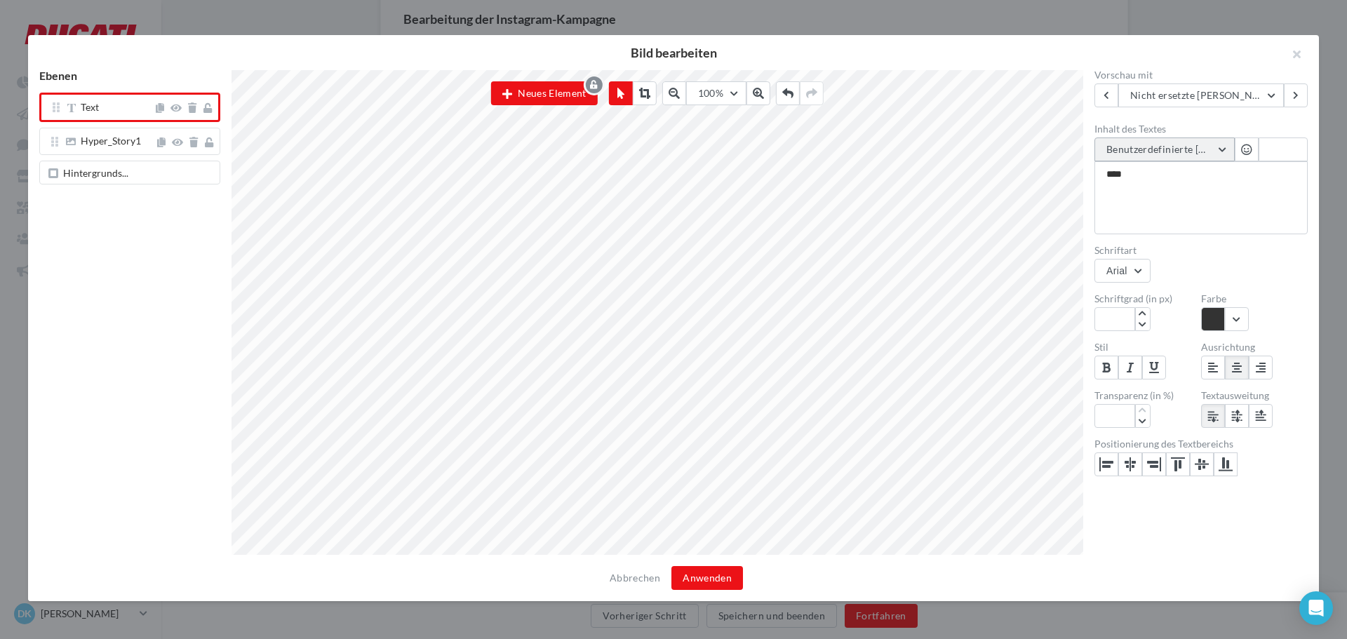
click at [1209, 147] on span "Benutzerdefinierte [PERSON_NAME]" at bounding box center [1192, 149] width 170 height 12
click at [1209, 147] on input "text" at bounding box center [1165, 150] width 140 height 24
click at [1245, 146] on icon at bounding box center [1246, 149] width 11 height 11
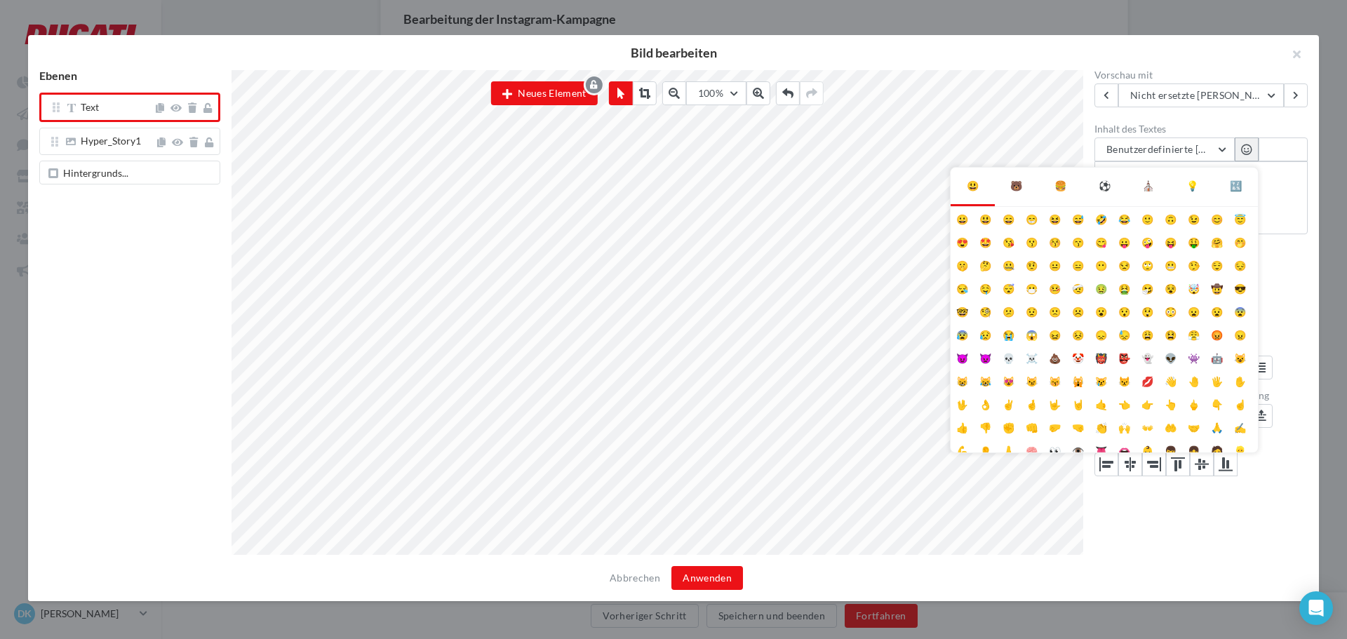
click at [1245, 146] on icon at bounding box center [1246, 149] width 11 height 11
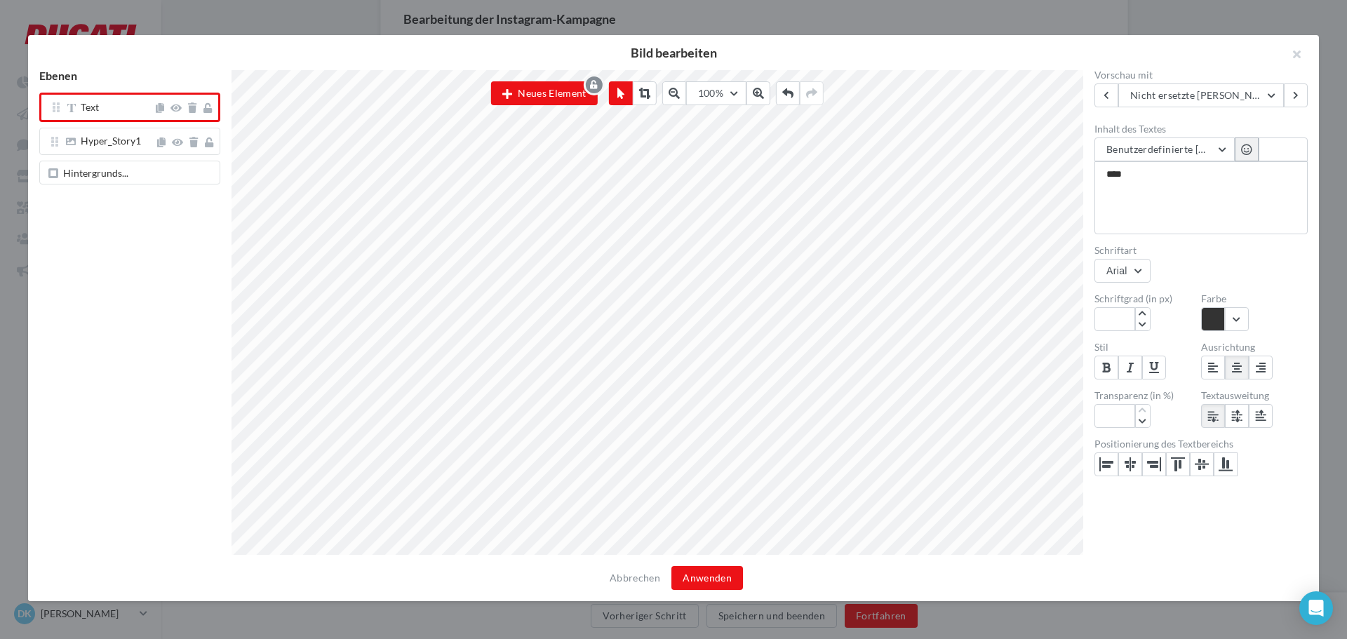
click at [1245, 146] on icon at bounding box center [1246, 149] width 11 height 11
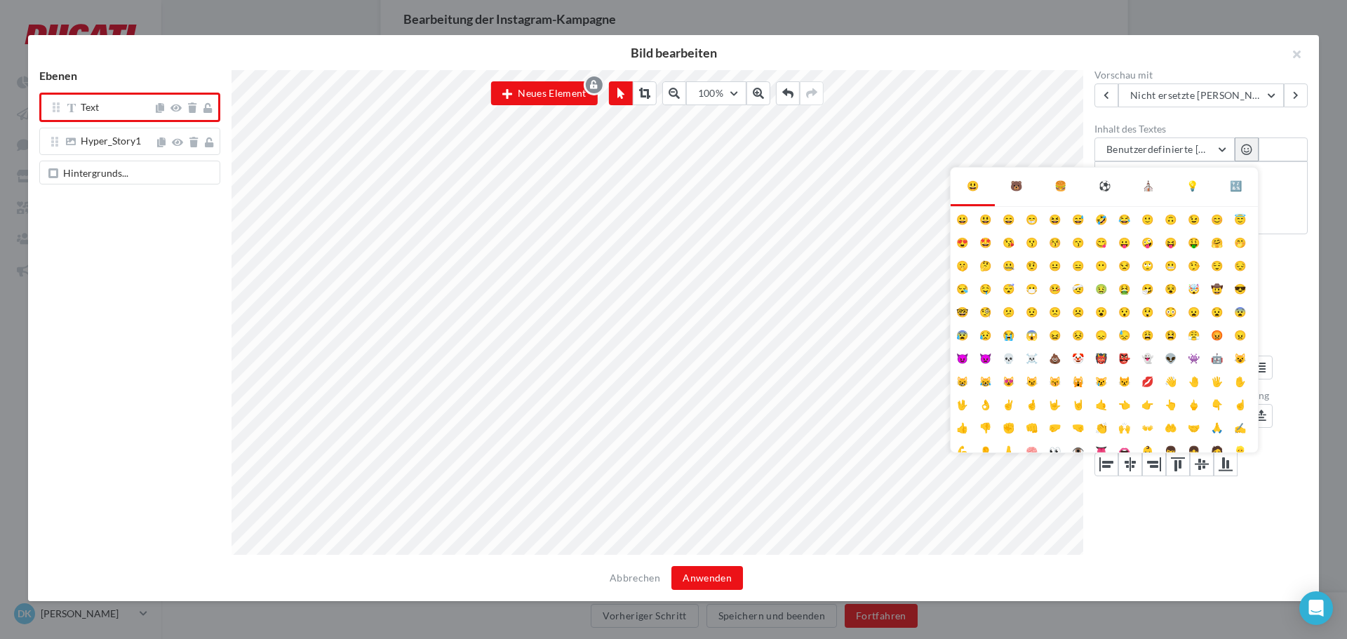
click at [1245, 146] on icon at bounding box center [1246, 149] width 11 height 11
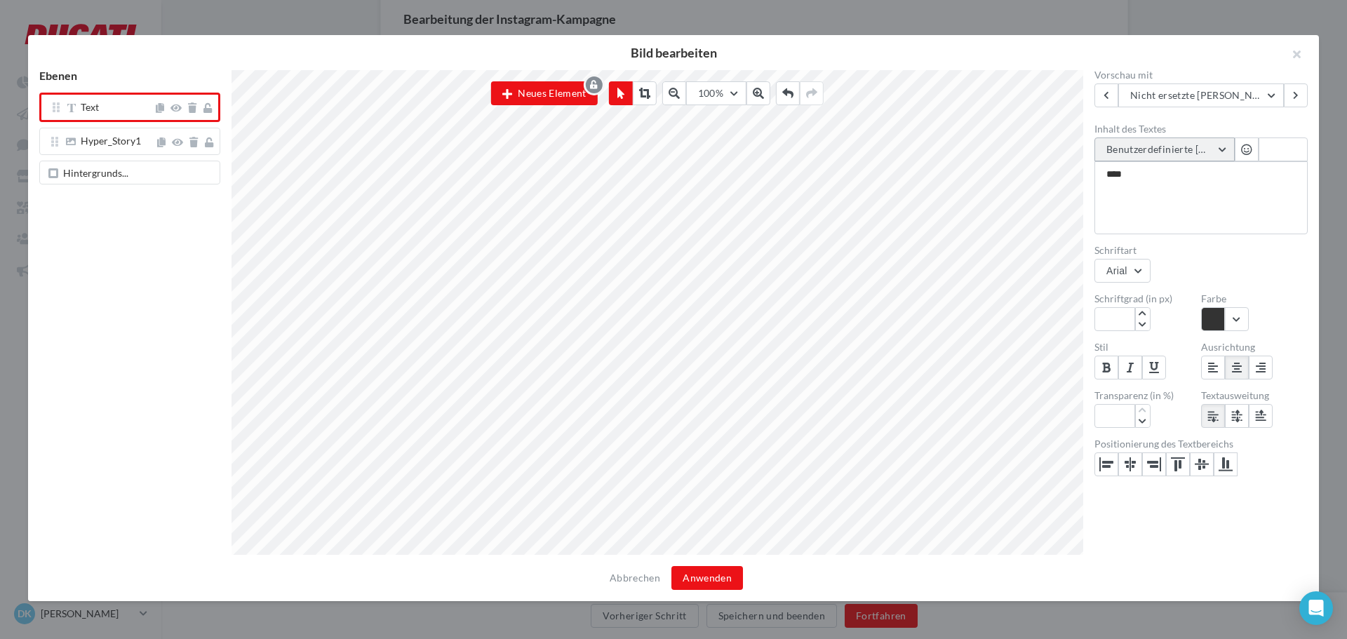
click at [1200, 155] on button "Benutzerdefinierte [PERSON_NAME]" at bounding box center [1165, 150] width 140 height 24
click at [1131, 133] on label "Inhalt des Textes" at bounding box center [1201, 129] width 213 height 10
click at [1131, 161] on textarea "****" at bounding box center [1201, 197] width 213 height 73
click at [1073, 172] on div "Ebenen Text Hyper_Story1 Hintergrunds... Neues Element 100% 50 60 70 80 90 100 …" at bounding box center [668, 312] width 1280 height 485
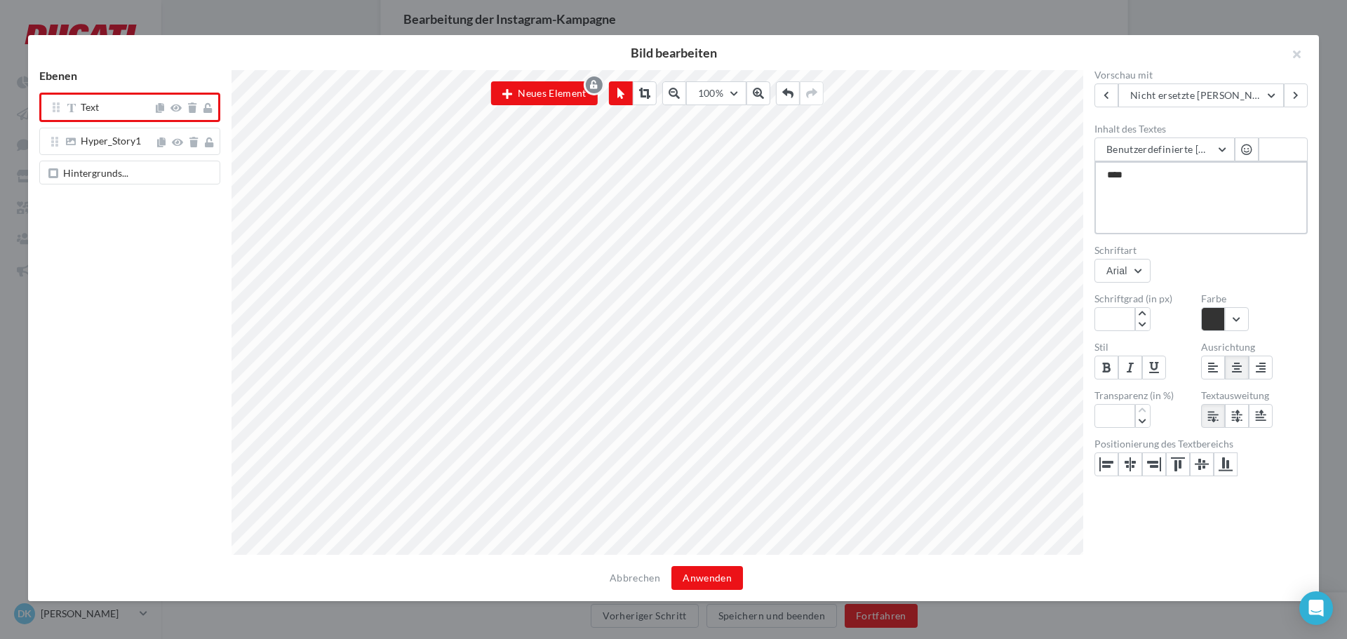
type textarea "*"
type textarea "**"
type textarea "***"
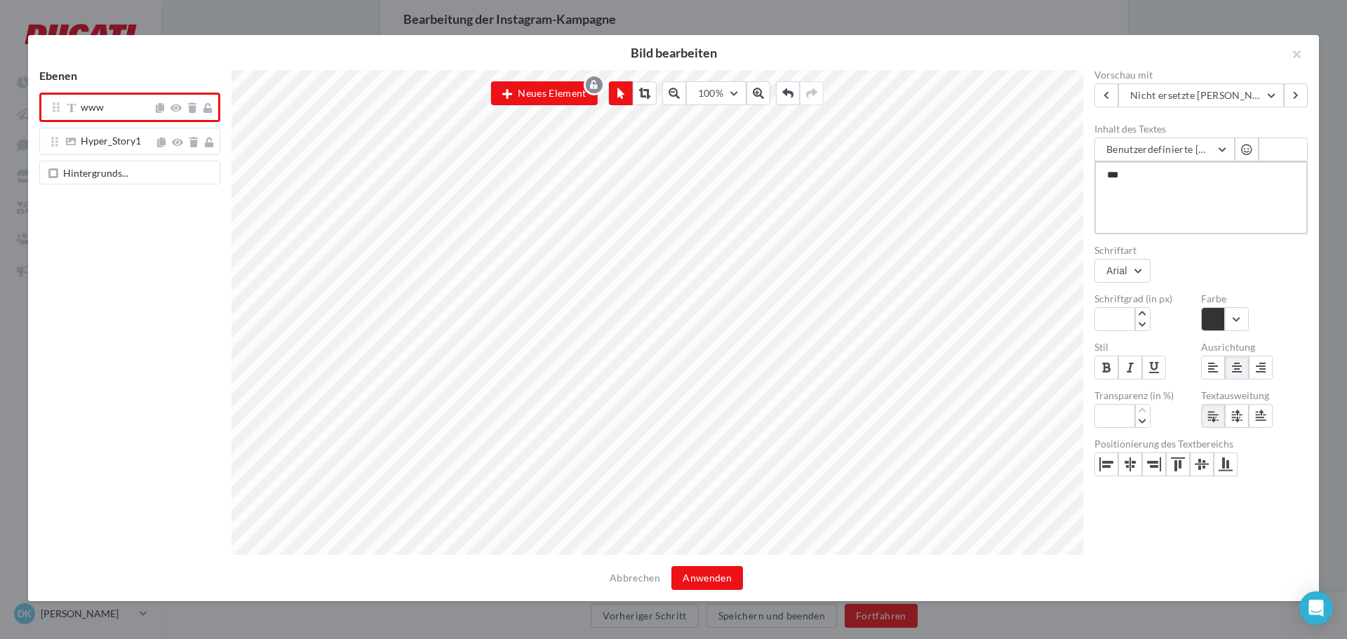
type textarea "****"
type textarea "*****"
type textarea "******"
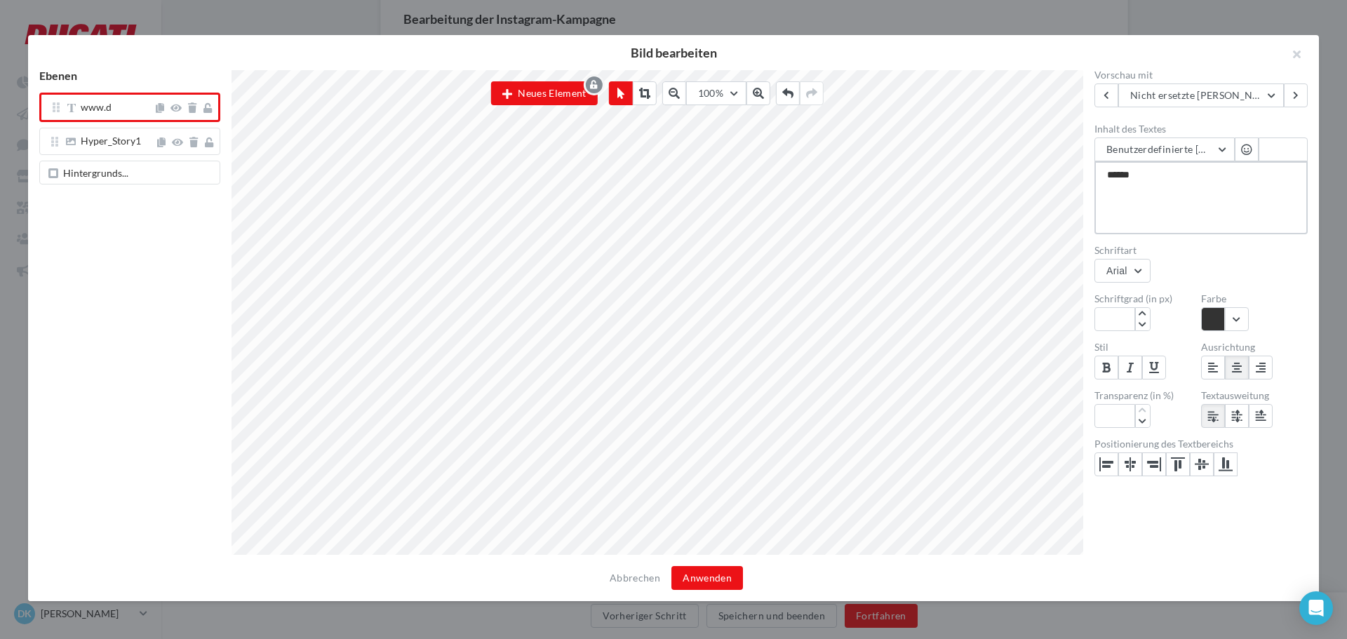
type textarea "*******"
type textarea "********"
type textarea "*********"
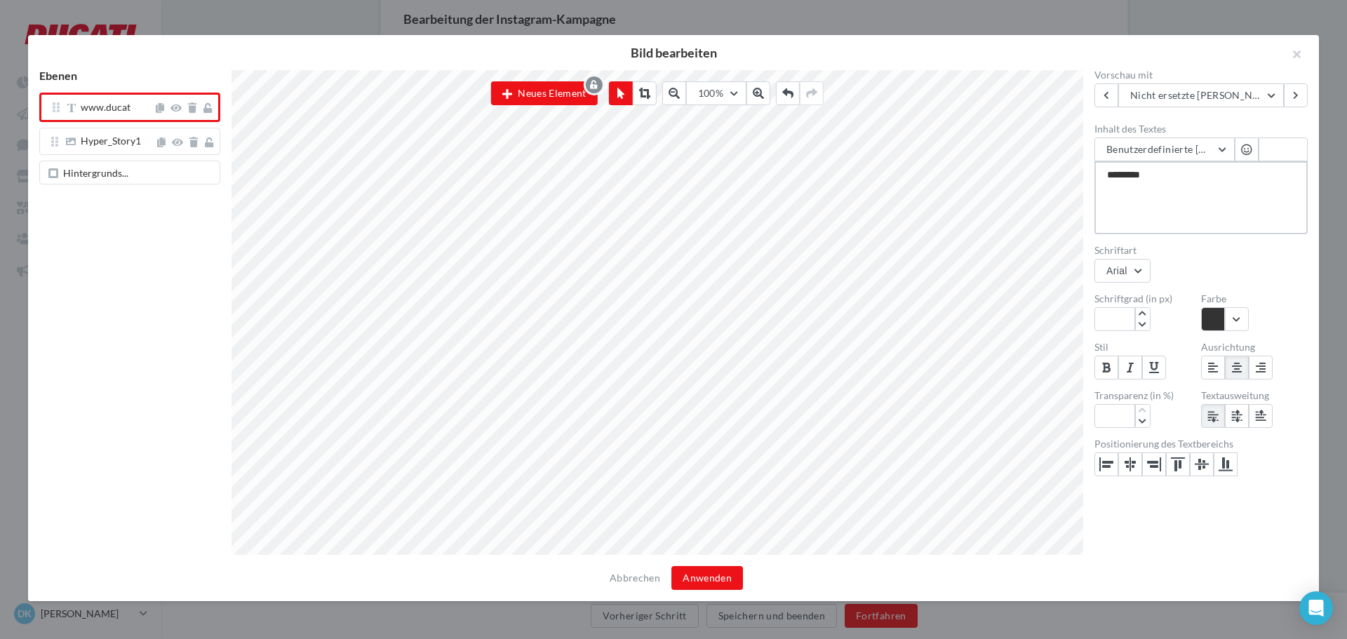
type textarea "**********"
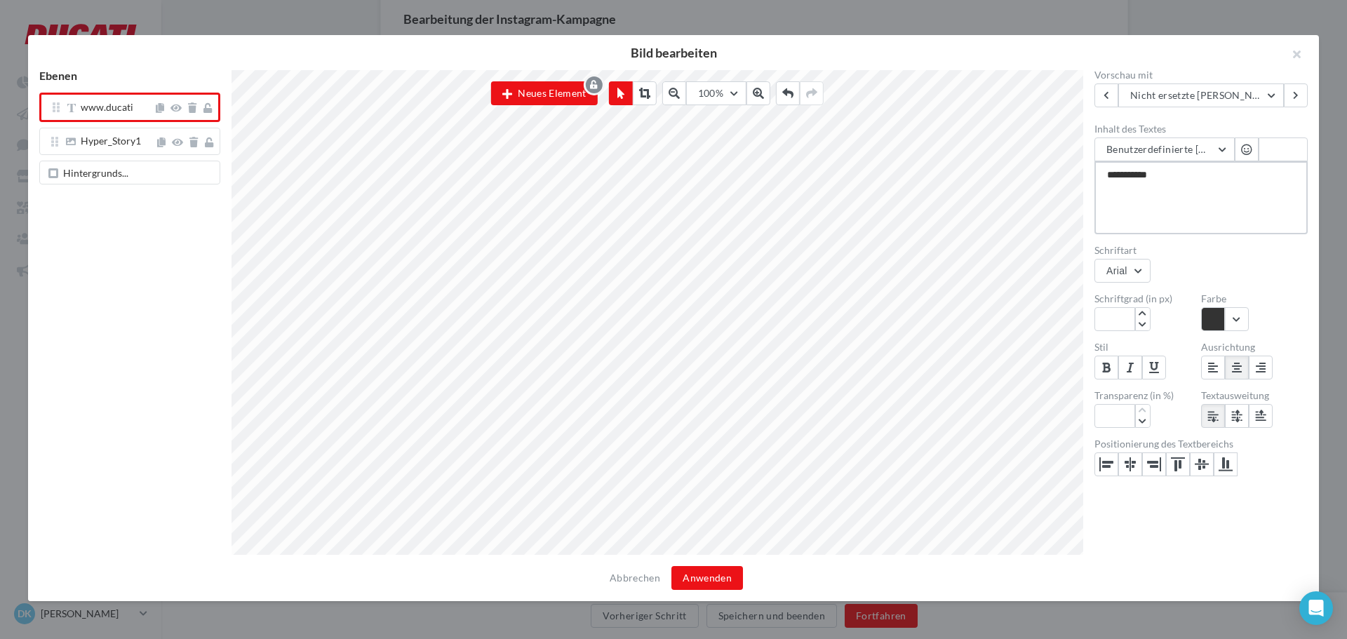
type textarea "**********"
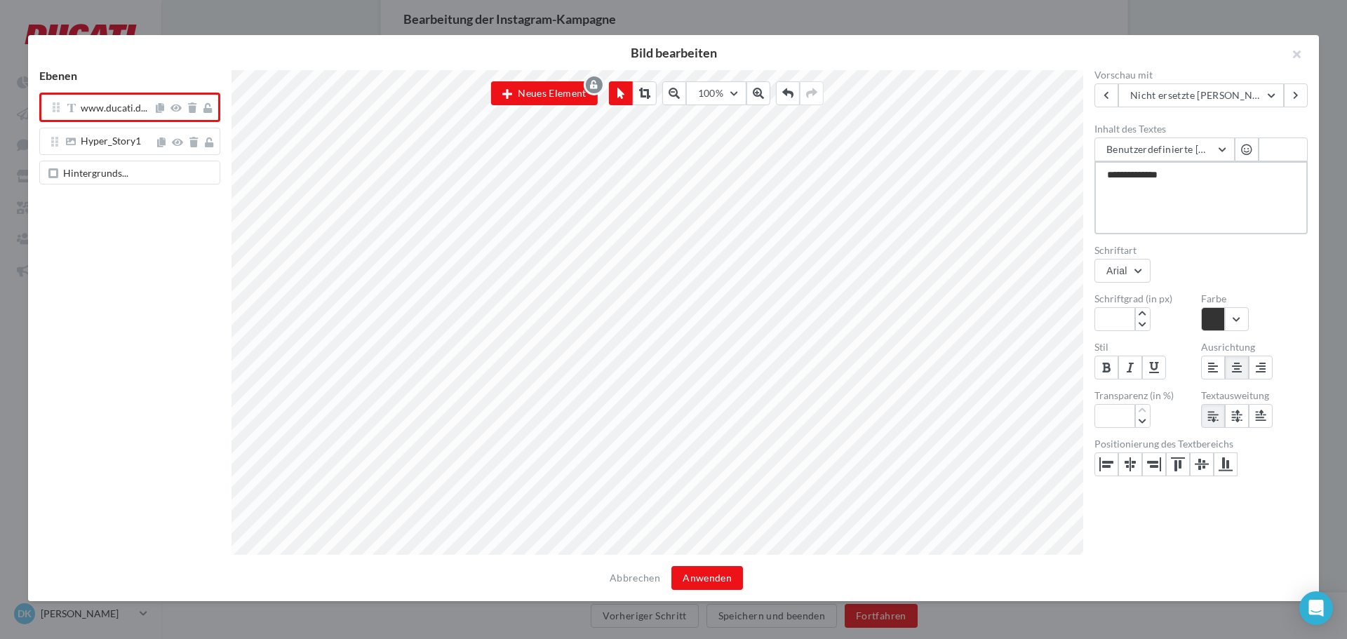
type textarea "**********"
click at [1223, 147] on button "Benutzerdefinierte [PERSON_NAME]" at bounding box center [1165, 150] width 140 height 24
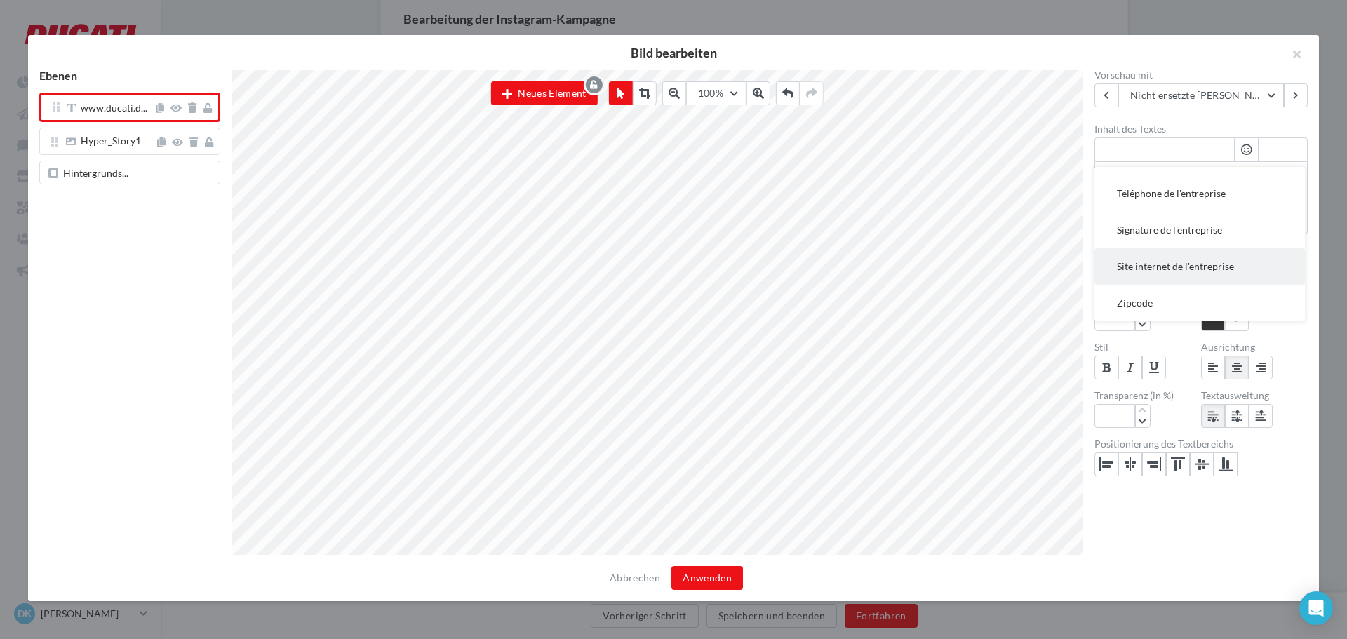
click at [1181, 262] on span "Site internet de l'entreprise" at bounding box center [1175, 266] width 117 height 12
type textarea "**********"
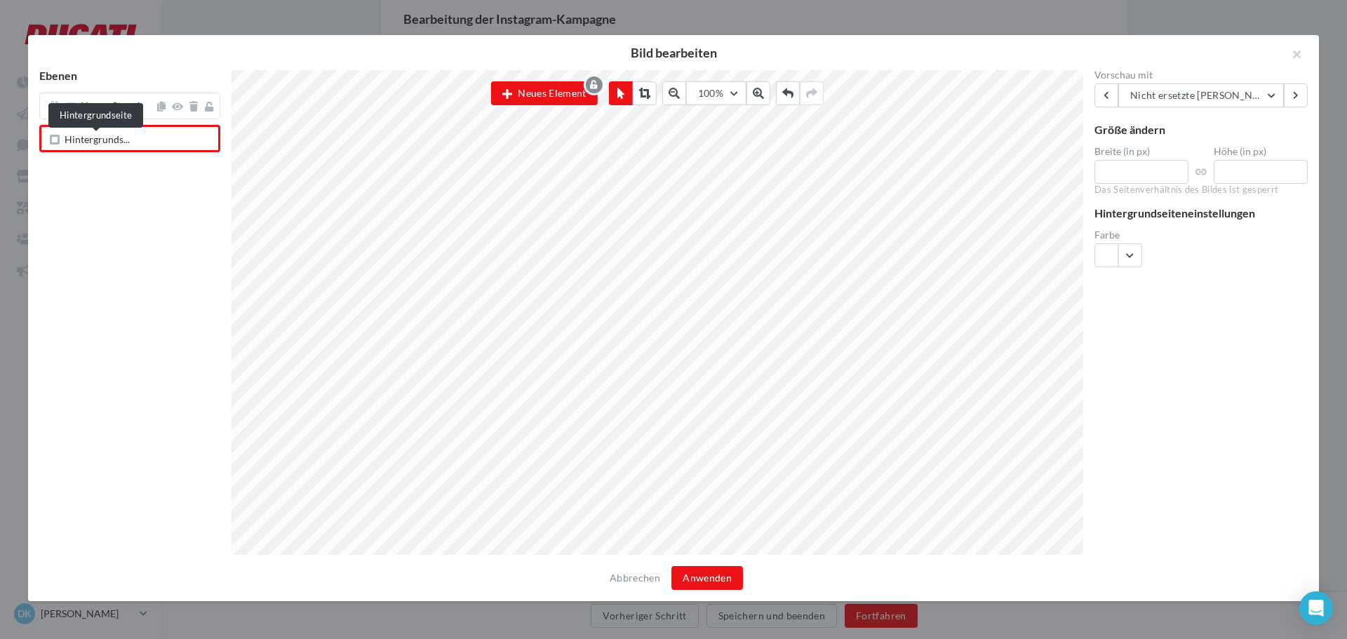
click at [110, 143] on span "Hintergrunds..." at bounding box center [97, 141] width 65 height 13
click at [117, 116] on div "Hyper_Story1" at bounding box center [129, 106] width 181 height 27
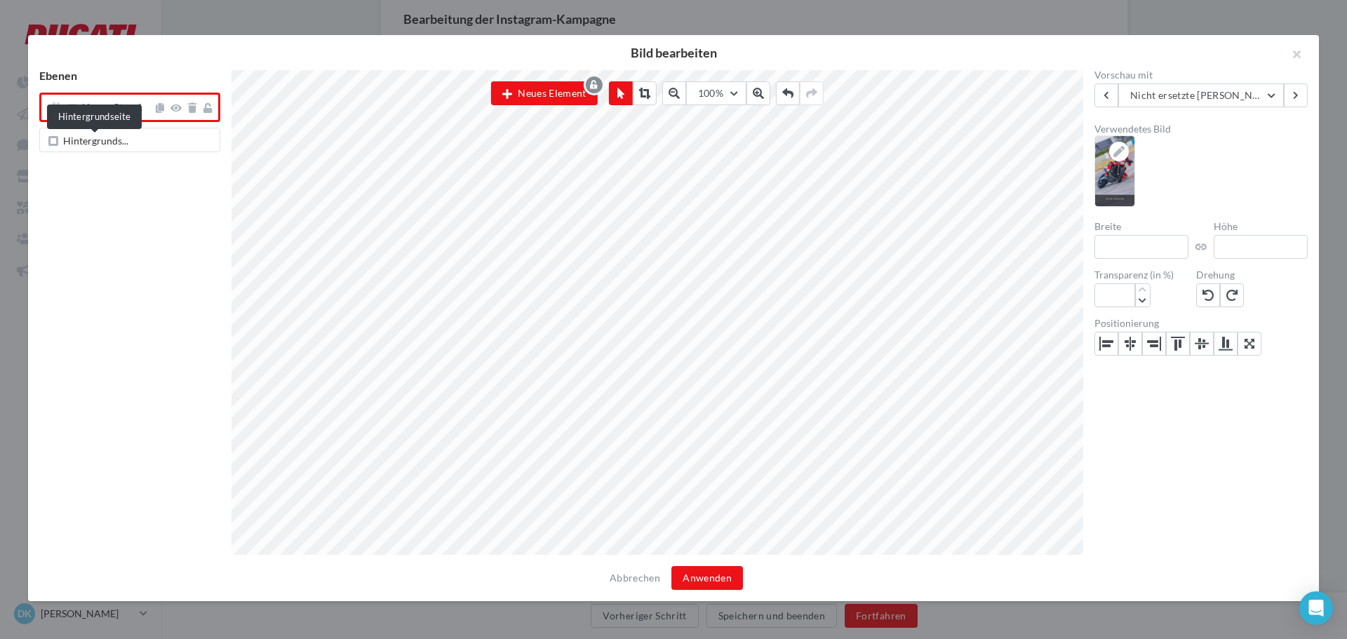
click at [120, 145] on span "Hintergrunds..." at bounding box center [95, 142] width 65 height 13
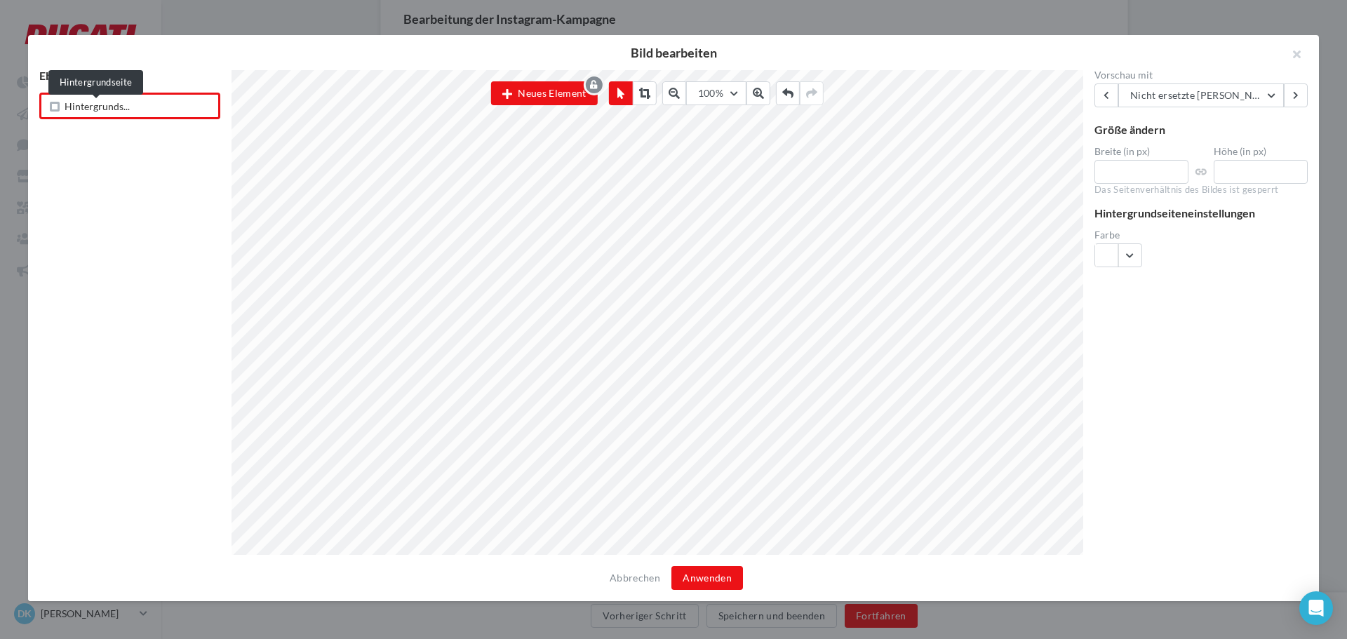
click at [121, 105] on span "Hintergrunds..." at bounding box center [97, 108] width 65 height 13
click at [102, 103] on span "Hintergrunds..." at bounding box center [97, 108] width 65 height 13
click at [529, 88] on button "Neues Element" at bounding box center [544, 93] width 107 height 24
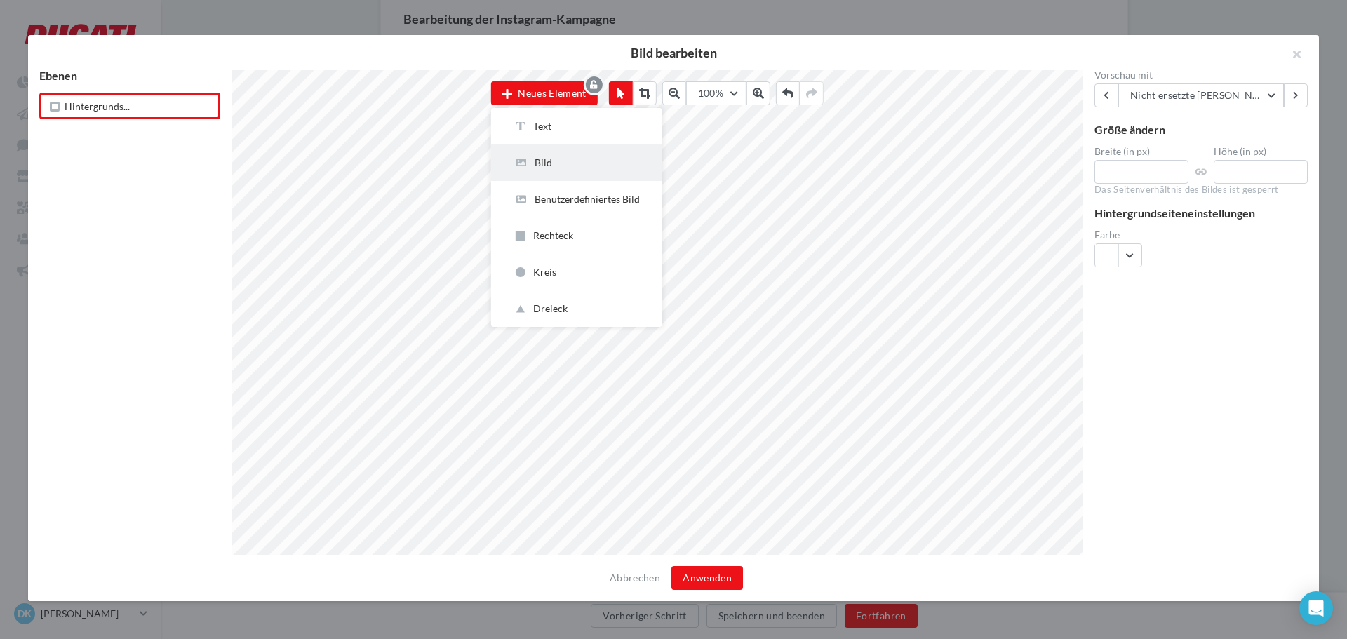
click at [554, 154] on button "Bild" at bounding box center [576, 163] width 171 height 36
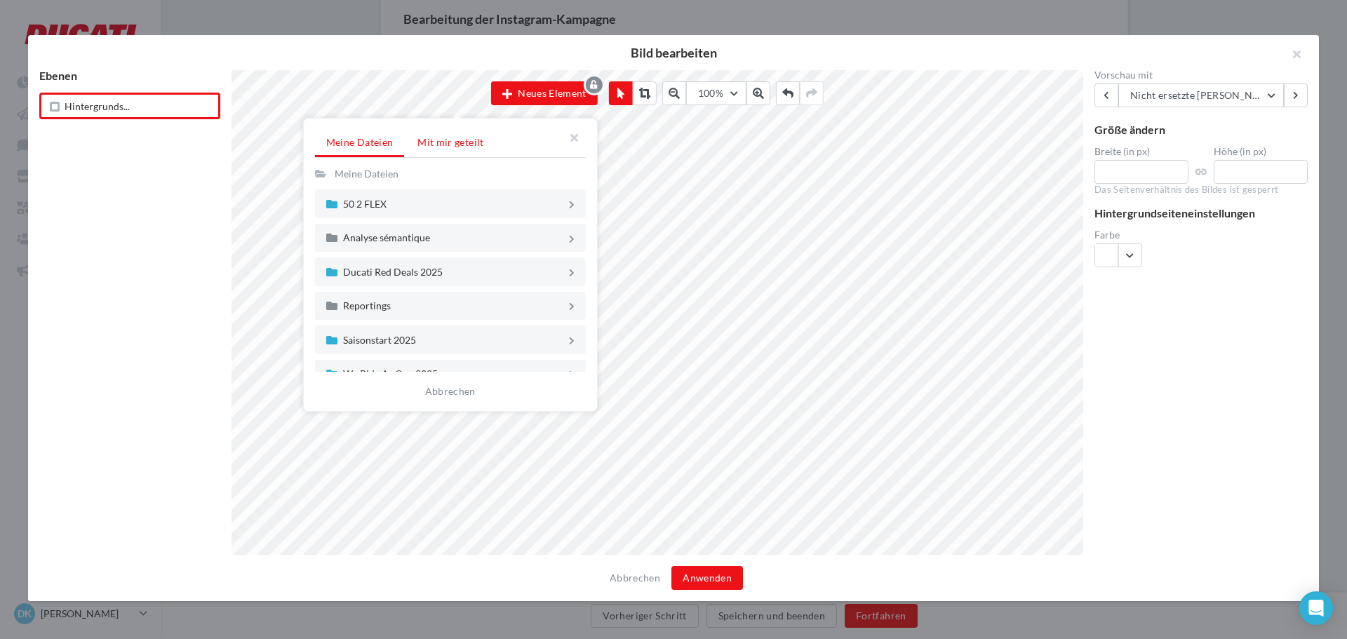
click at [437, 142] on span "Mit mir geteilt" at bounding box center [451, 142] width 66 height 12
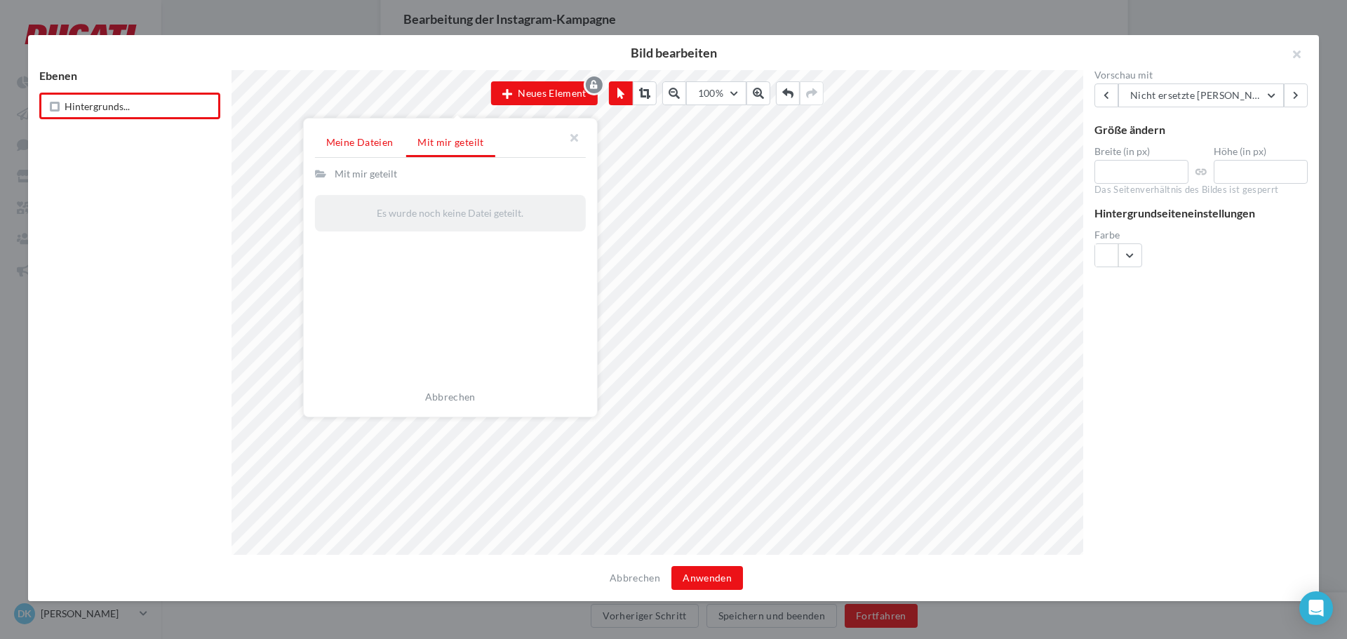
click at [371, 143] on span "Meine Dateien" at bounding box center [359, 142] width 67 height 12
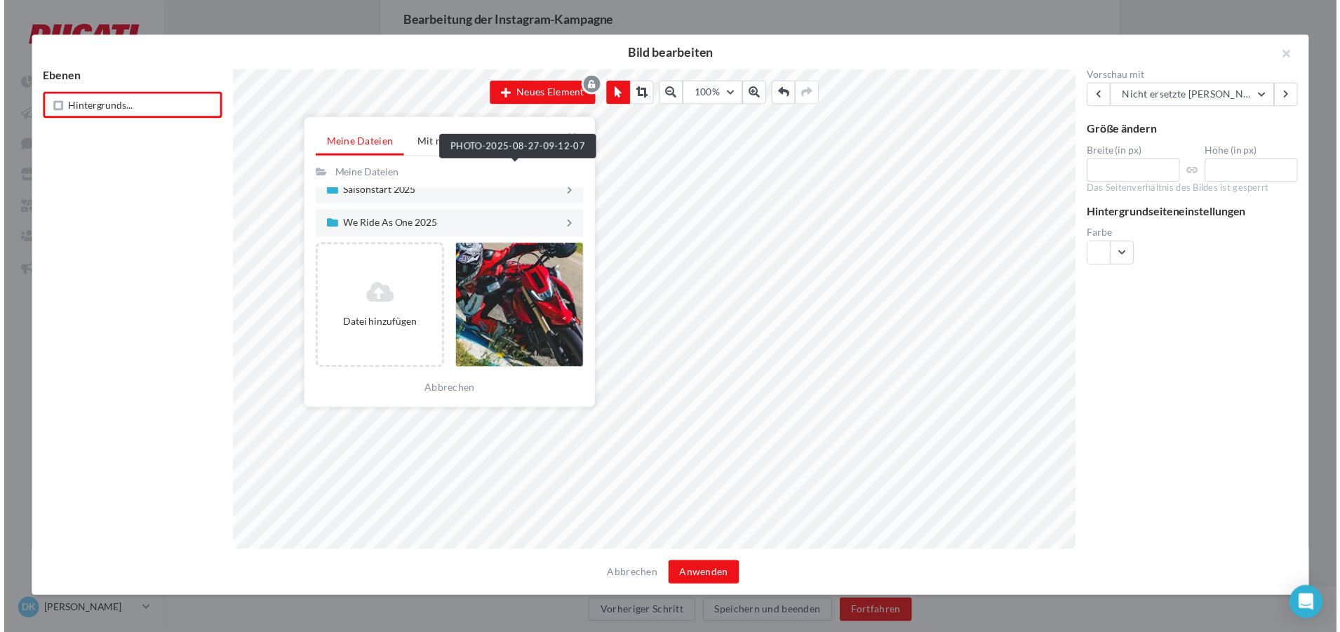
scroll to position [140, 0]
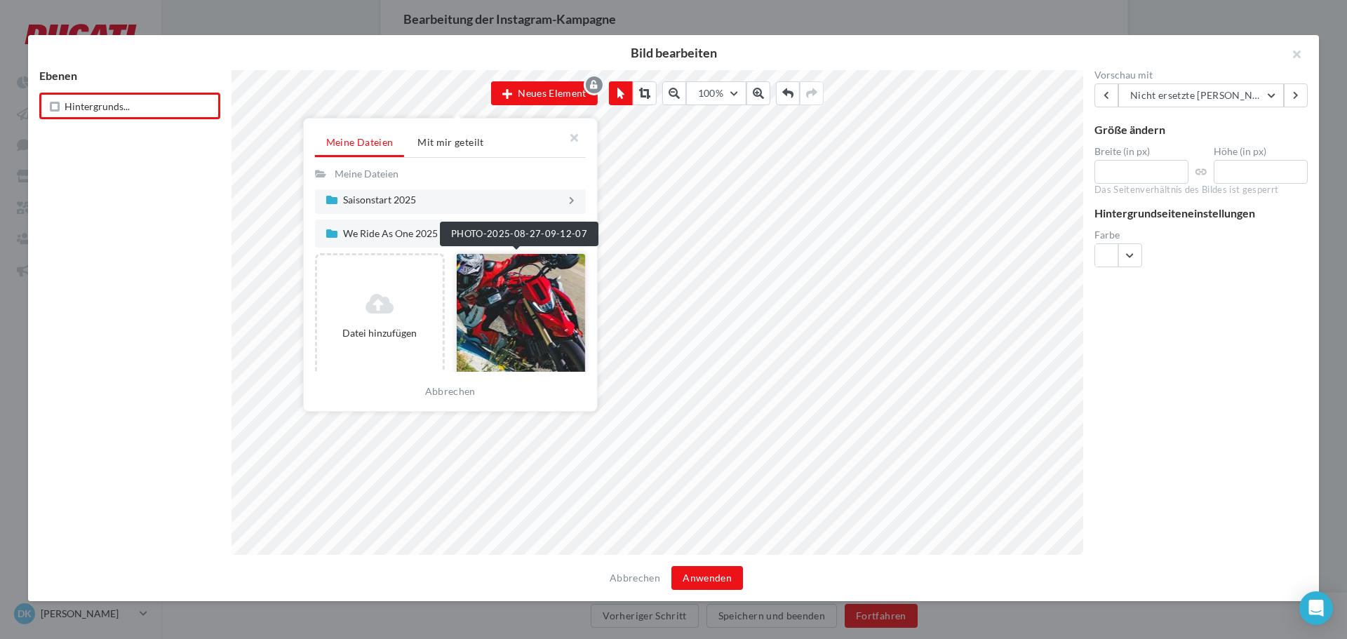
click at [503, 292] on div at bounding box center [521, 316] width 130 height 126
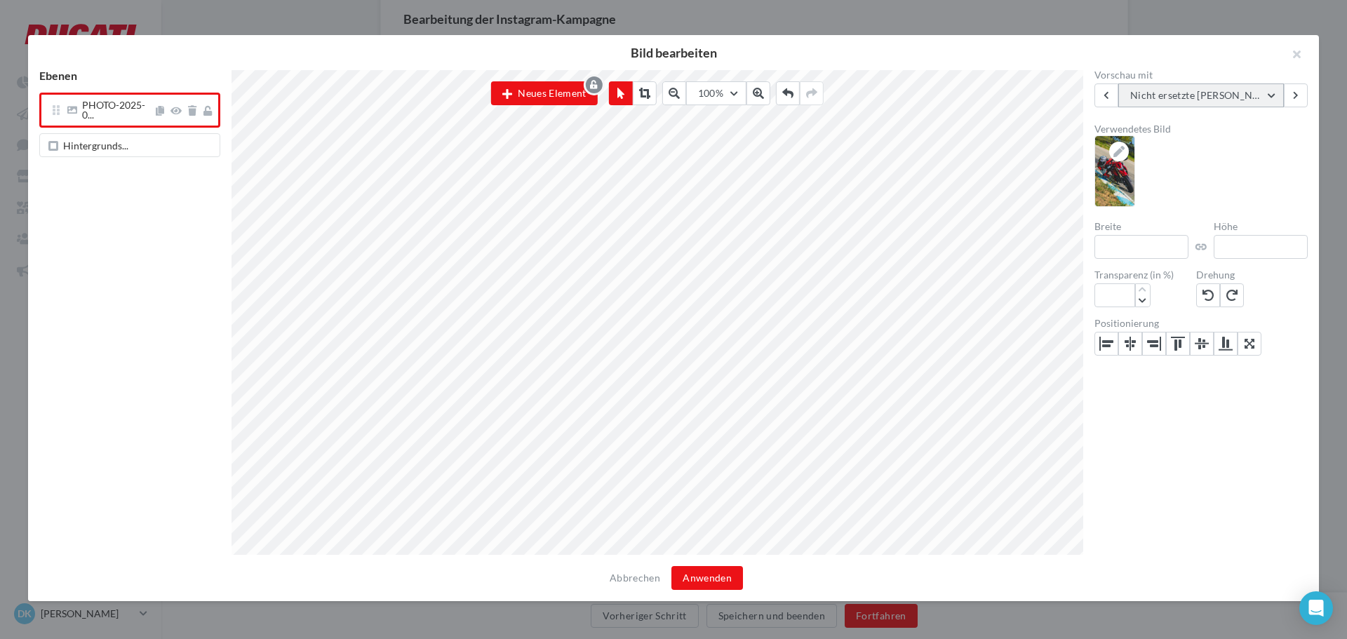
click at [1260, 92] on button "Nicht ersetzte [PERSON_NAME]" at bounding box center [1202, 96] width 166 height 24
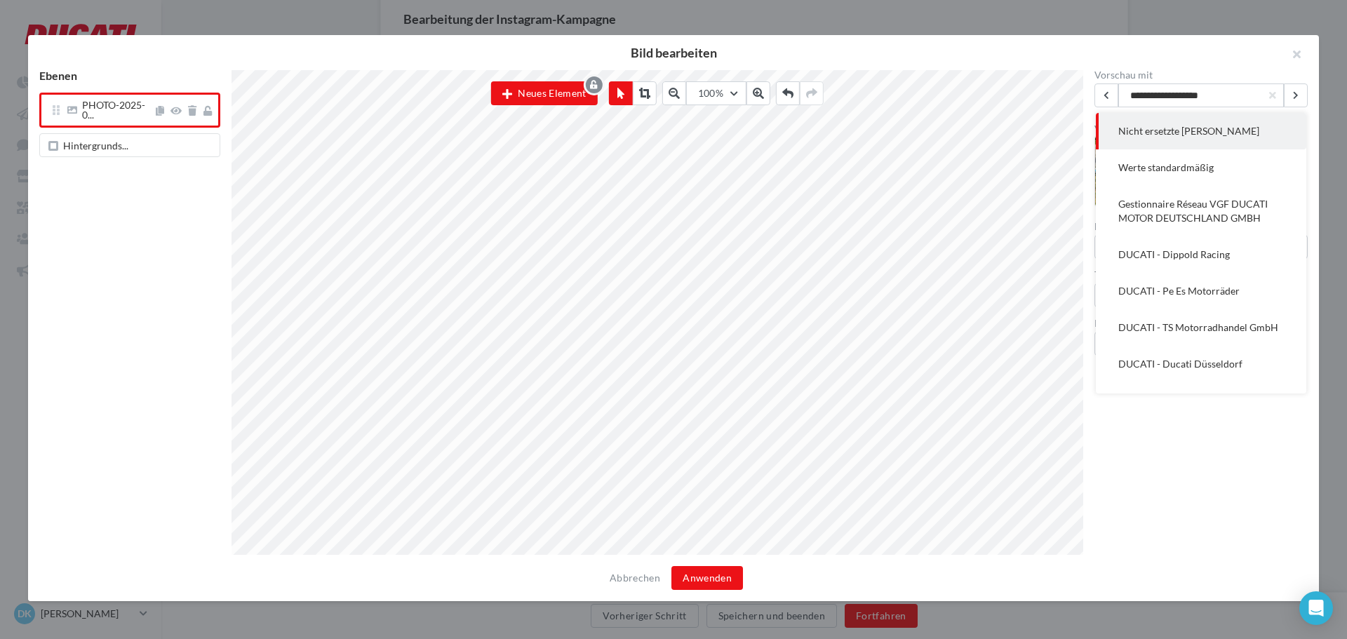
click at [1260, 92] on input "**********" at bounding box center [1202, 96] width 166 height 24
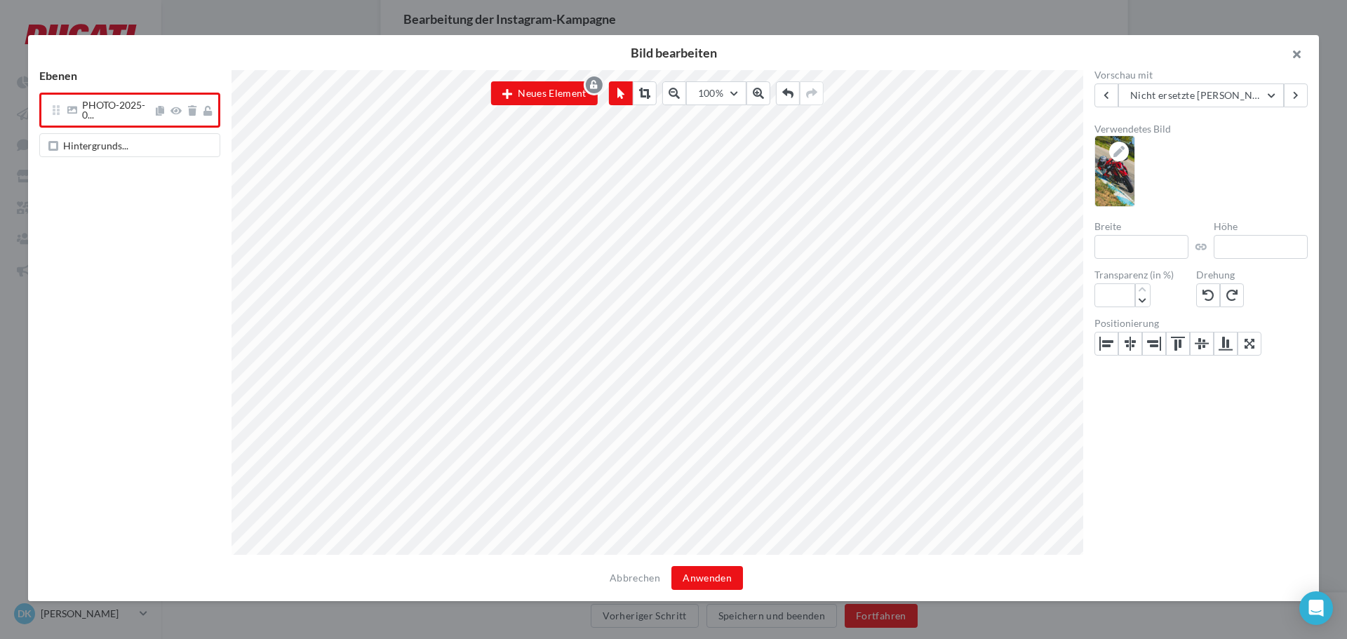
click at [1298, 57] on button "button" at bounding box center [1291, 56] width 56 height 42
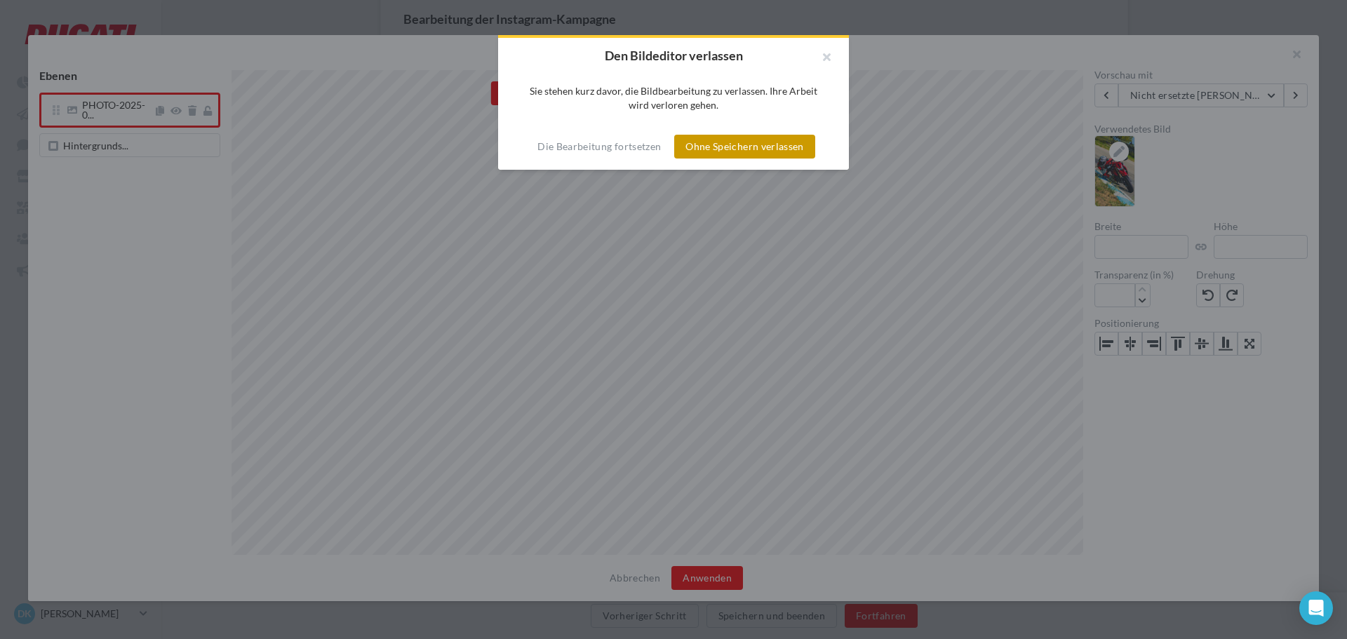
click at [686, 147] on button "Ohne Speichern verlassen" at bounding box center [744, 147] width 140 height 24
